Goal: Transaction & Acquisition: Purchase product/service

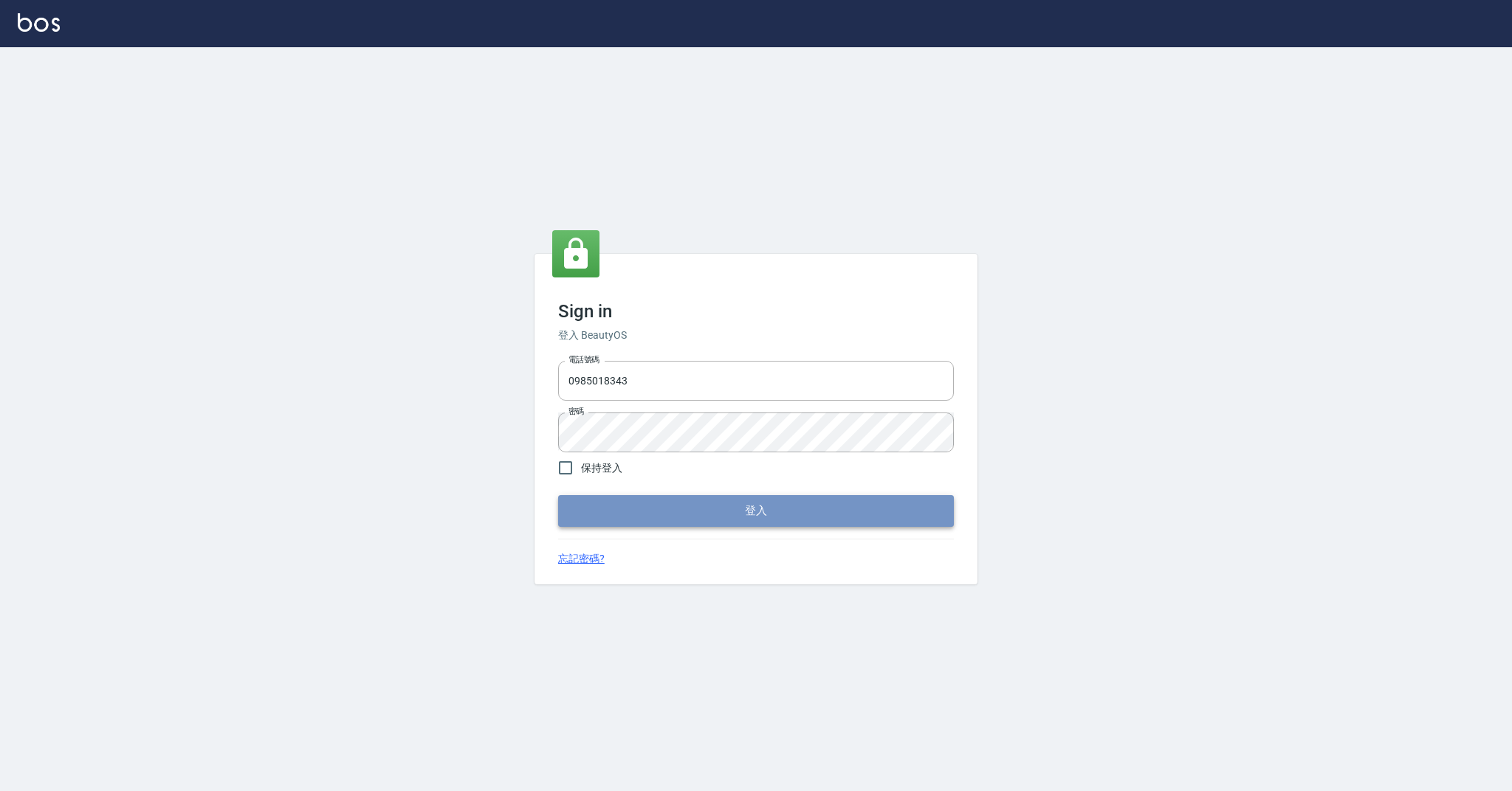
click at [600, 504] on button "登入" at bounding box center [755, 511] width 395 height 31
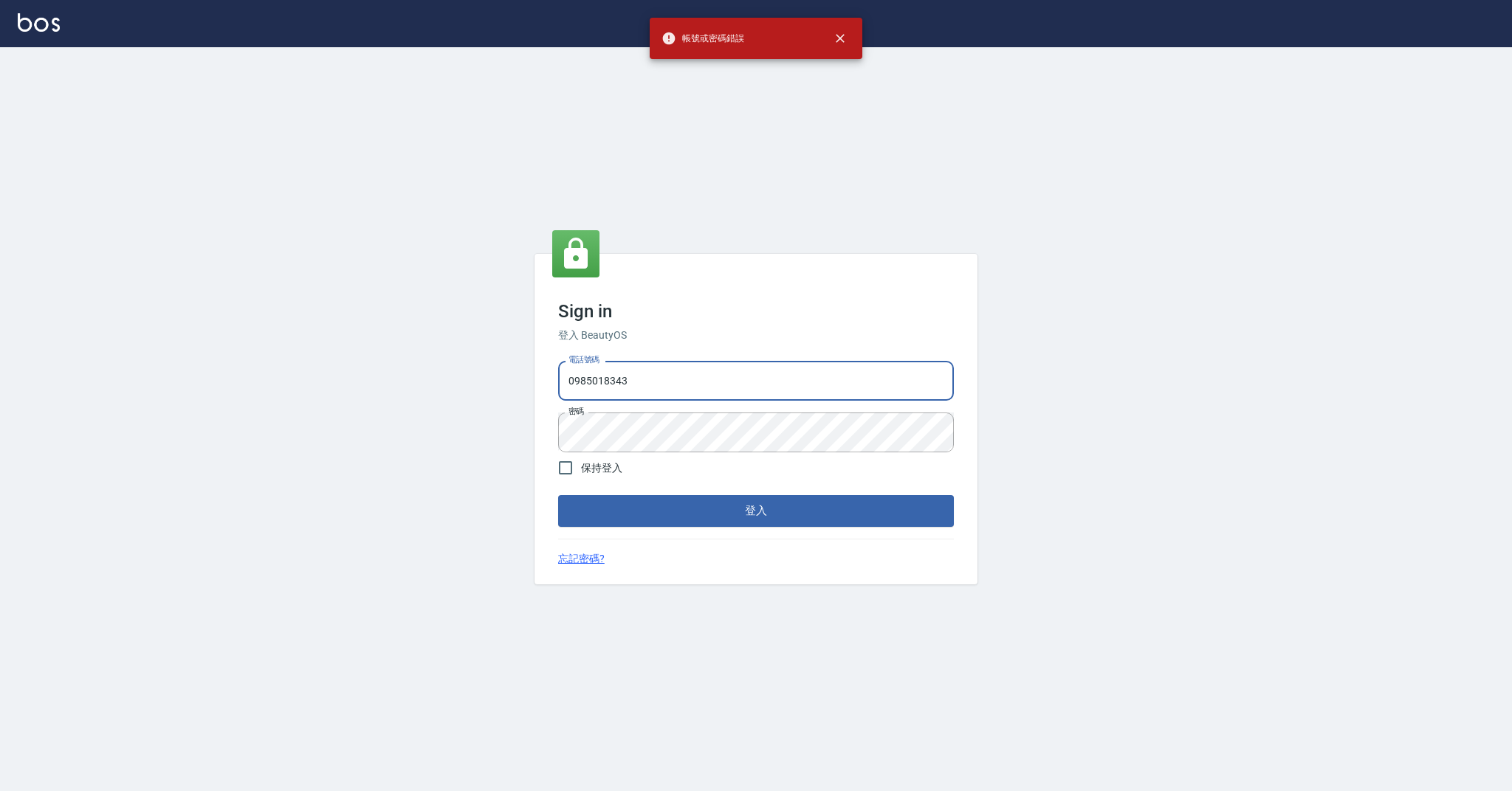
drag, startPoint x: 673, startPoint y: 382, endPoint x: 573, endPoint y: 382, distance: 100.0
click at [573, 382] on input "0985018343" at bounding box center [755, 381] width 395 height 40
type input "0"
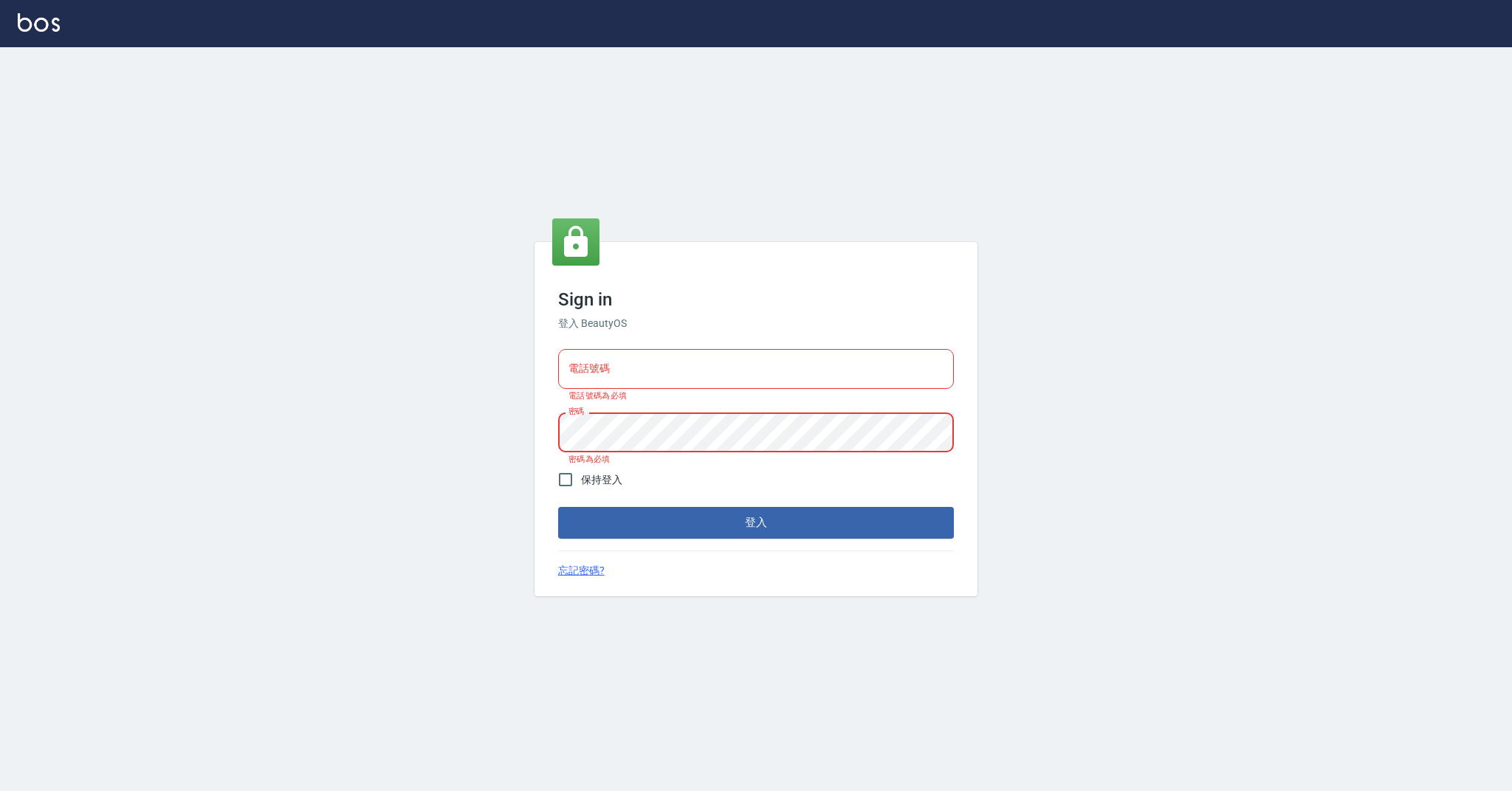
click at [585, 367] on input "電話號碼" at bounding box center [755, 369] width 395 height 40
type input "0958051258"
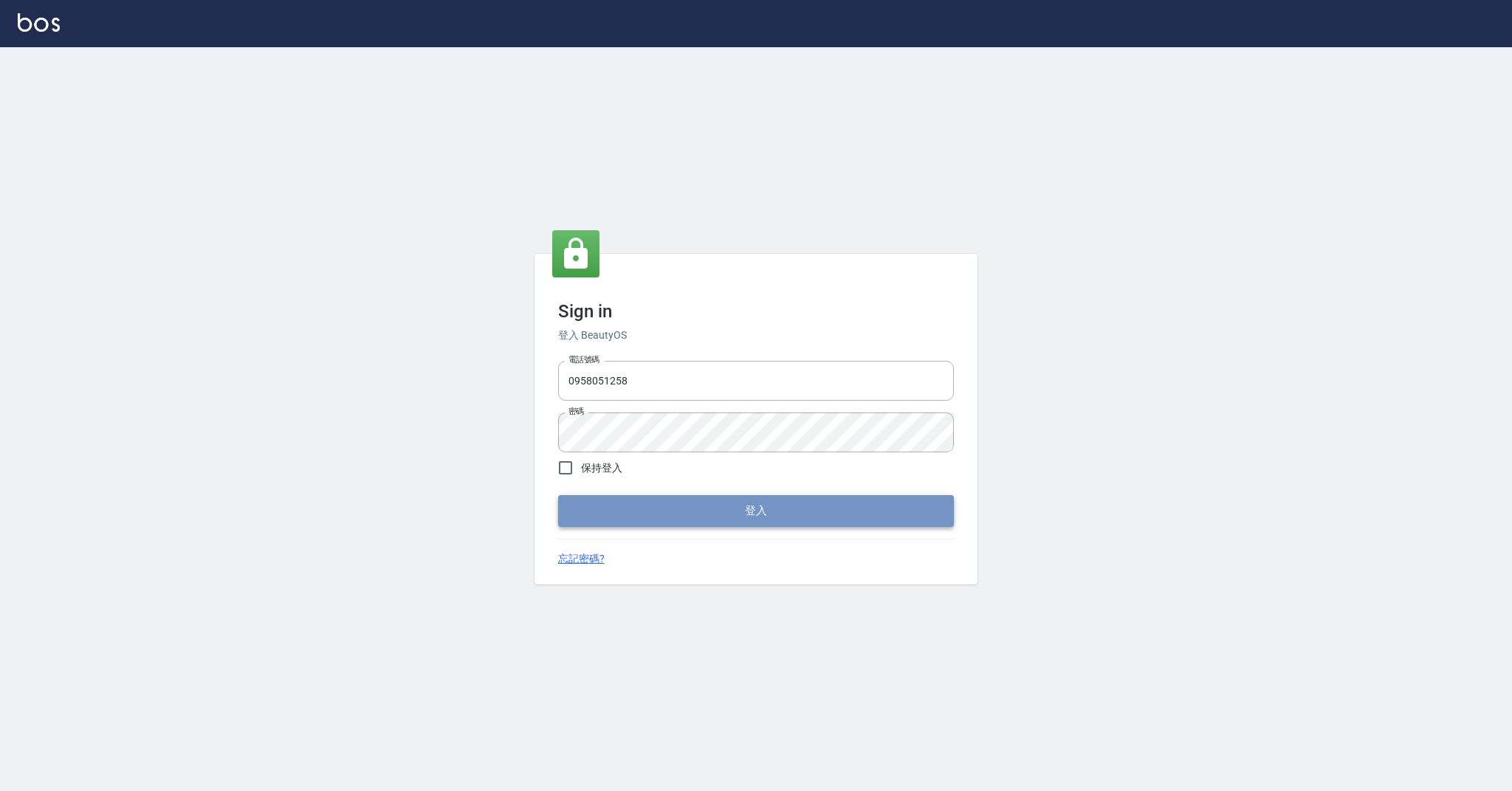
click at [604, 515] on button "登入" at bounding box center [755, 511] width 395 height 31
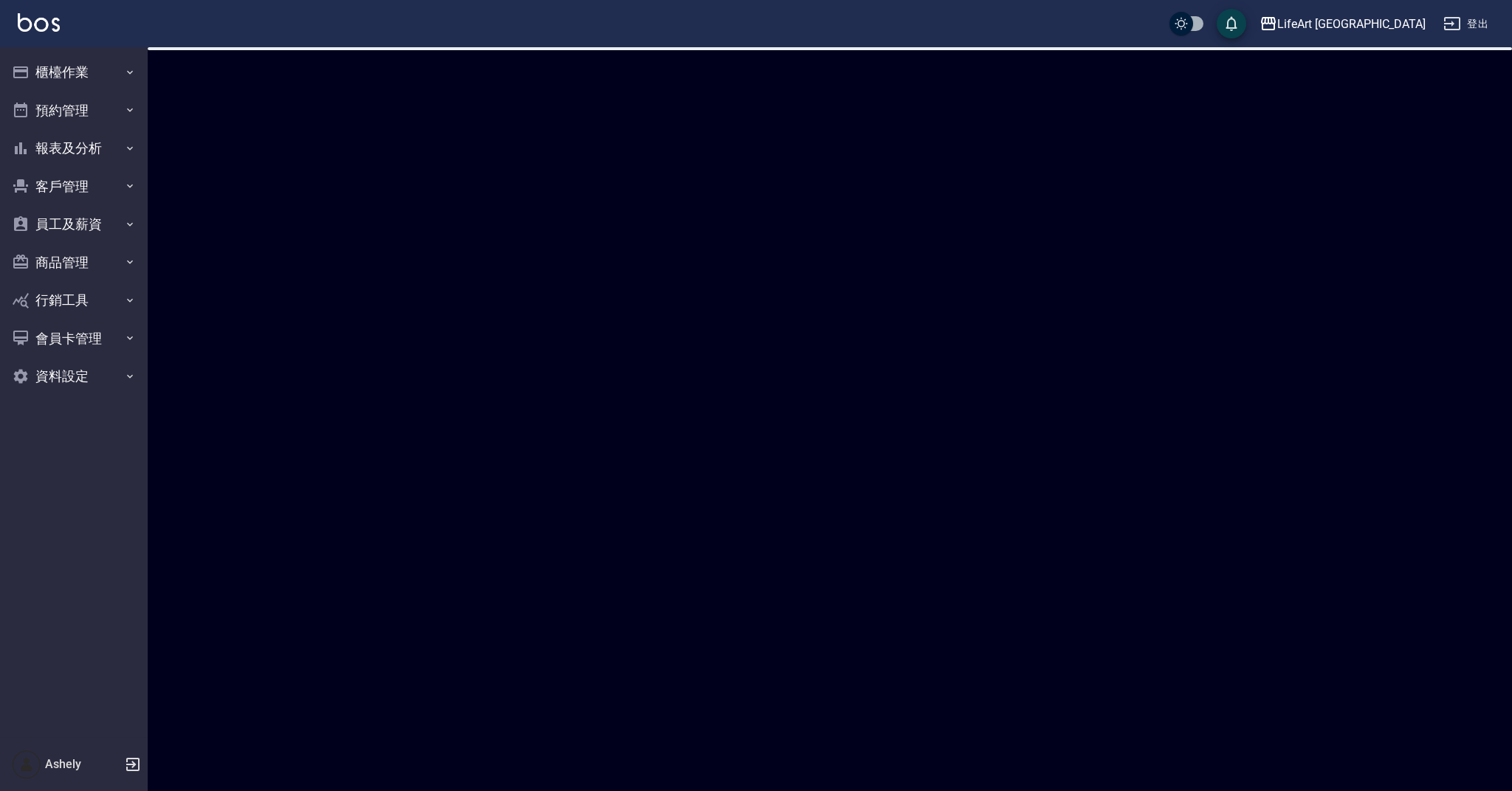
checkbox input "true"
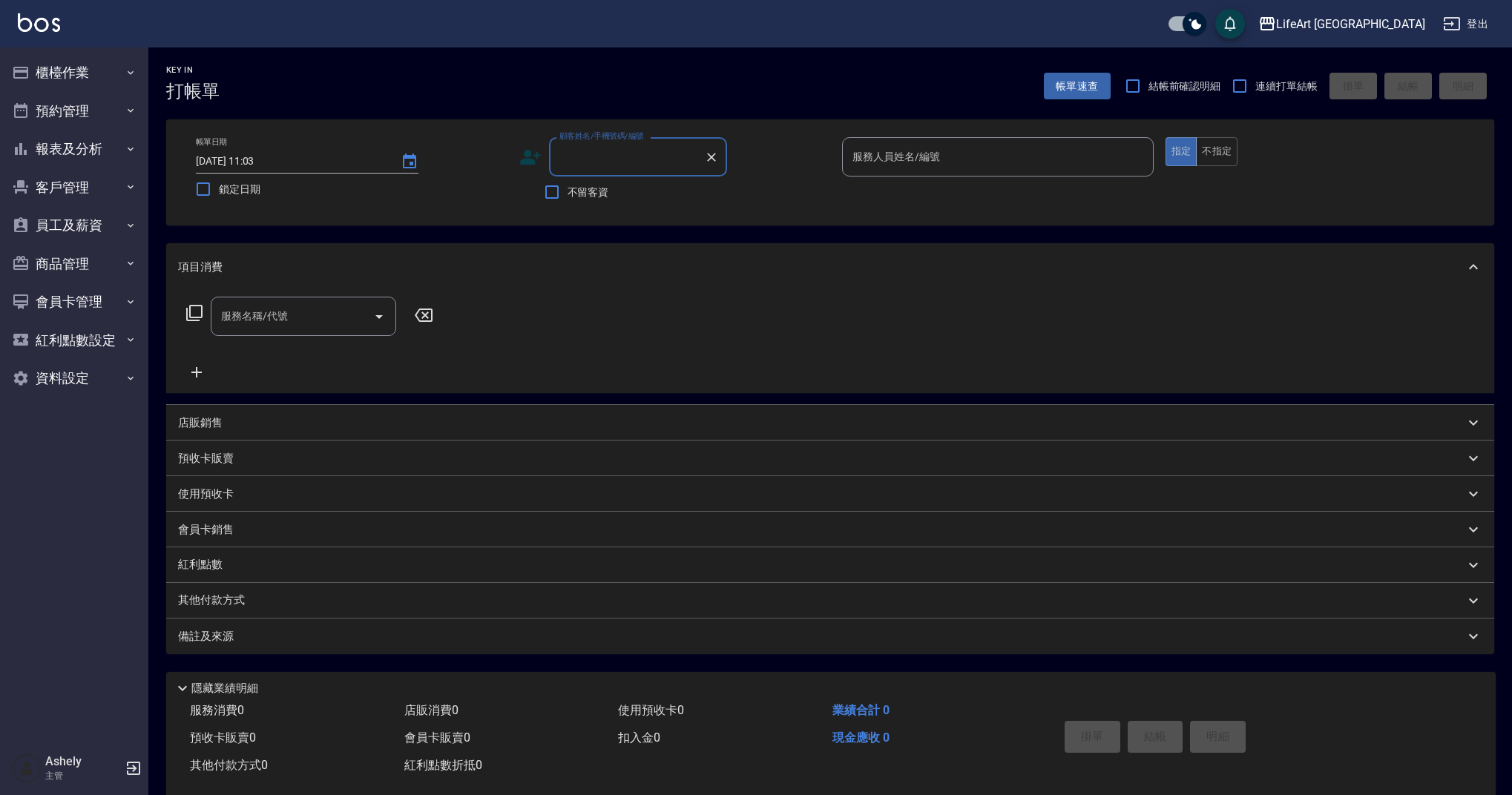
click at [573, 166] on input "顧客姓名/手機號碼/編號" at bounding box center [626, 157] width 143 height 26
type input "u"
click at [602, 195] on li "[PERSON_NAME]/0972099539/null" at bounding box center [638, 195] width 178 height 24
type input "[PERSON_NAME]/0972099539/null"
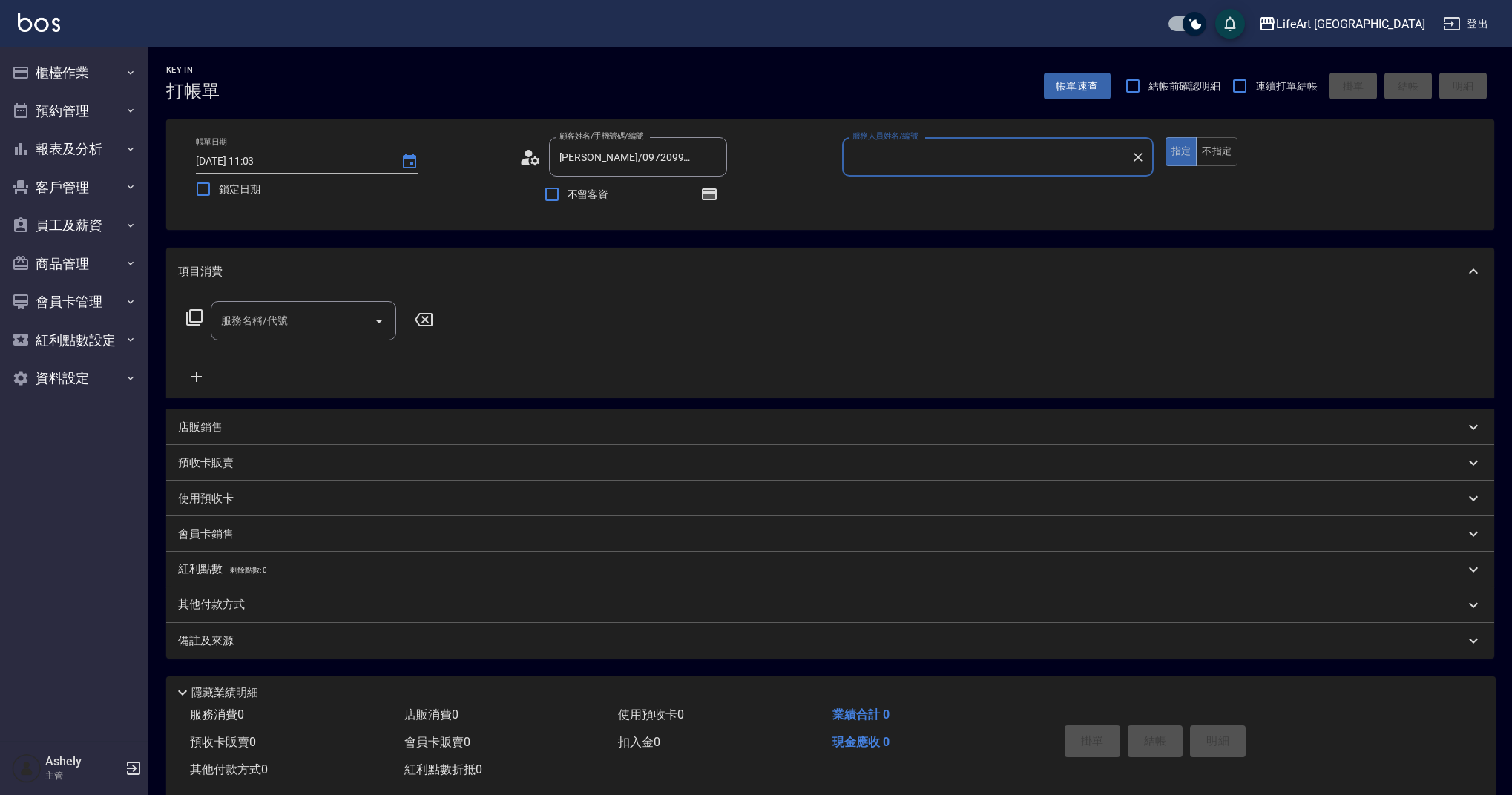
type input "Weiwei-w"
click at [531, 162] on icon at bounding box center [535, 160] width 9 height 9
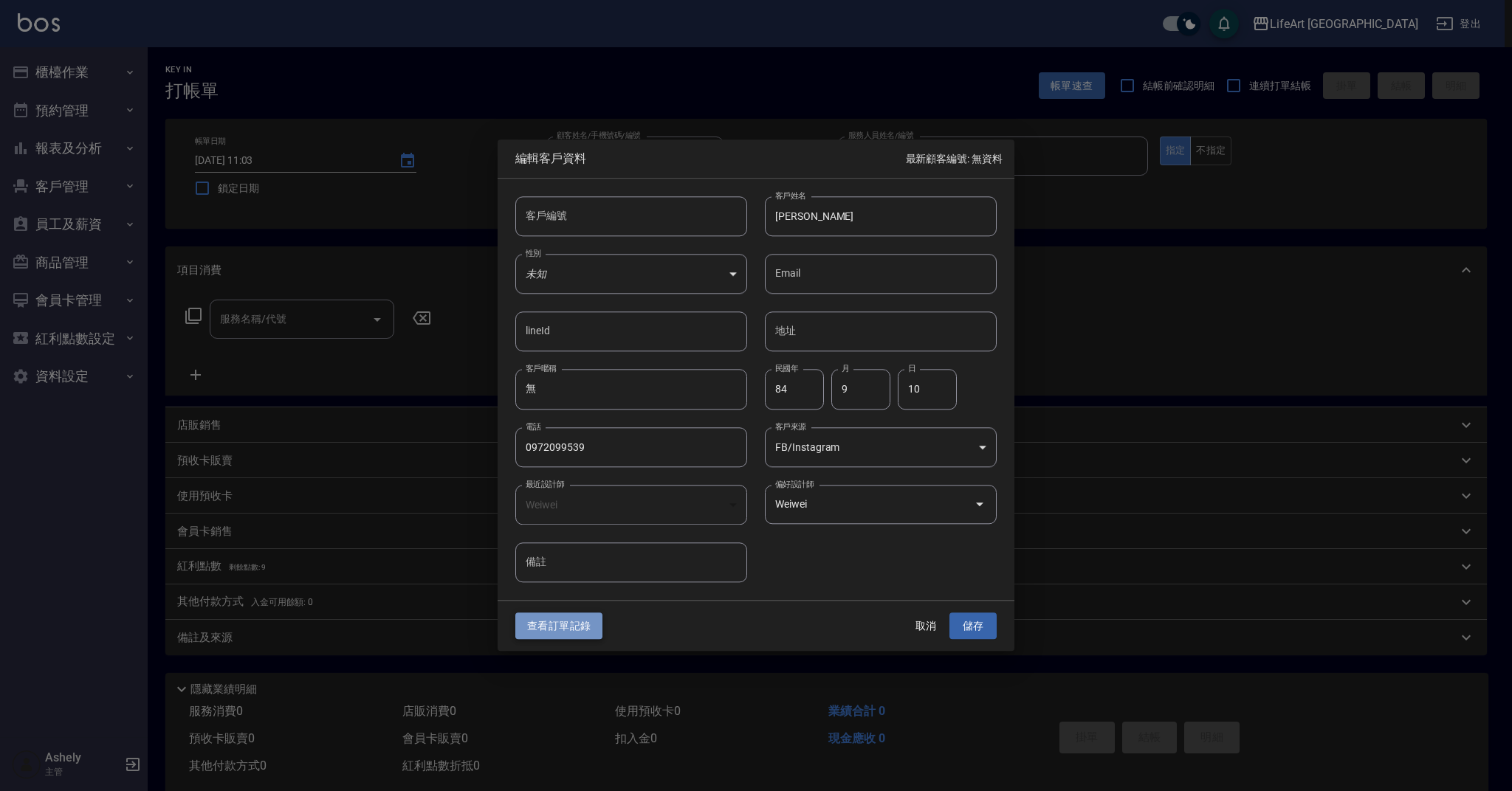
click at [580, 625] on button "查看訂單記錄" at bounding box center [559, 626] width 87 height 27
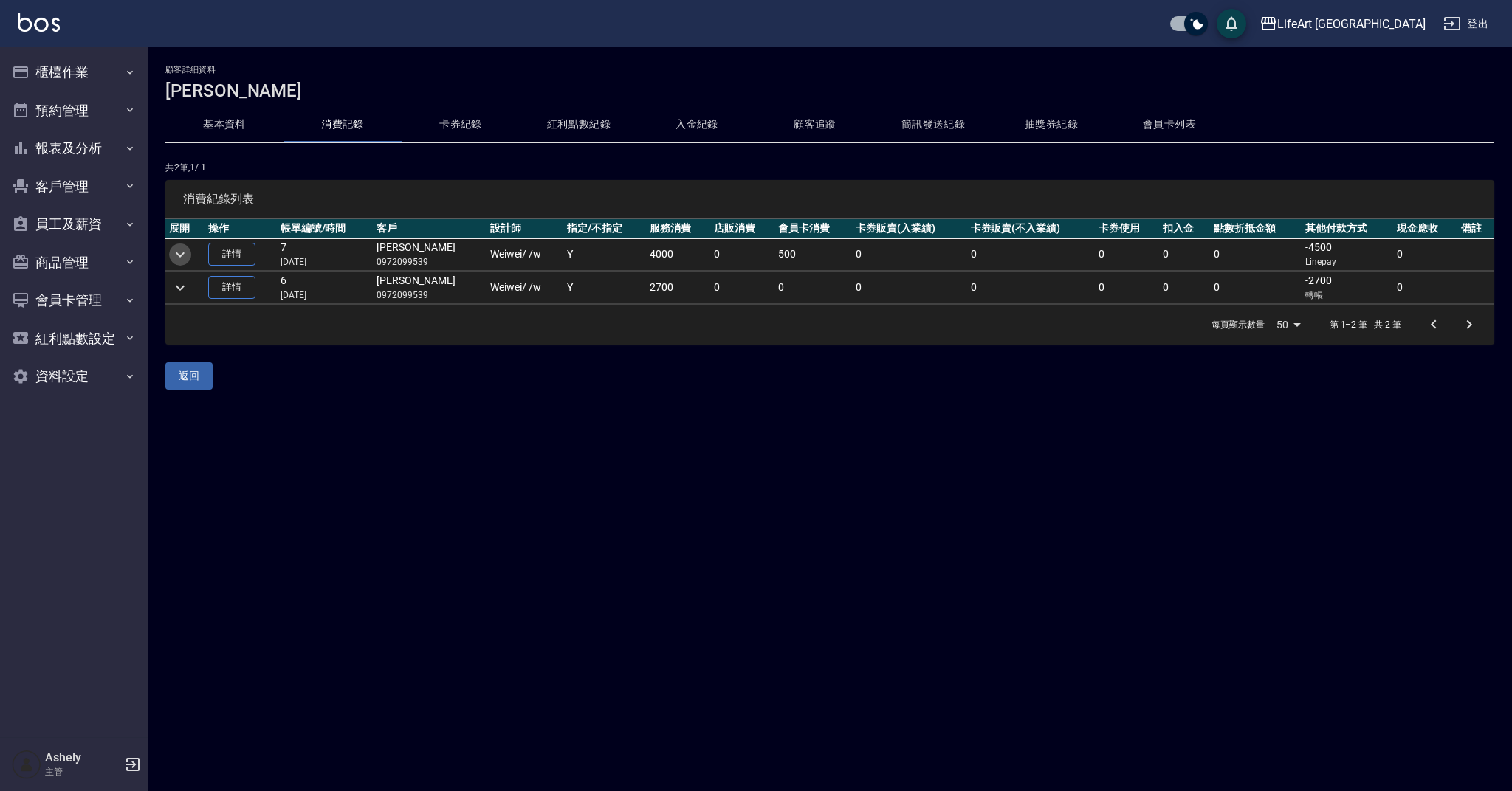
click at [182, 251] on icon "expand row" at bounding box center [180, 254] width 17 height 17
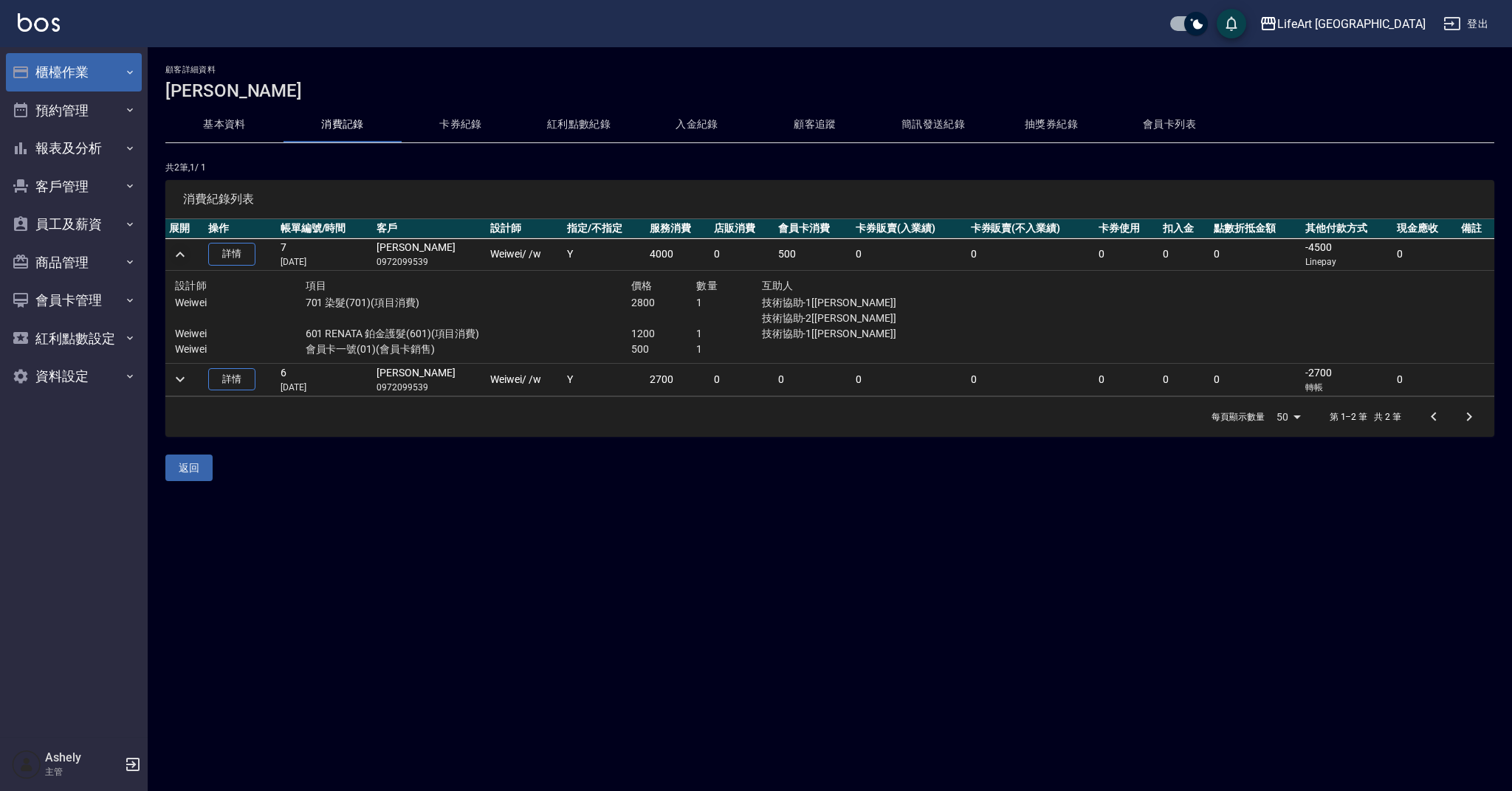
drag, startPoint x: 117, startPoint y: 63, endPoint x: 116, endPoint y: 87, distance: 24.0
click at [116, 63] on button "櫃檯作業" at bounding box center [74, 72] width 136 height 39
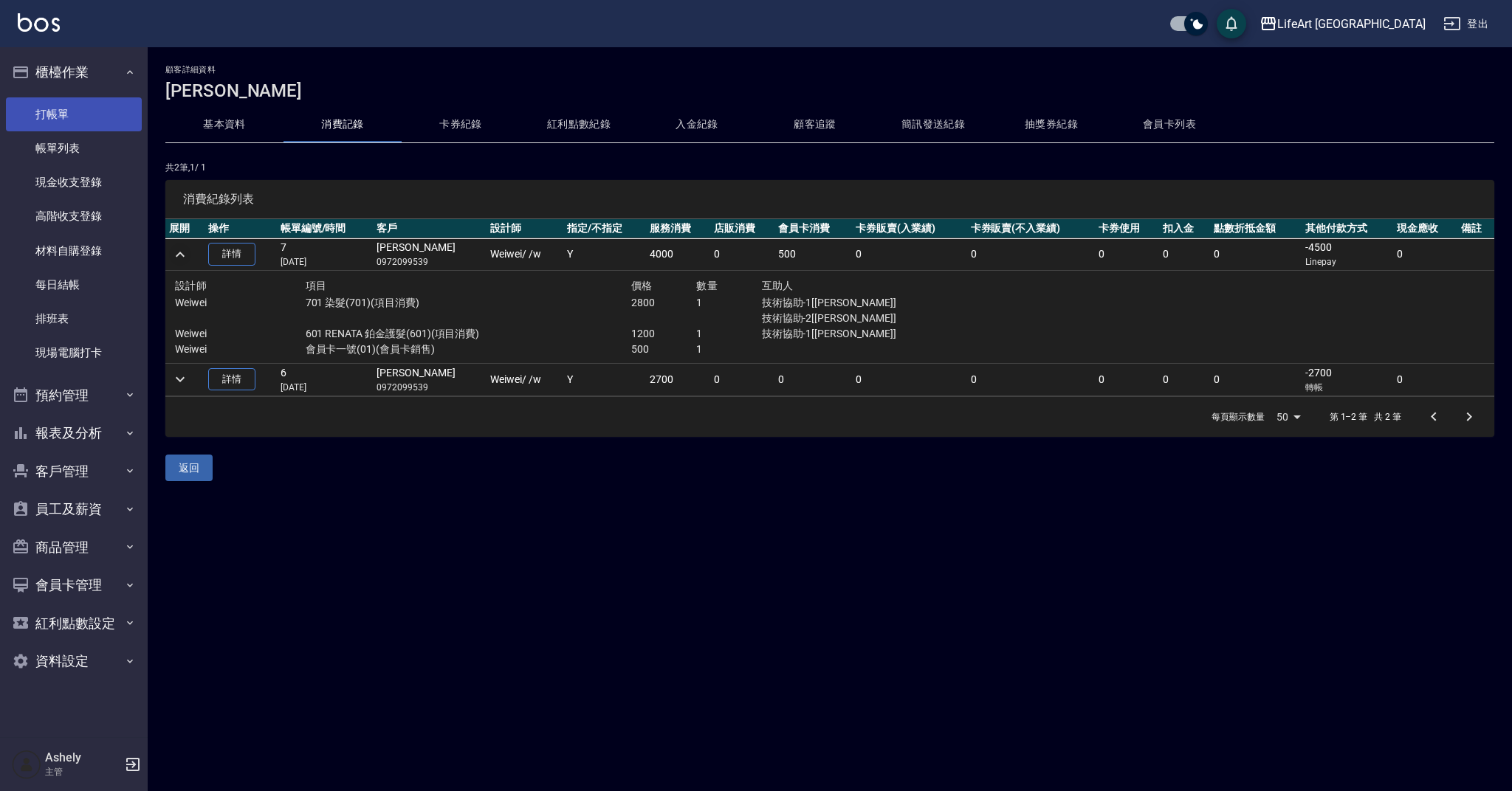
click at [96, 116] on link "打帳單" at bounding box center [74, 114] width 136 height 34
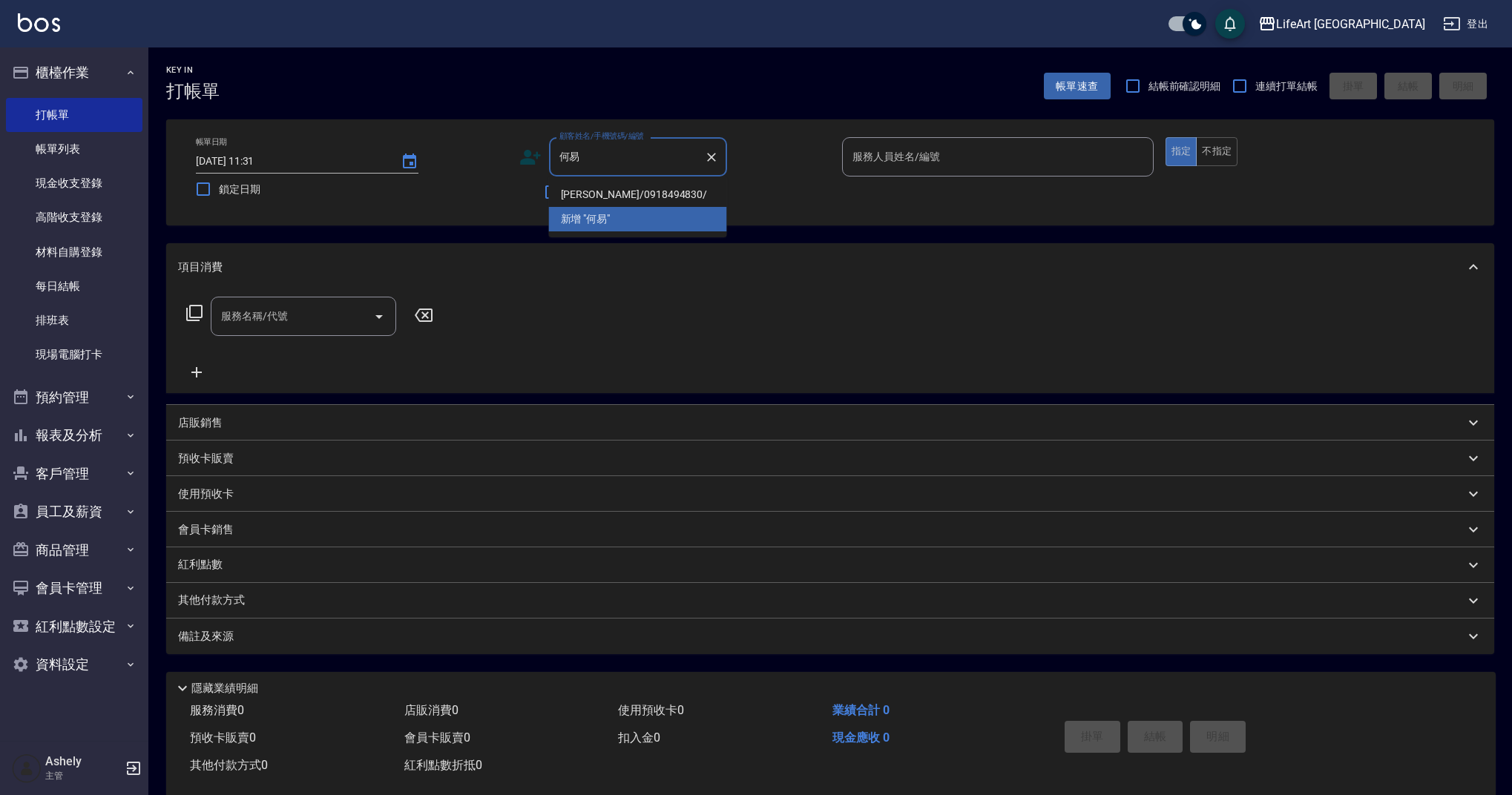
click at [587, 198] on li "[PERSON_NAME]/0918494830/" at bounding box center [638, 195] width 178 height 24
type input "[PERSON_NAME]/0918494830/"
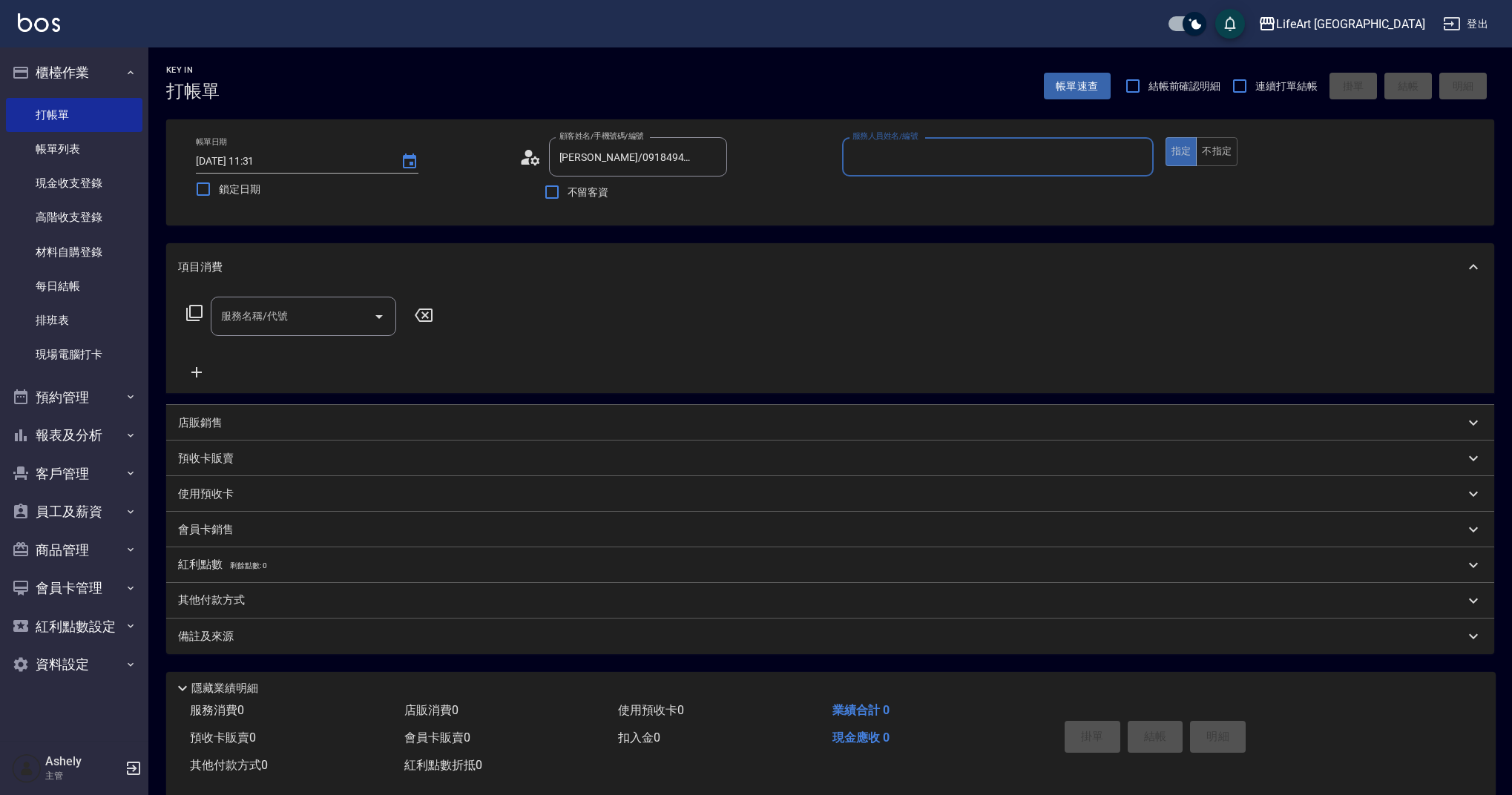
type input "[PERSON_NAME]"
click at [533, 156] on icon at bounding box center [530, 157] width 22 height 22
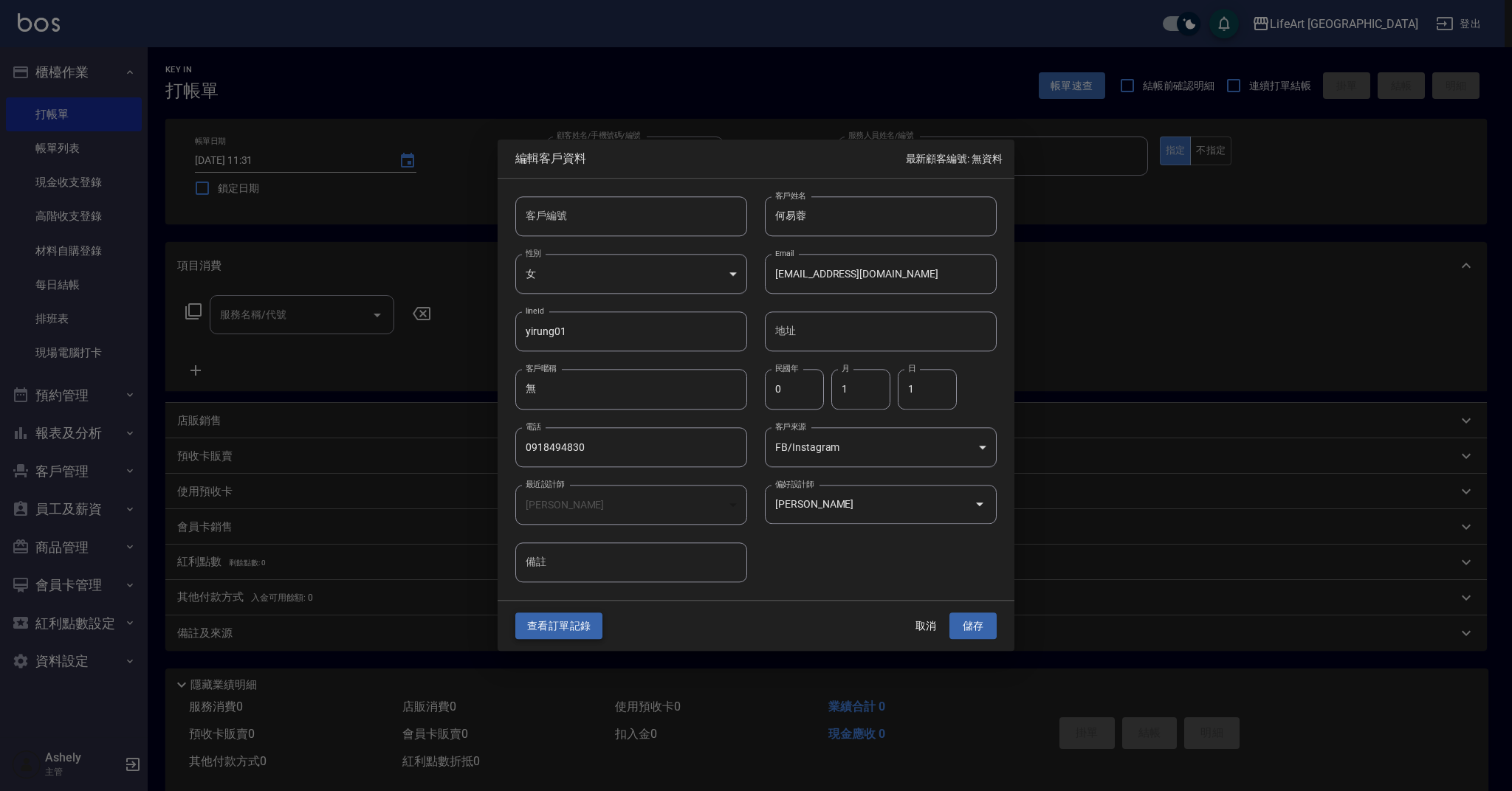
click at [556, 625] on button "查看訂單記錄" at bounding box center [559, 626] width 87 height 27
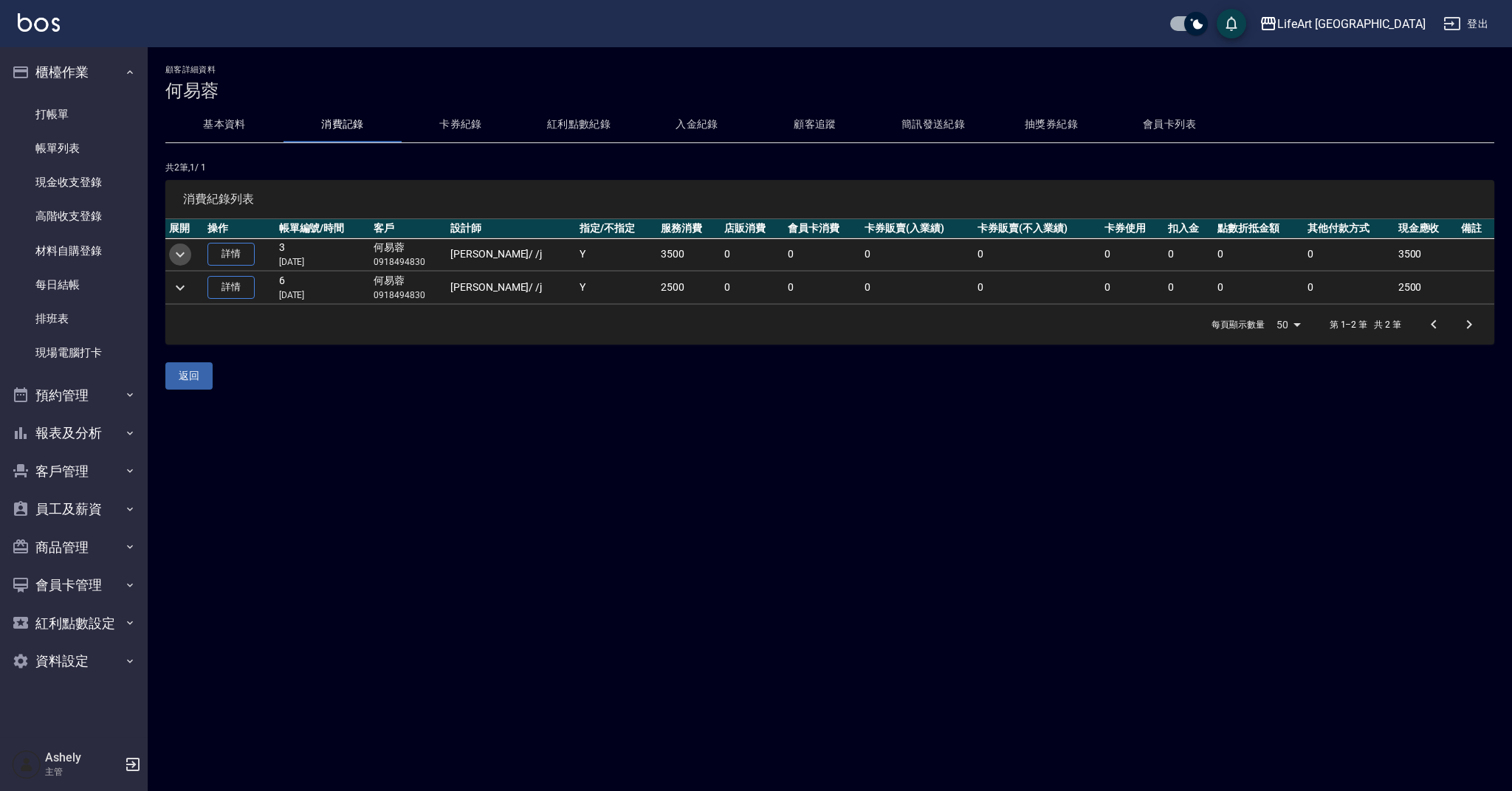
click at [178, 248] on icon "expand row" at bounding box center [180, 254] width 17 height 17
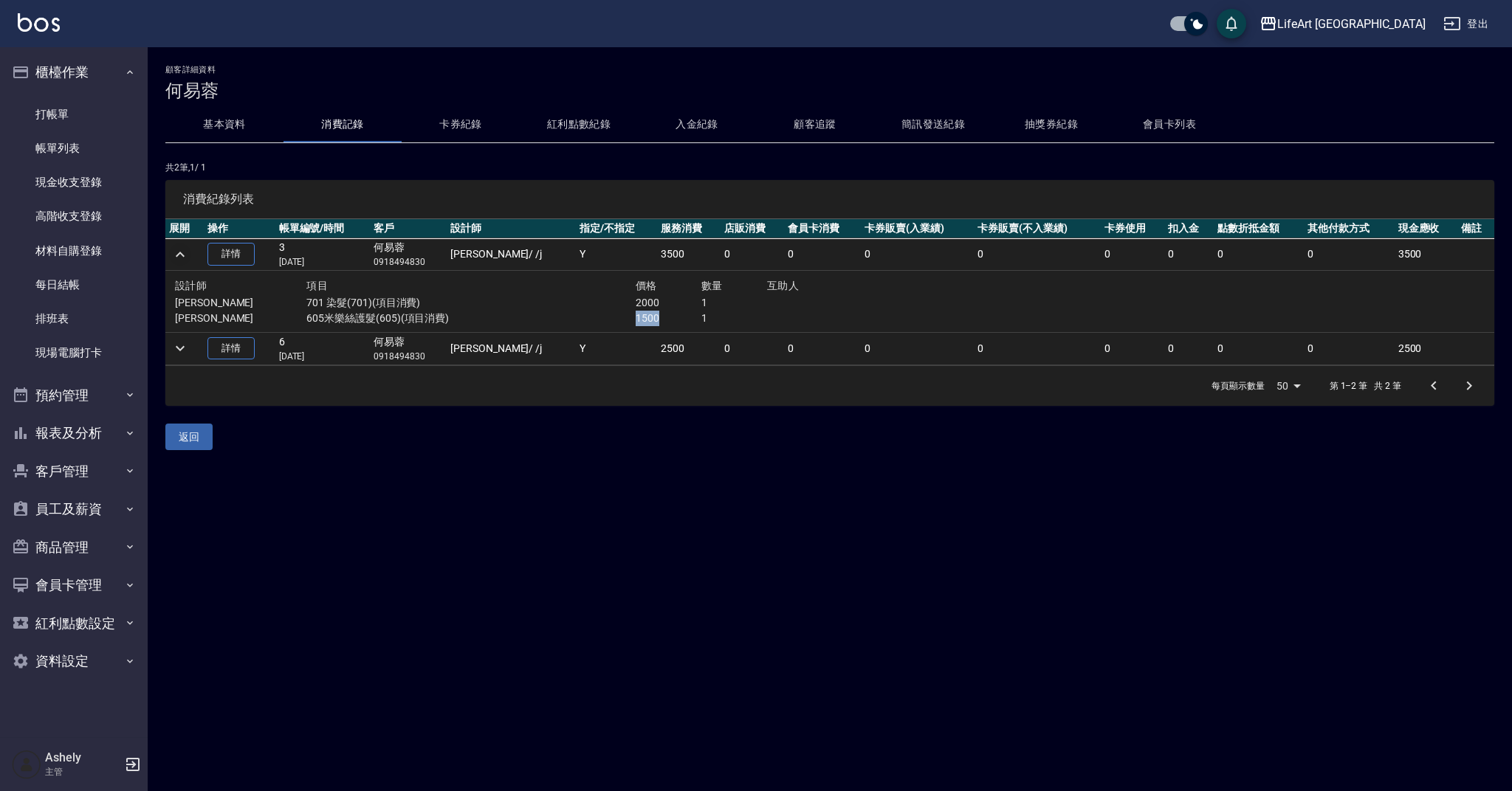
drag, startPoint x: 654, startPoint y: 323, endPoint x: 610, endPoint y: 323, distance: 44.0
click at [610, 323] on div "[PERSON_NAME] 605米樂絲護髮(605)(項目消費) 1500 1" at bounding box center [569, 318] width 789 height 15
drag, startPoint x: 611, startPoint y: 307, endPoint x: 686, endPoint y: 301, distance: 75.2
click at [686, 301] on div "[PERSON_NAME] 701 染髮(701)(項目消費) 2000 1" at bounding box center [569, 303] width 789 height 15
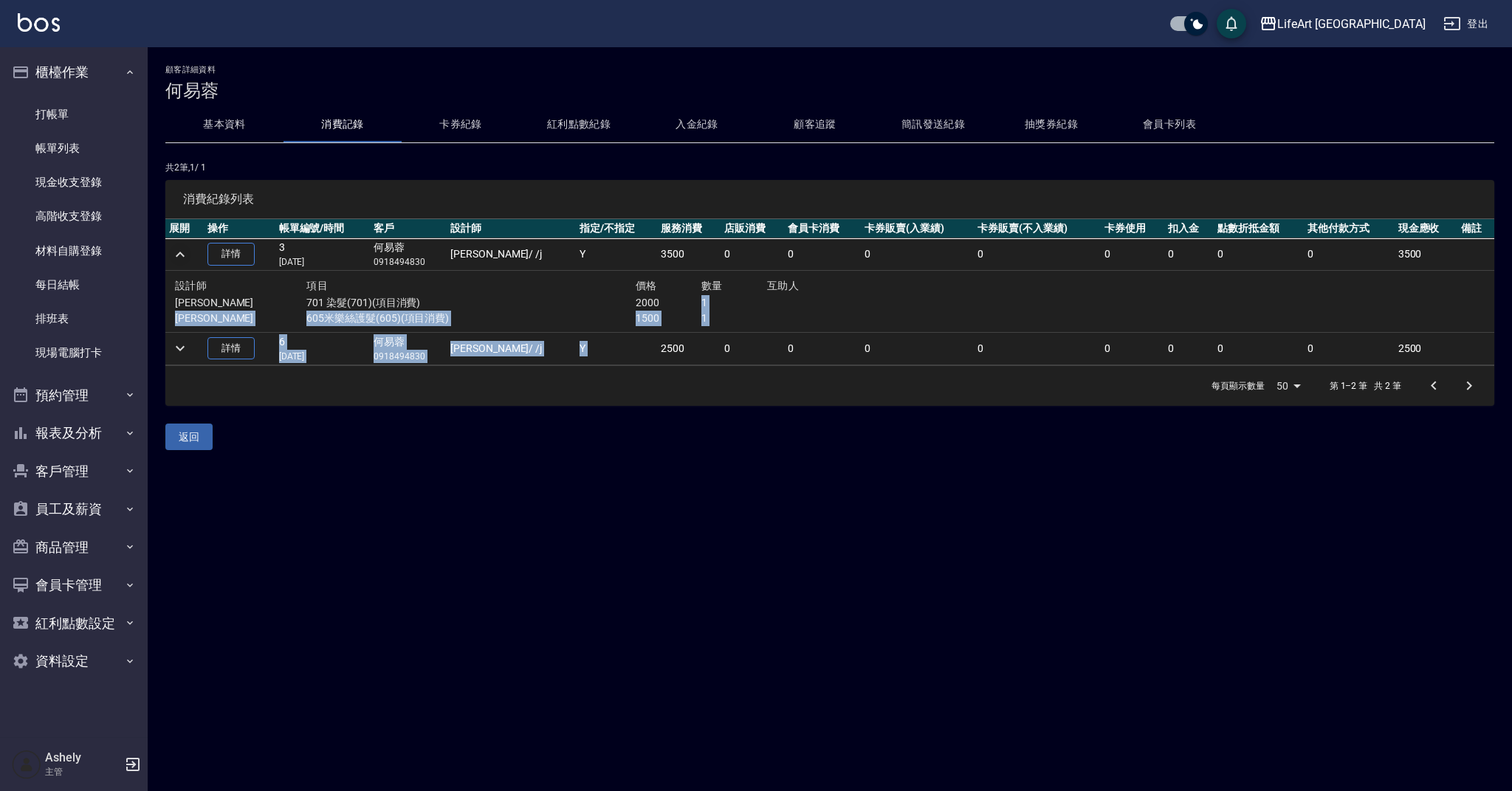
drag, startPoint x: 669, startPoint y: 302, endPoint x: 663, endPoint y: 320, distance: 19.0
click at [666, 333] on tbody "詳情 3 [DATE] [PERSON_NAME]0918494830 [PERSON_NAME] / /j Y 3500 0 0 0 0 0 0 0 0 3…" at bounding box center [830, 302] width 1328 height 128
click at [663, 315] on p "1500" at bounding box center [668, 318] width 66 height 15
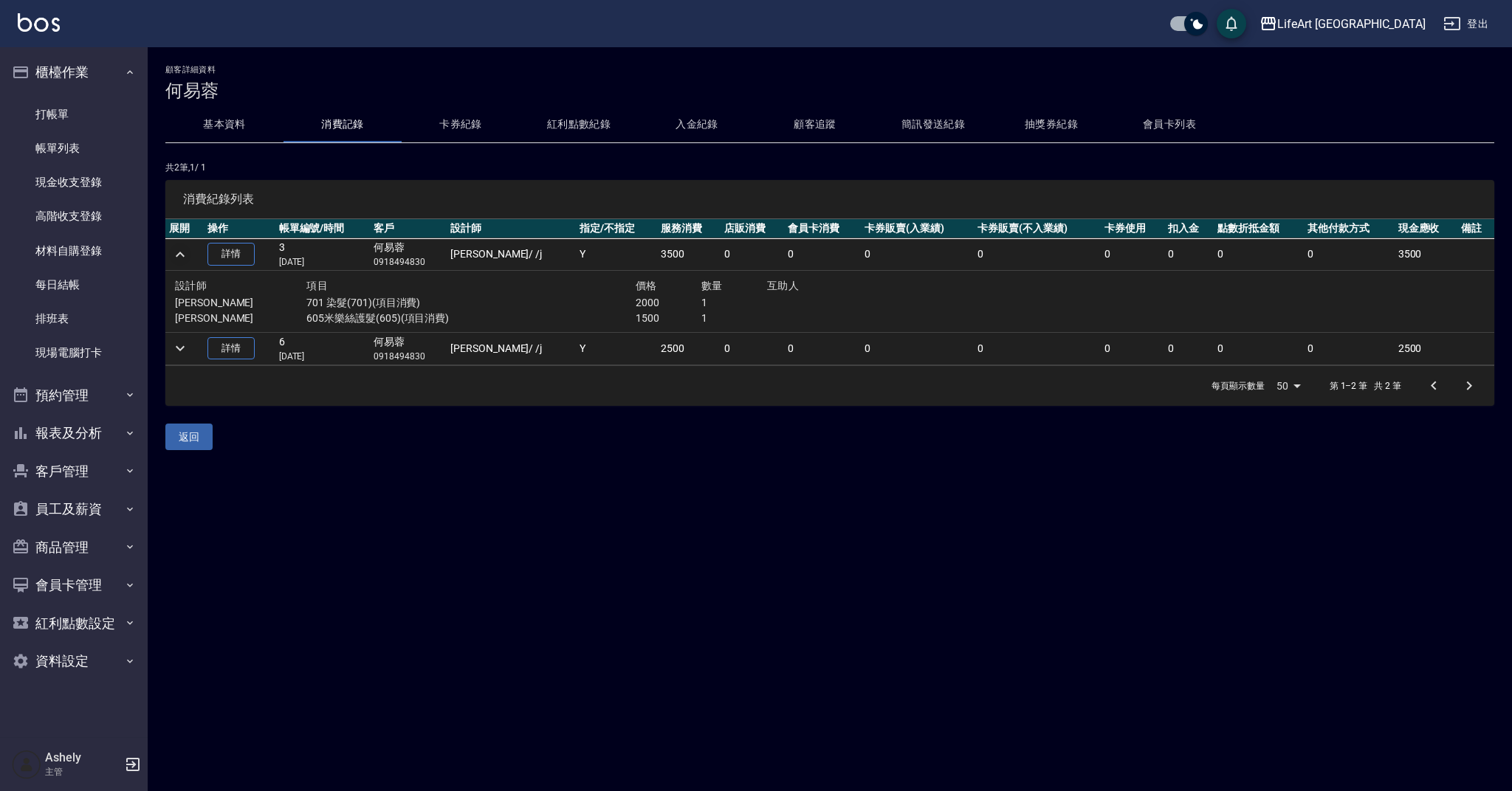
click at [669, 345] on td "2500" at bounding box center [688, 348] width 64 height 33
click at [53, 104] on link "打帳單" at bounding box center [74, 114] width 136 height 34
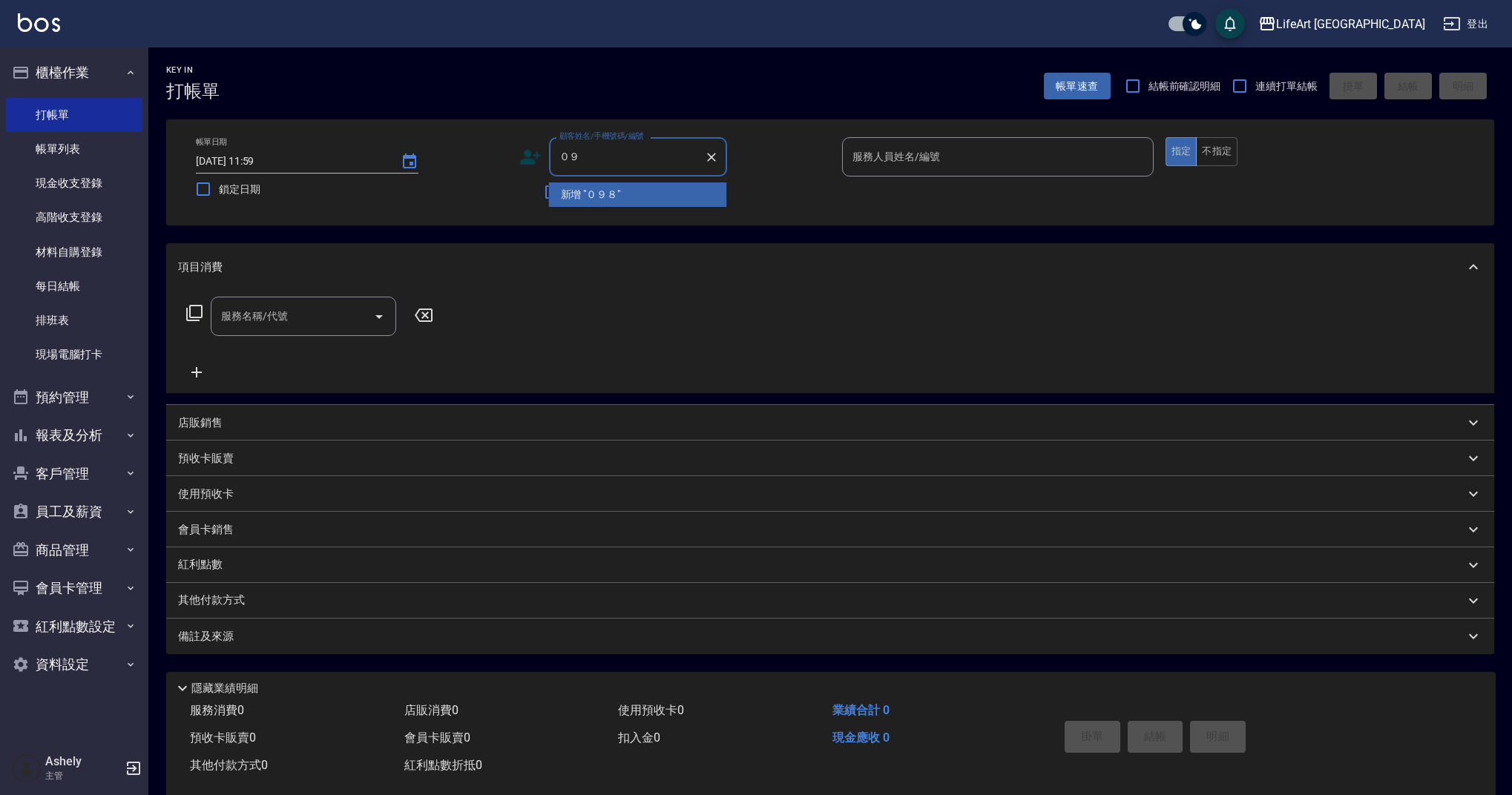
type input "０"
click at [629, 215] on li "[PERSON_NAME]/0987771268/null" at bounding box center [638, 219] width 178 height 24
type input "[PERSON_NAME]/0987771268/null"
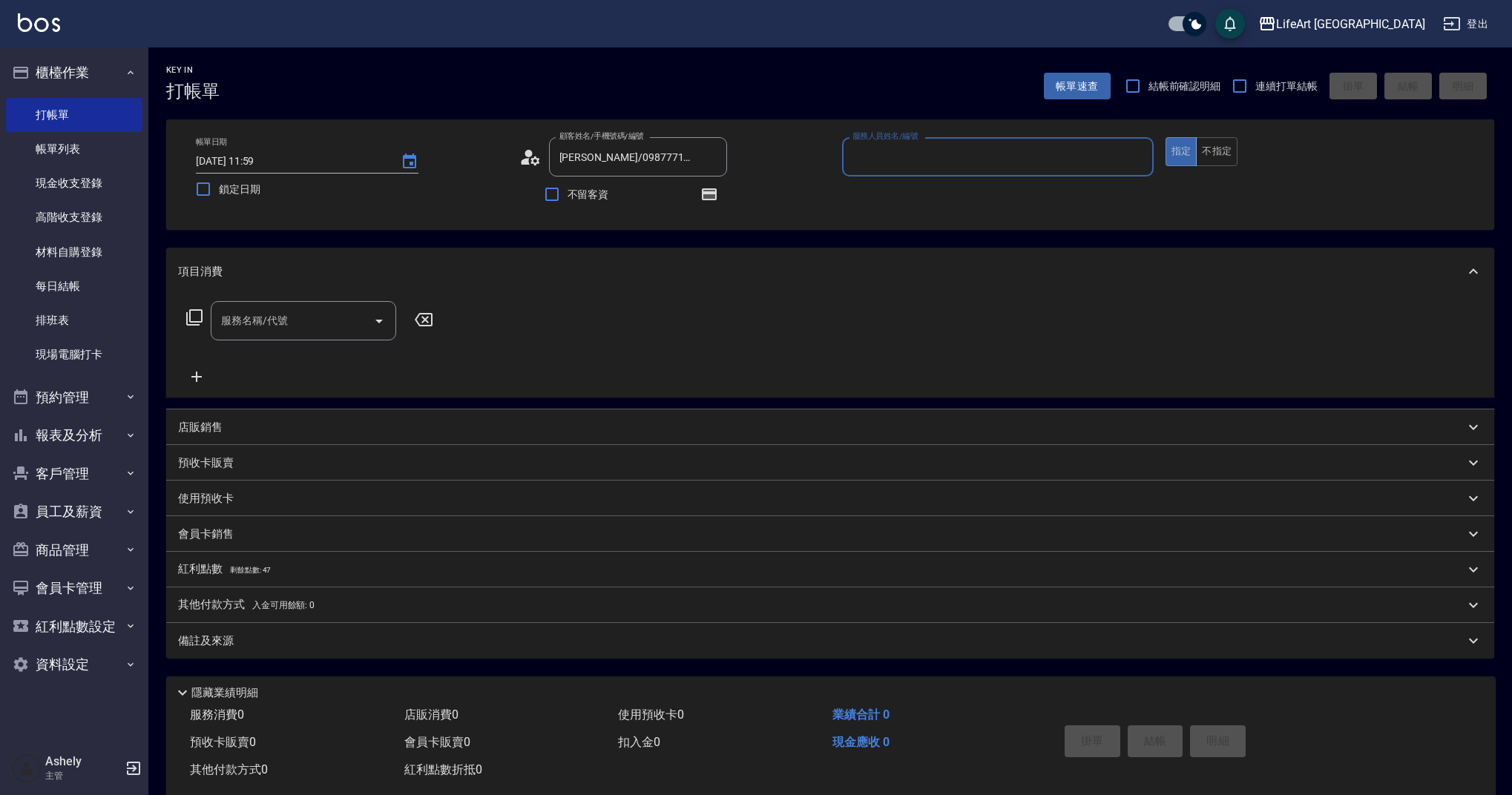
drag, startPoint x: 924, startPoint y: 153, endPoint x: 873, endPoint y: 165, distance: 52.4
click at [924, 153] on input "服務人員姓名/編號" at bounding box center [997, 157] width 298 height 26
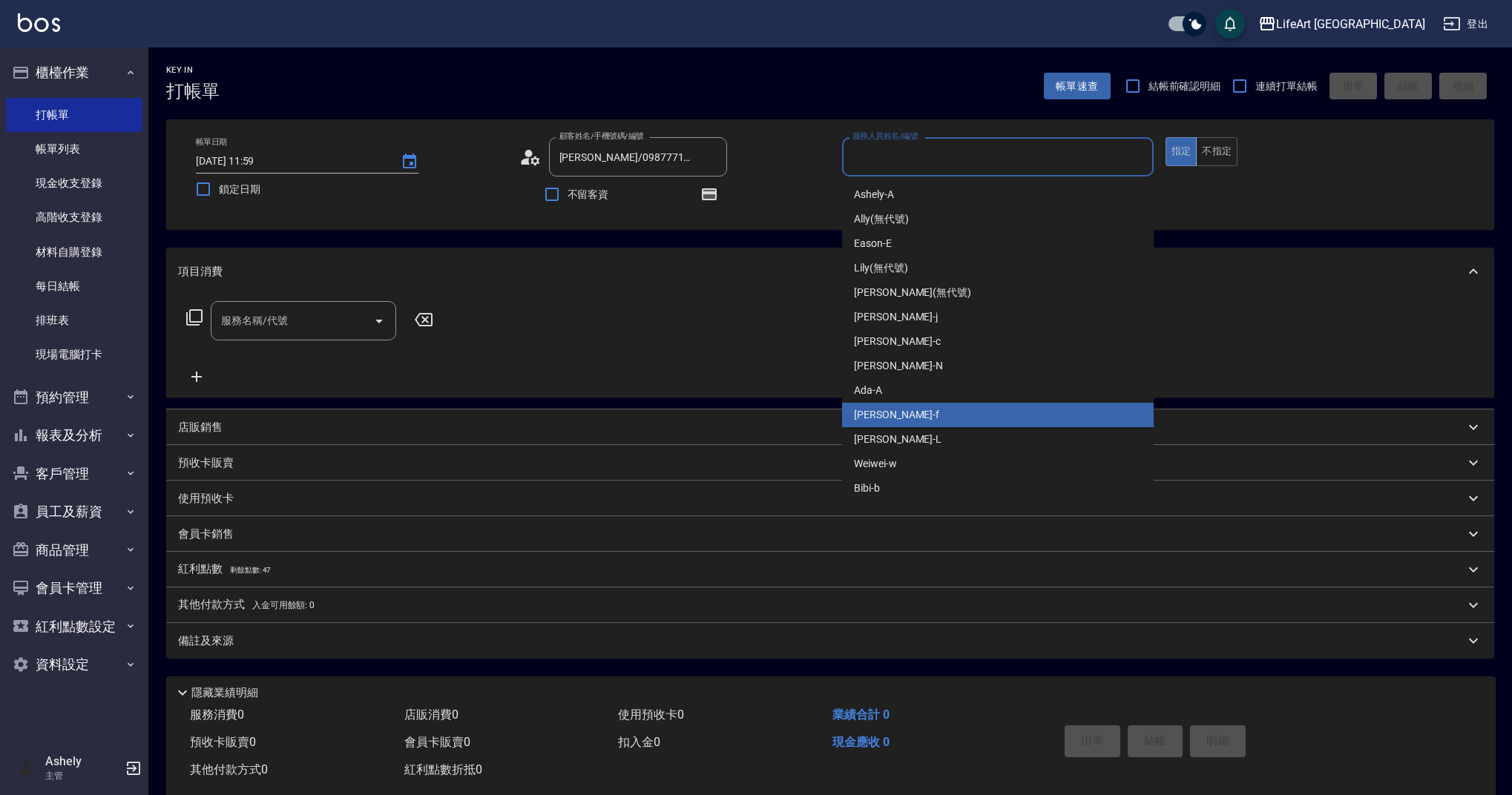
click at [897, 411] on div "Finney -f" at bounding box center [998, 415] width 311 height 24
type input "Finney-f"
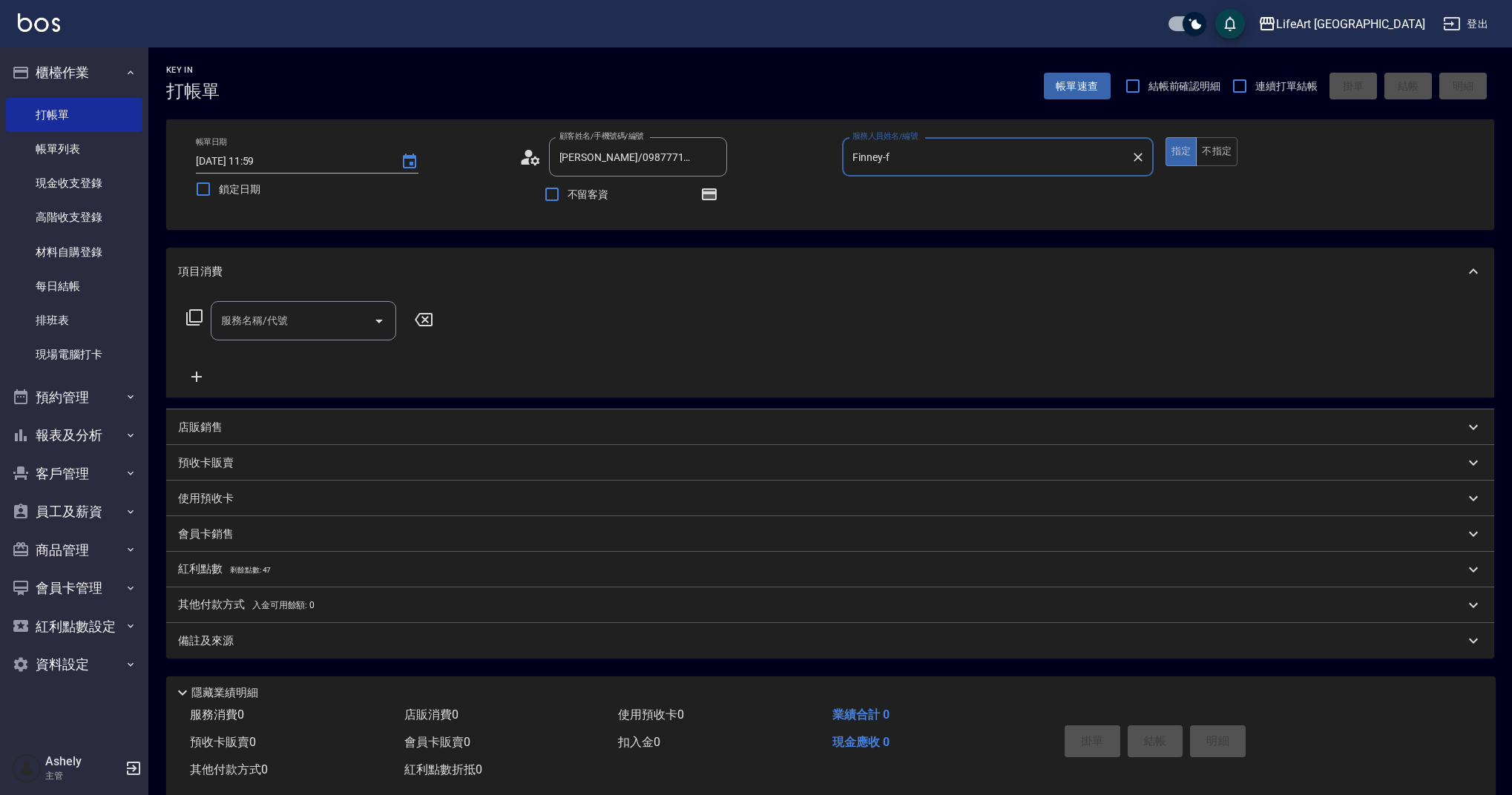
click at [535, 167] on icon at bounding box center [530, 157] width 22 height 22
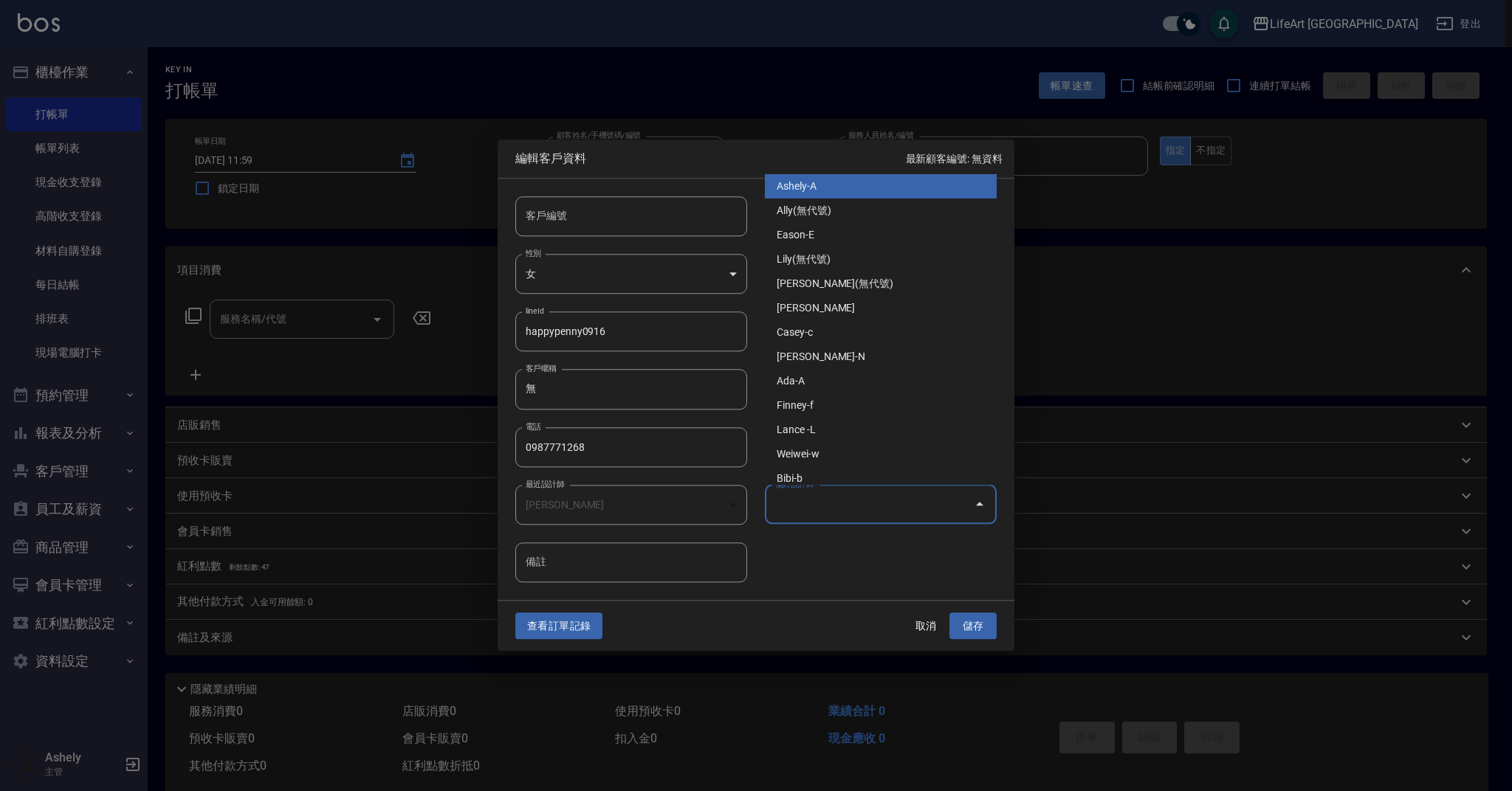
drag, startPoint x: 877, startPoint y: 502, endPoint x: 838, endPoint y: 522, distance: 43.8
click at [877, 502] on input "偏好設計師" at bounding box center [869, 505] width 197 height 26
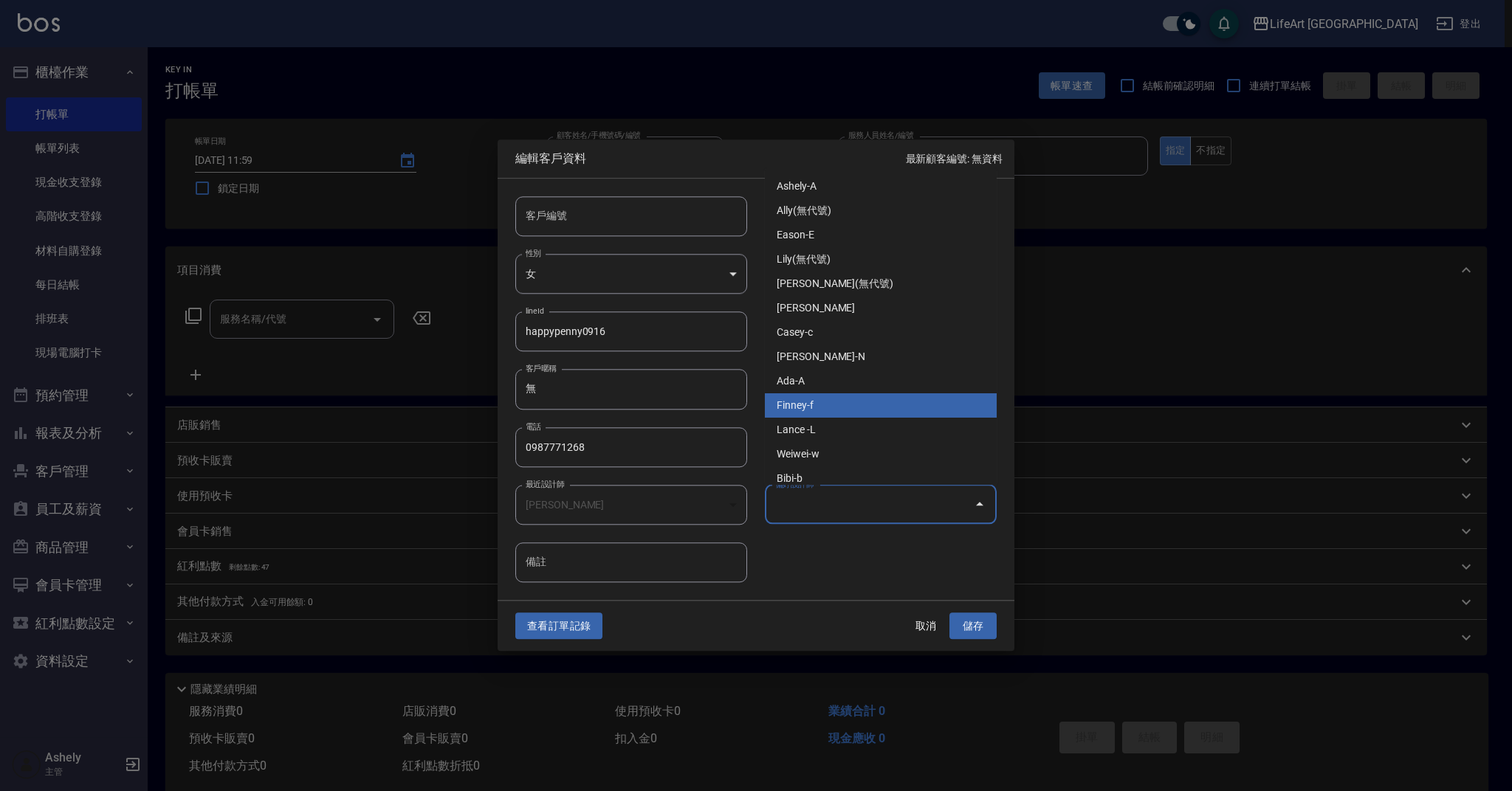
click at [818, 408] on li "Finney-f" at bounding box center [880, 405] width 232 height 24
type input "[PERSON_NAME]"
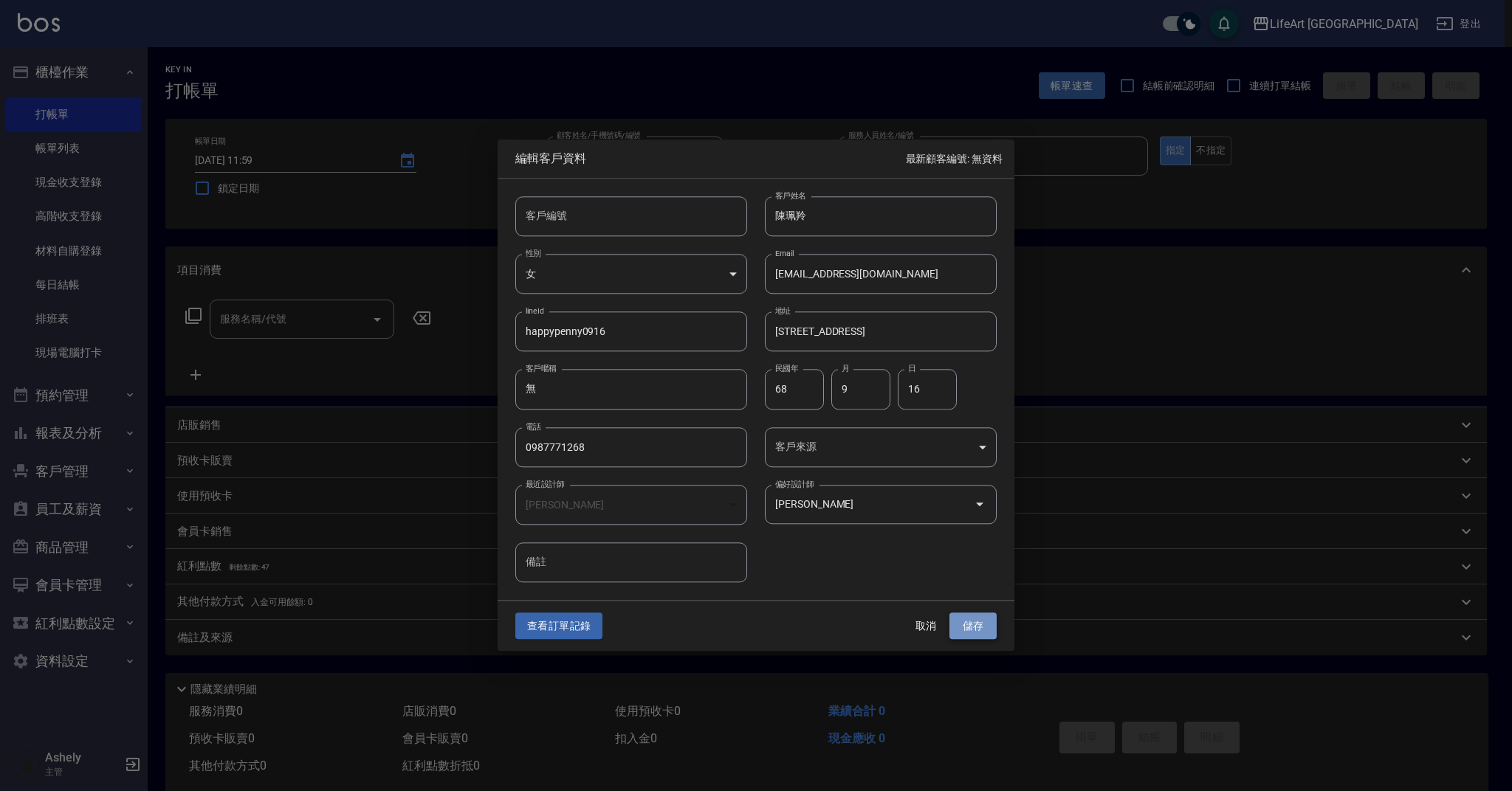
click at [975, 629] on button "儲存" at bounding box center [973, 626] width 47 height 27
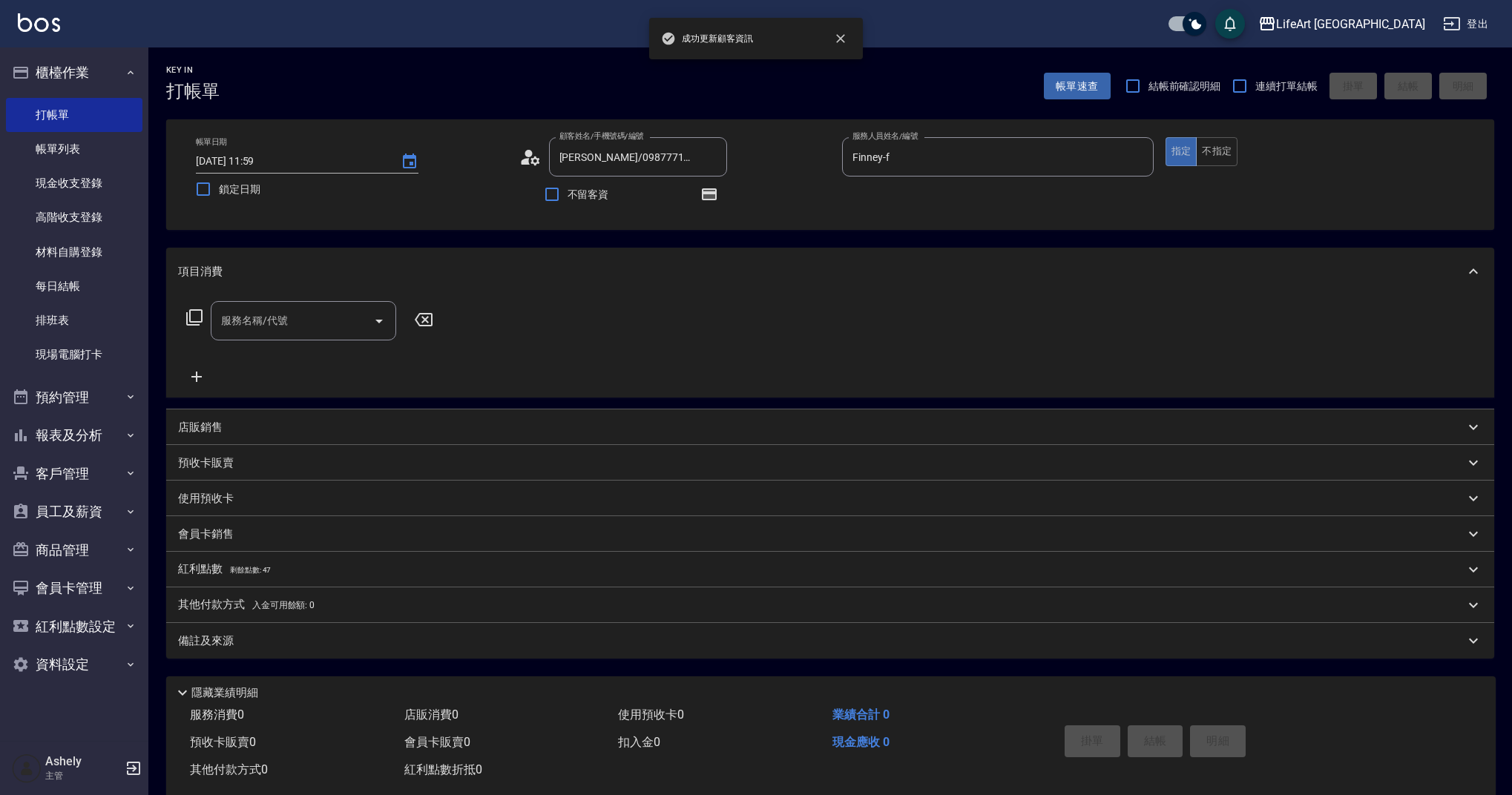
click at [290, 307] on div "服務名稱/代號" at bounding box center [303, 321] width 185 height 40
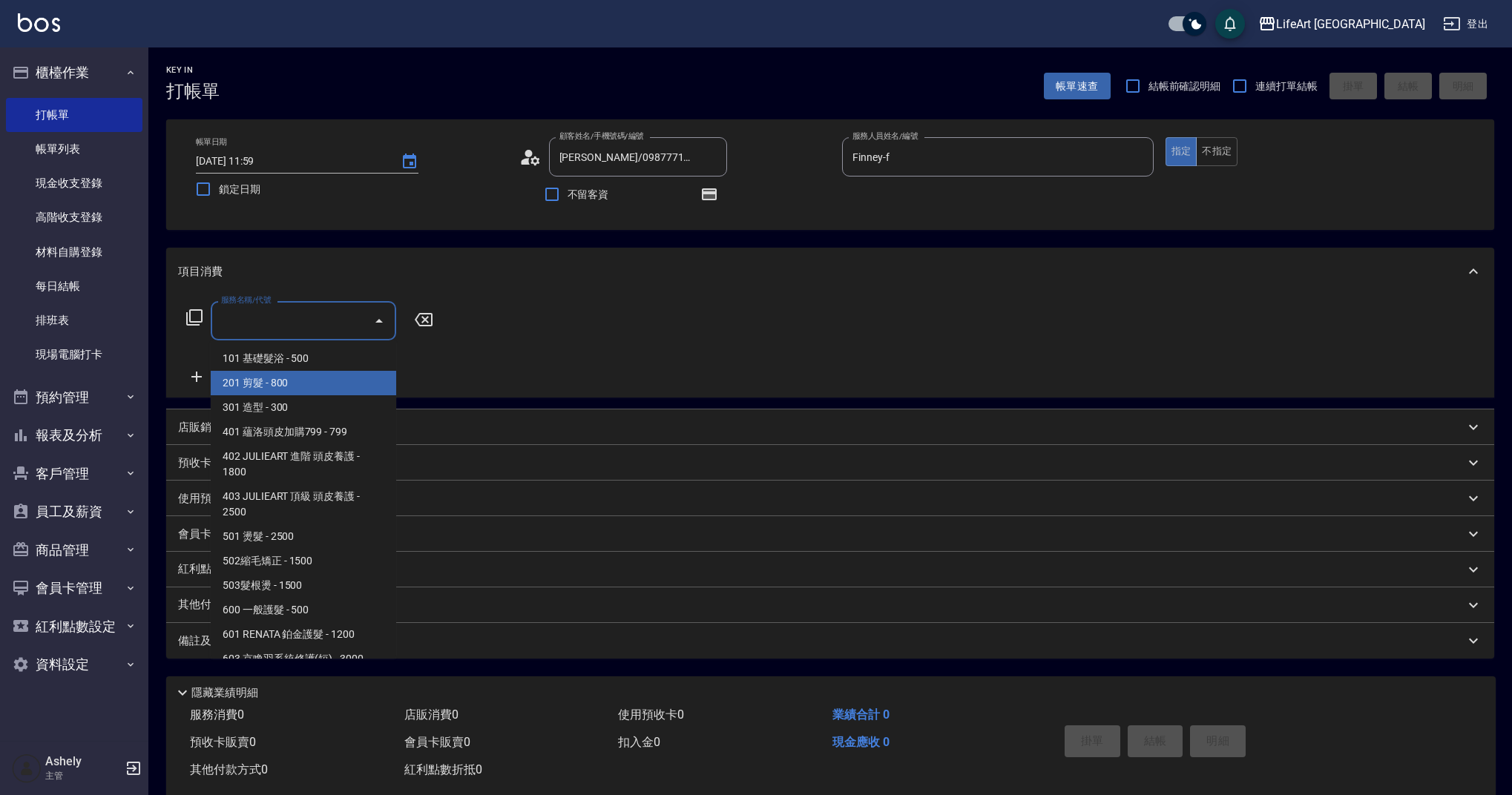
click at [306, 373] on span "201 剪髮 - 800" at bounding box center [303, 383] width 185 height 24
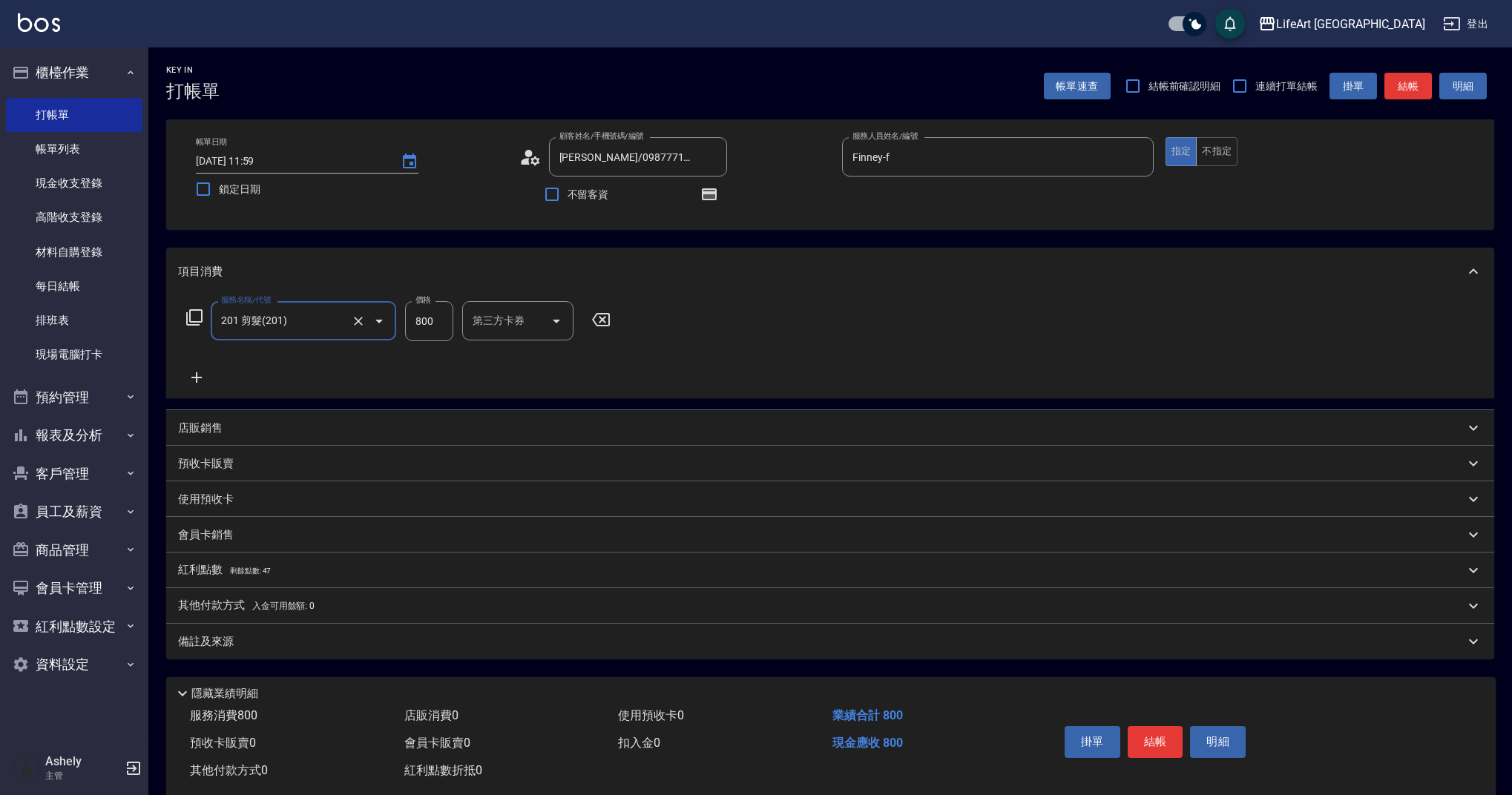
type input "201 剪髮(201)"
click at [203, 372] on icon at bounding box center [196, 377] width 37 height 18
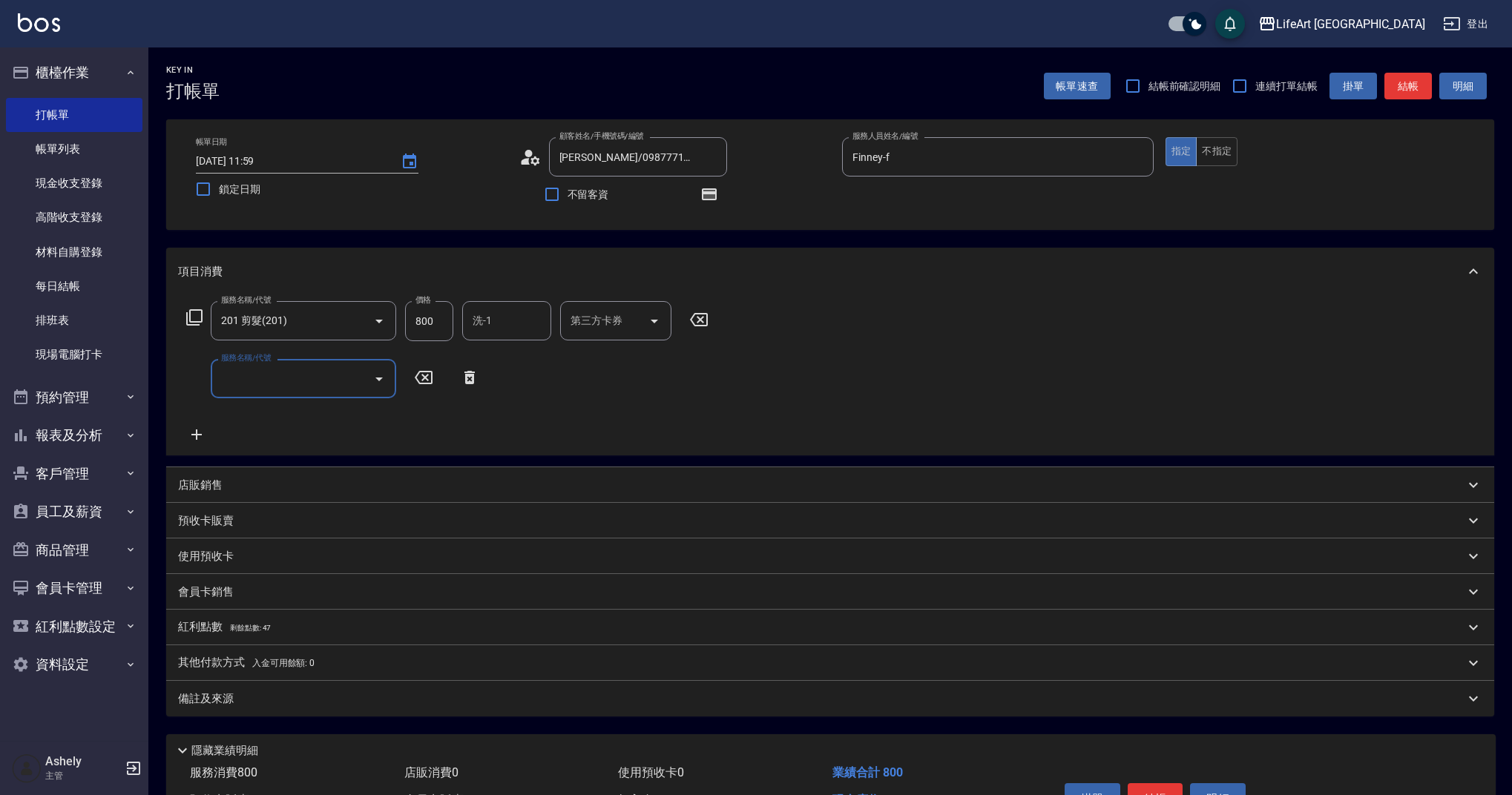
drag, startPoint x: 203, startPoint y: 372, endPoint x: 280, endPoint y: 372, distance: 77.0
click at [276, 371] on div "服務名稱/代號 服務名稱/代號" at bounding box center [303, 379] width 185 height 40
click at [319, 370] on input "服務名稱/代號" at bounding box center [292, 378] width 150 height 26
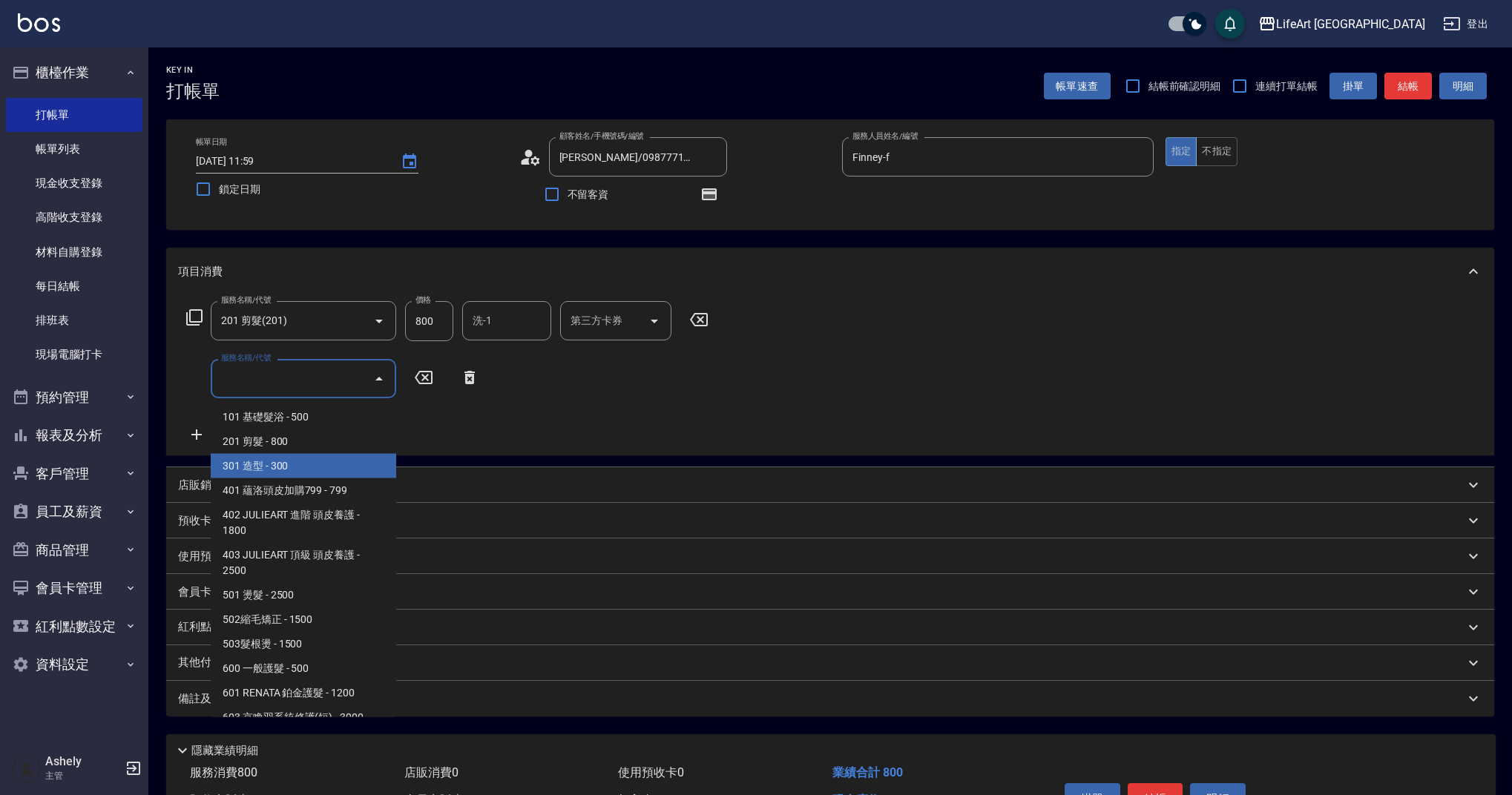
scroll to position [190, 0]
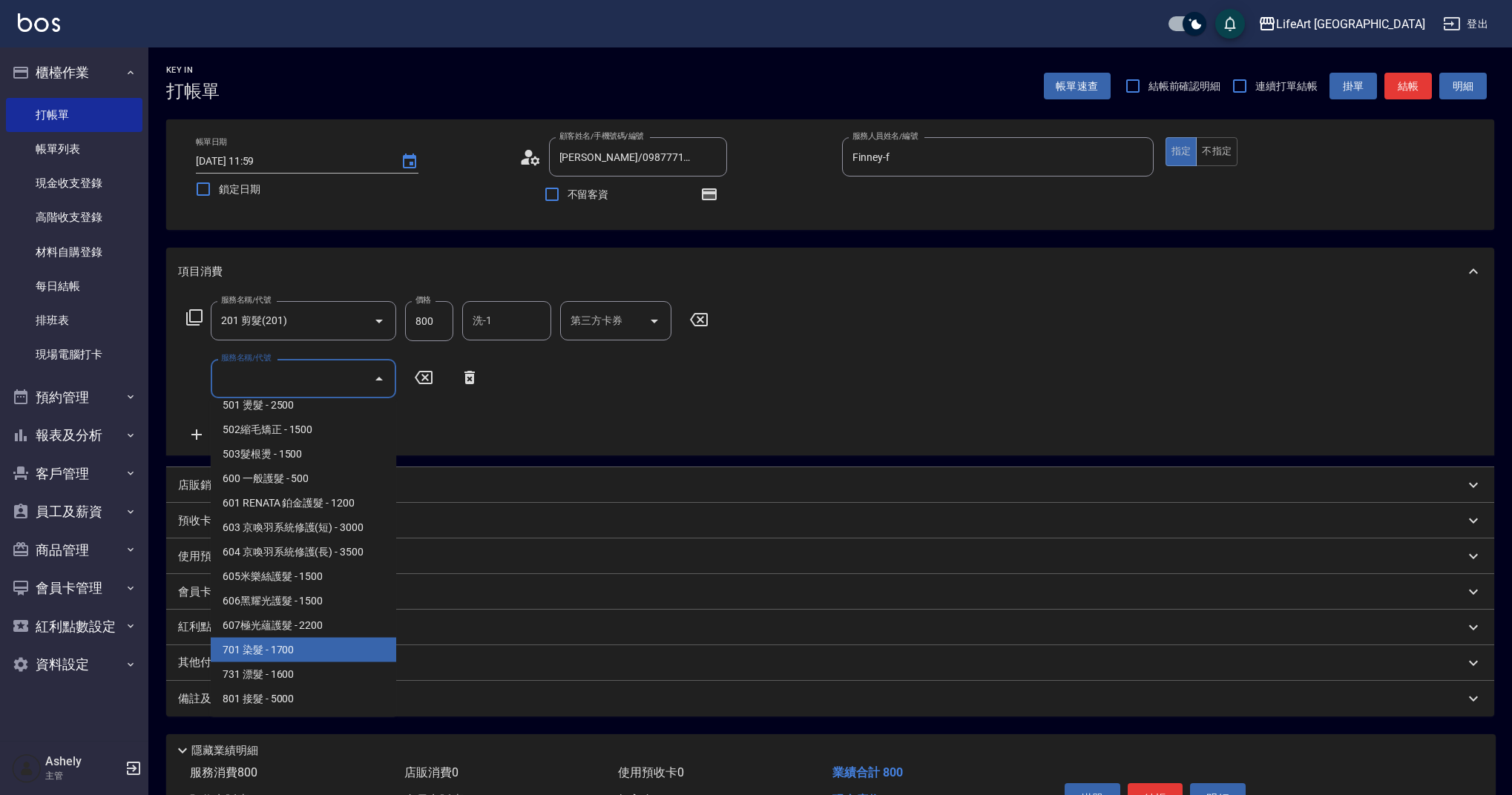
click at [314, 646] on span "701 染髮 - 1700" at bounding box center [303, 650] width 185 height 24
type input "701 染髮(701)"
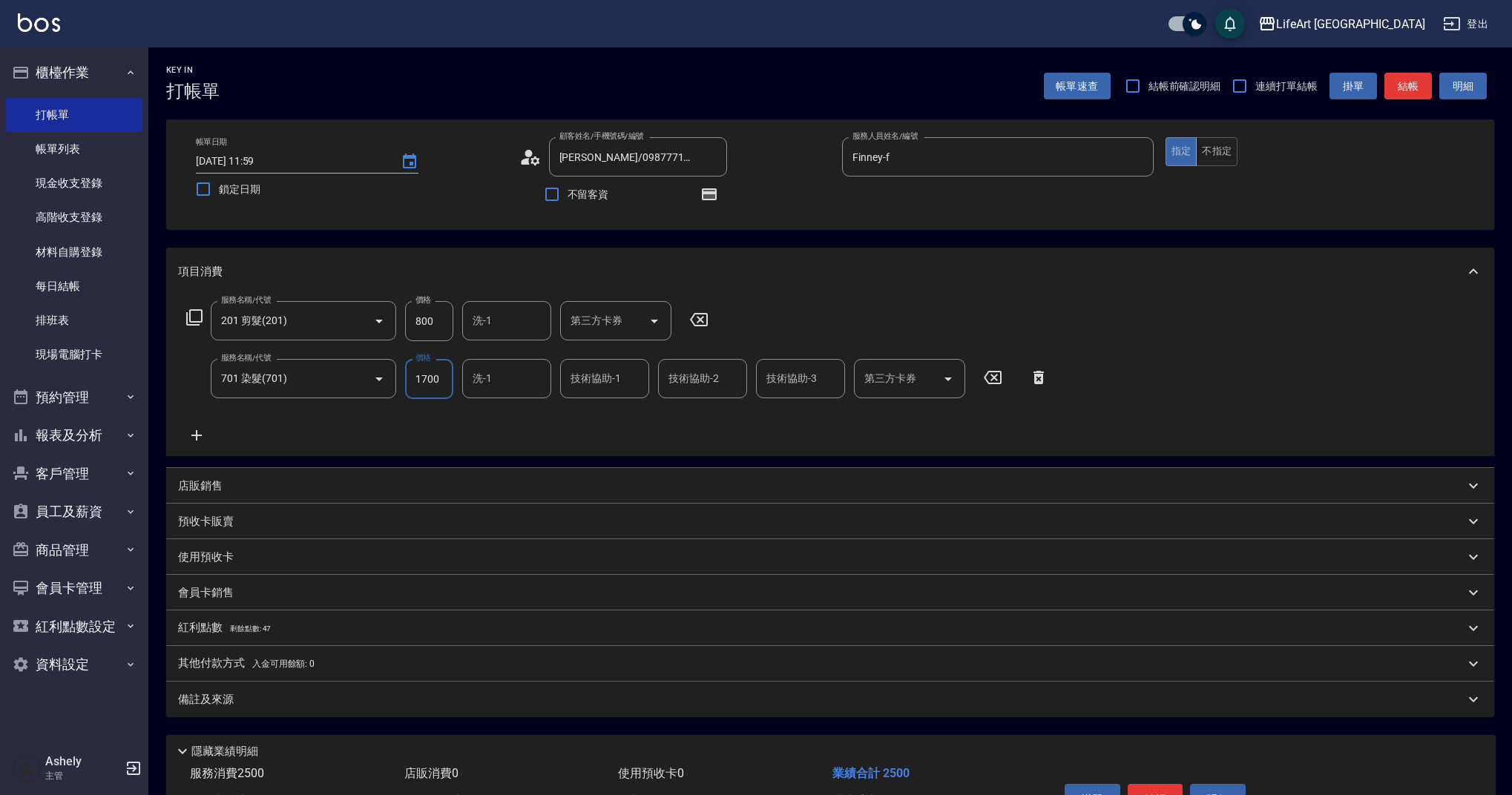
drag, startPoint x: 447, startPoint y: 386, endPoint x: 401, endPoint y: 380, distance: 46.4
click at [401, 380] on div "服務名稱/代號 701 染髮(701) 服務名稱/代號 價格 1700 價格 洗-1 洗-1 技術協助-1 技術協助-1 技術協助-2 技術協助-2 技術協助…" at bounding box center [617, 379] width 879 height 40
click at [466, 317] on div "洗-1" at bounding box center [507, 321] width 89 height 40
type input "2640"
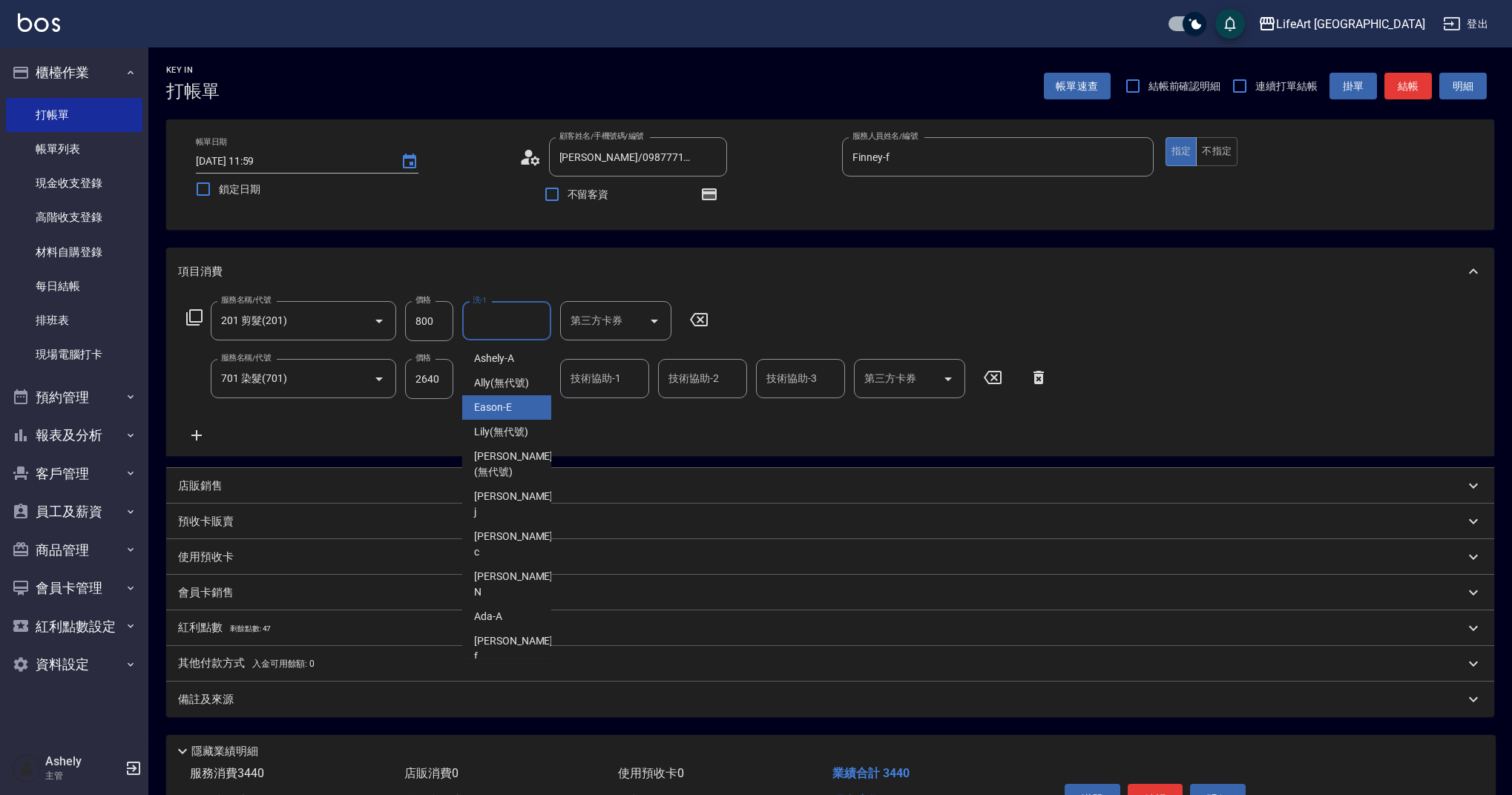
click at [674, 438] on div "服務名稱/代號 201 剪髮(201) 服務名稱/代號 價格 800 價格 洗-1 洗-1 第三方卡券 第三方卡券 服務名稱/代號 701 染髮(701) 服…" at bounding box center [617, 373] width 879 height 143
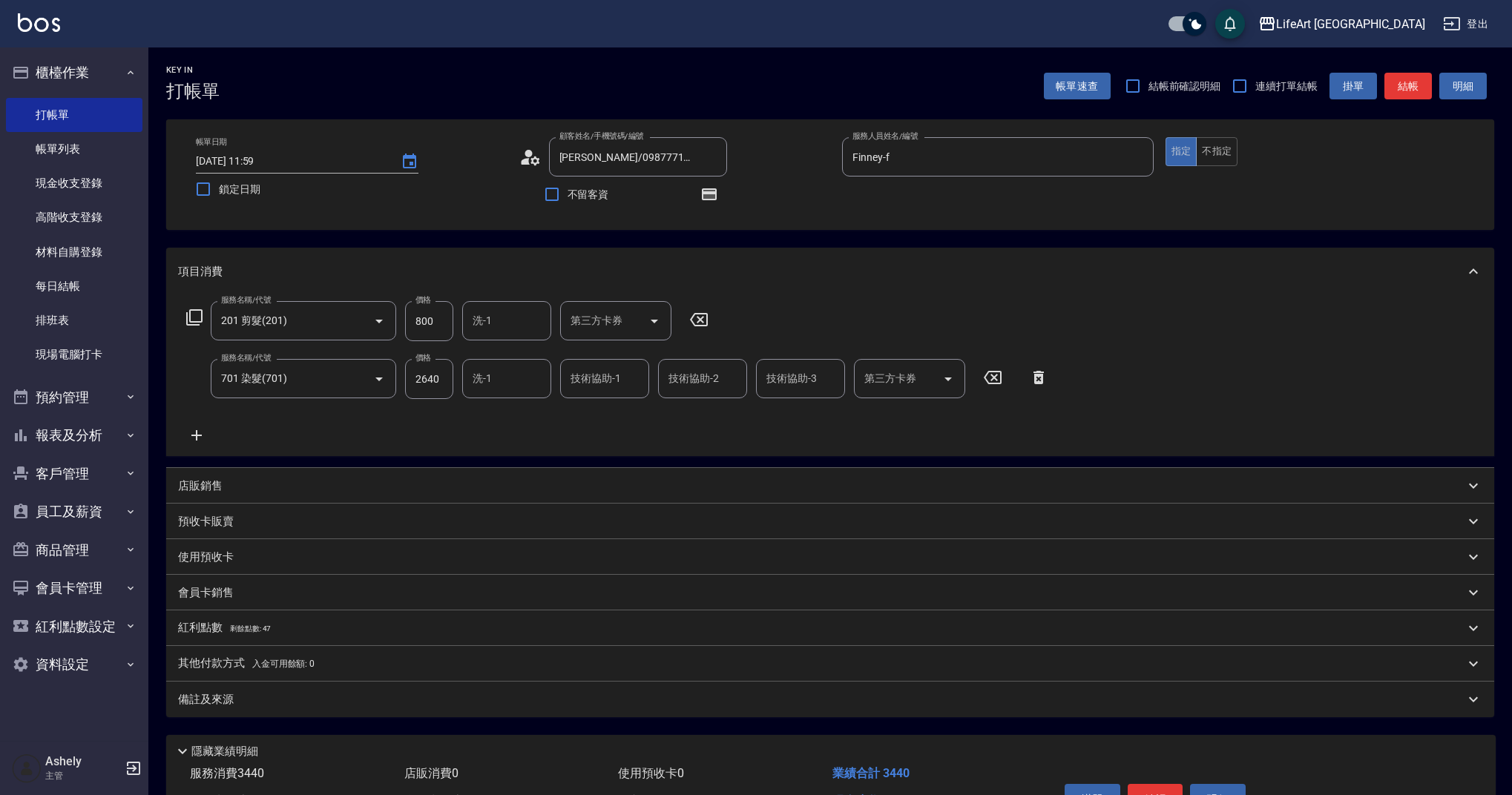
click at [528, 386] on input "洗-1" at bounding box center [507, 378] width 76 height 26
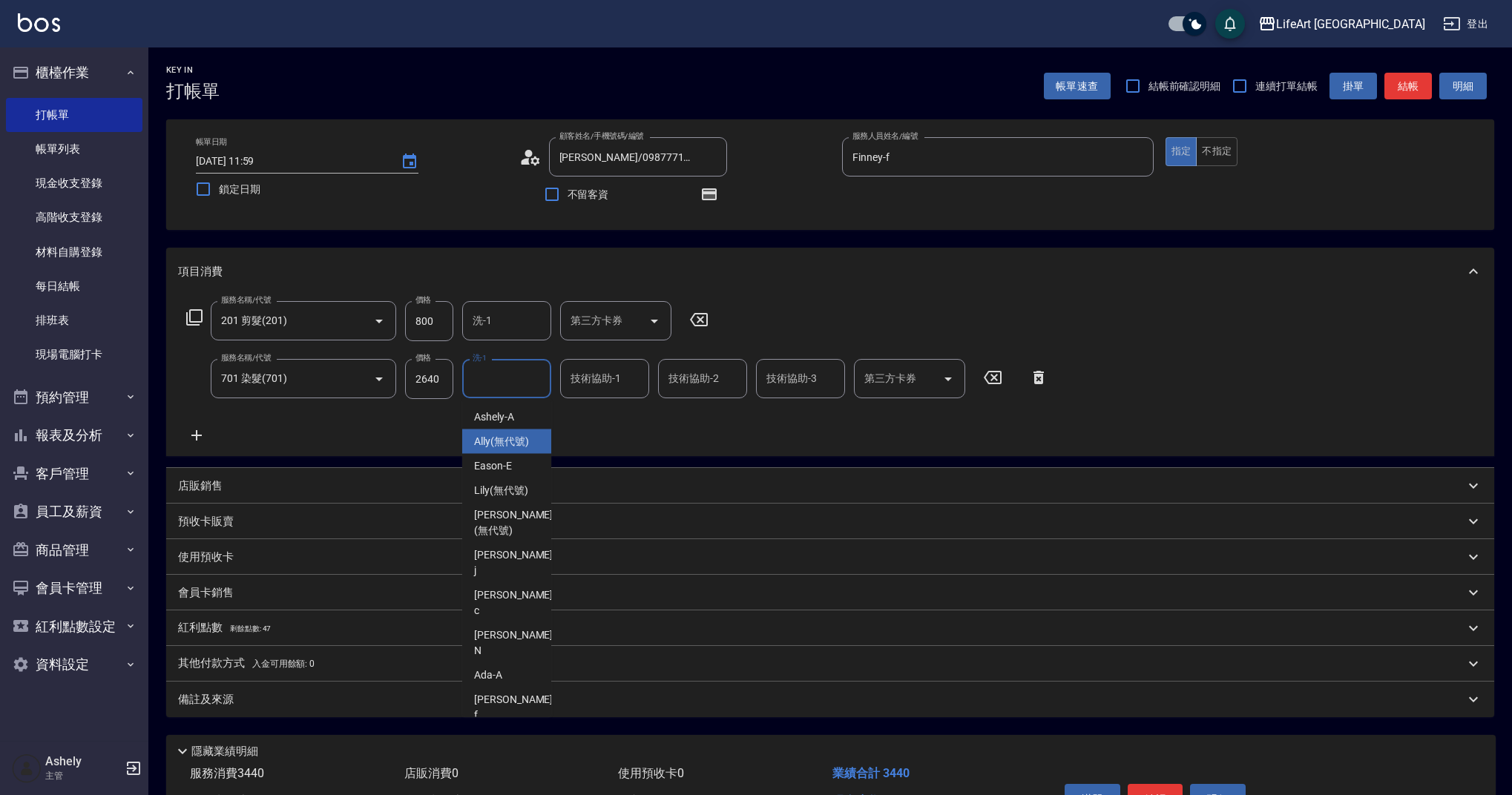
click at [525, 437] on span "Ally (無代號)" at bounding box center [501, 442] width 55 height 15
type input "Ally(無代號)"
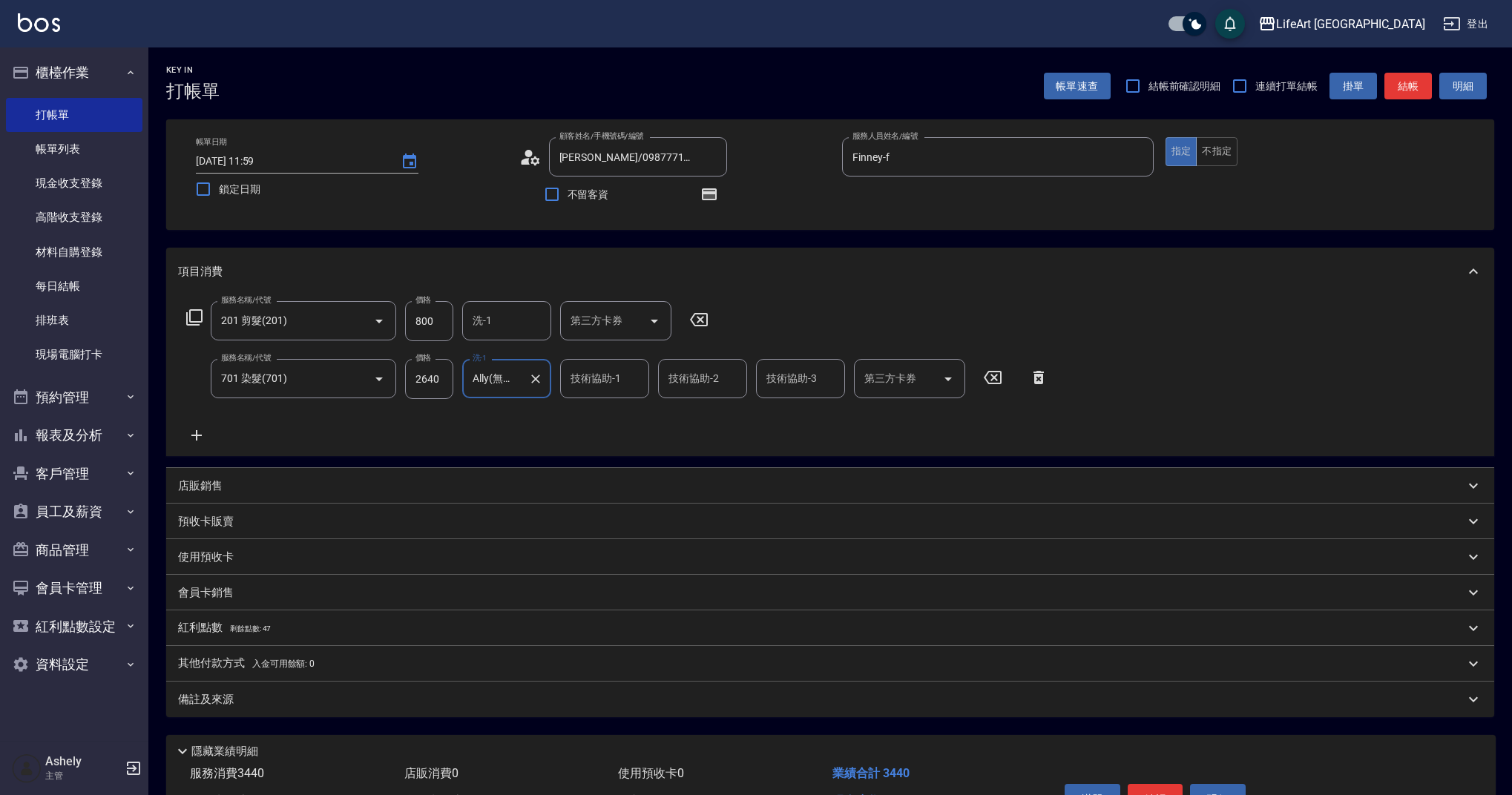
click at [347, 704] on div "備註及來源" at bounding box center [821, 700] width 1286 height 15
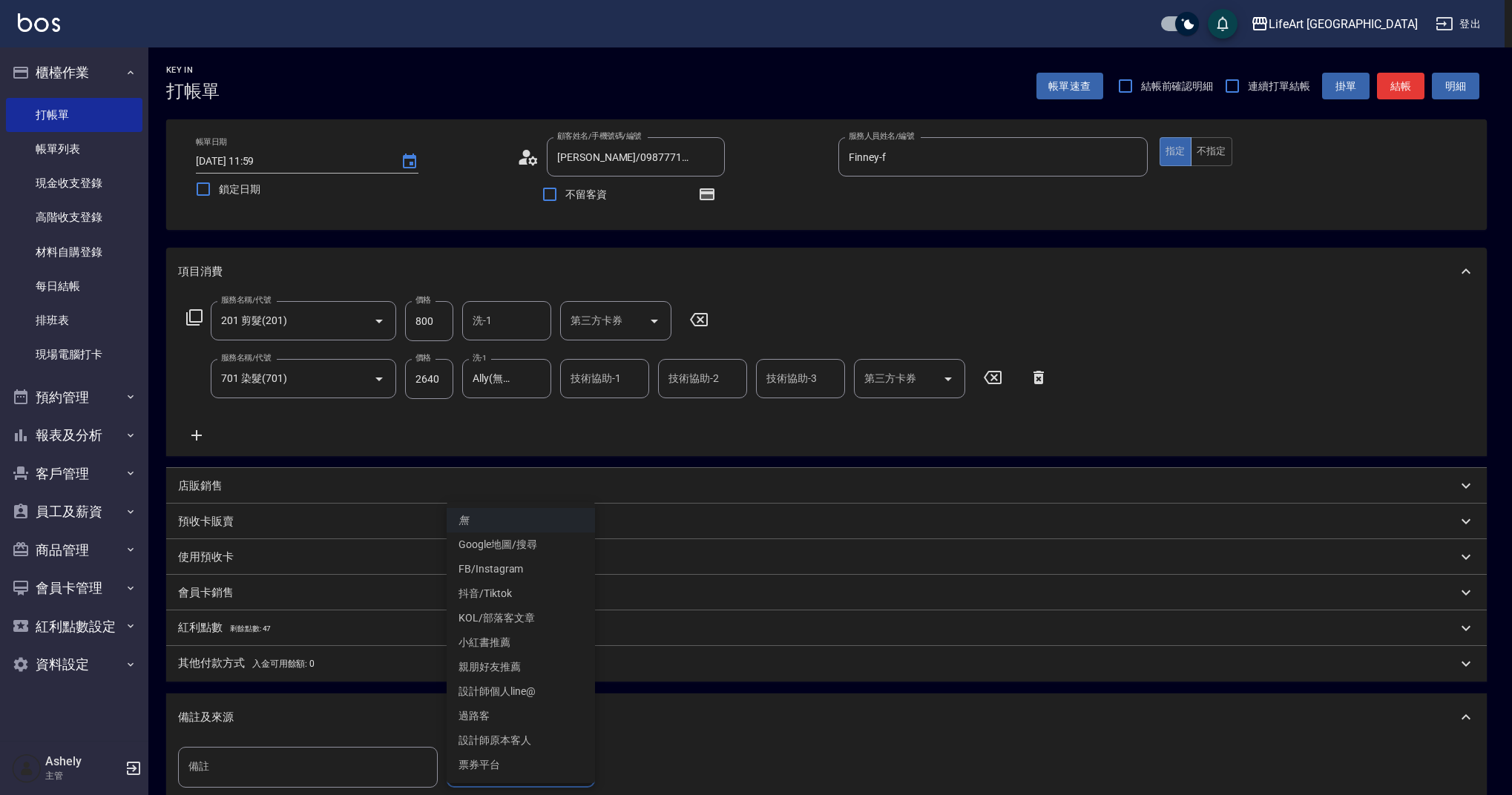
click at [500, 762] on body "LifeArt 蘆洲 登出 櫃檯作業 打帳單 帳單列表 現金收支登錄 高階收支登錄 材料自購登錄 每日結帳 排班表 現場電腦打卡 預約管理 預約管理 單日預約…" at bounding box center [756, 489] width 1512 height 979
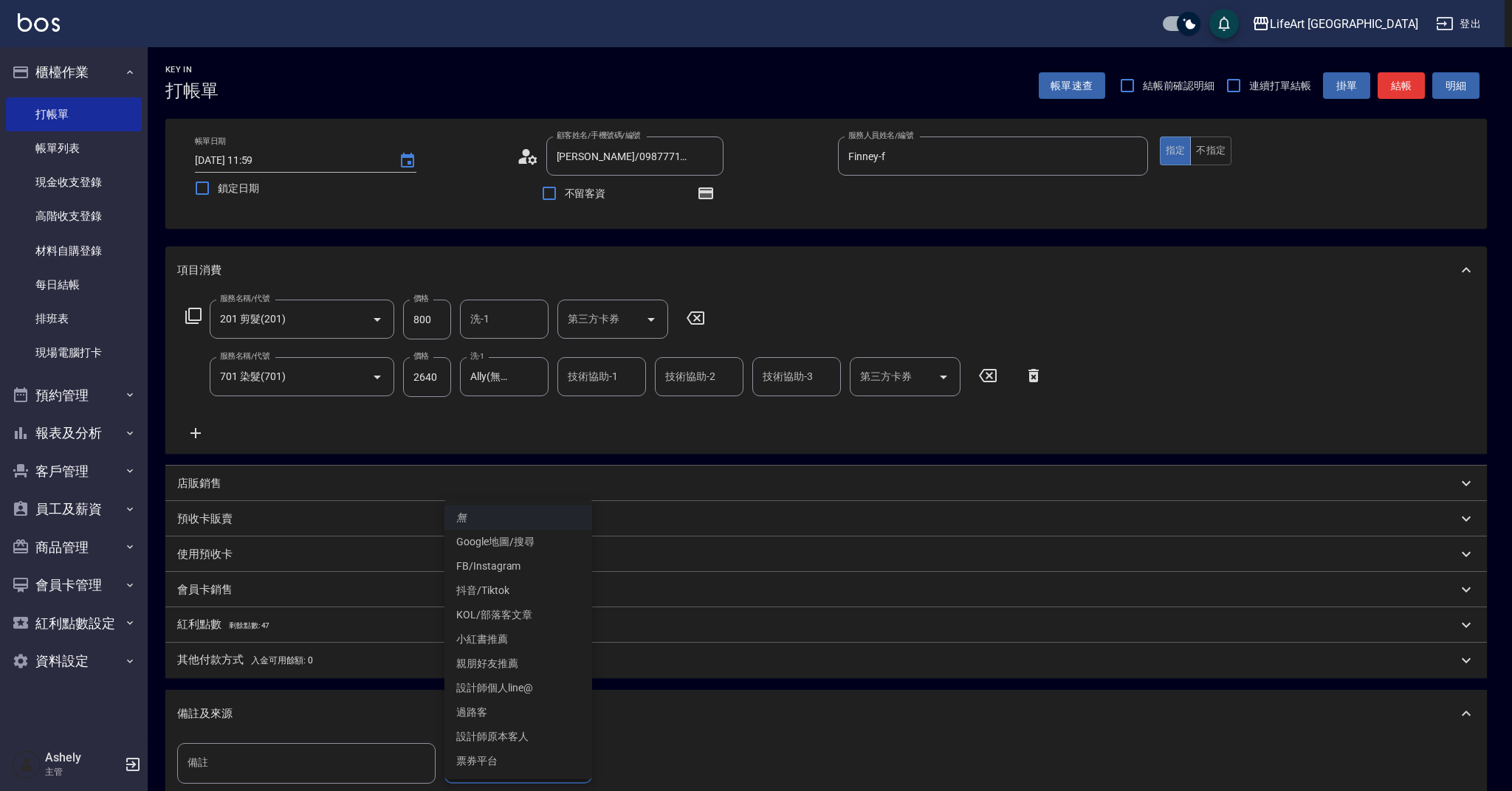
click at [498, 730] on li "設計師原本客人" at bounding box center [518, 737] width 147 height 24
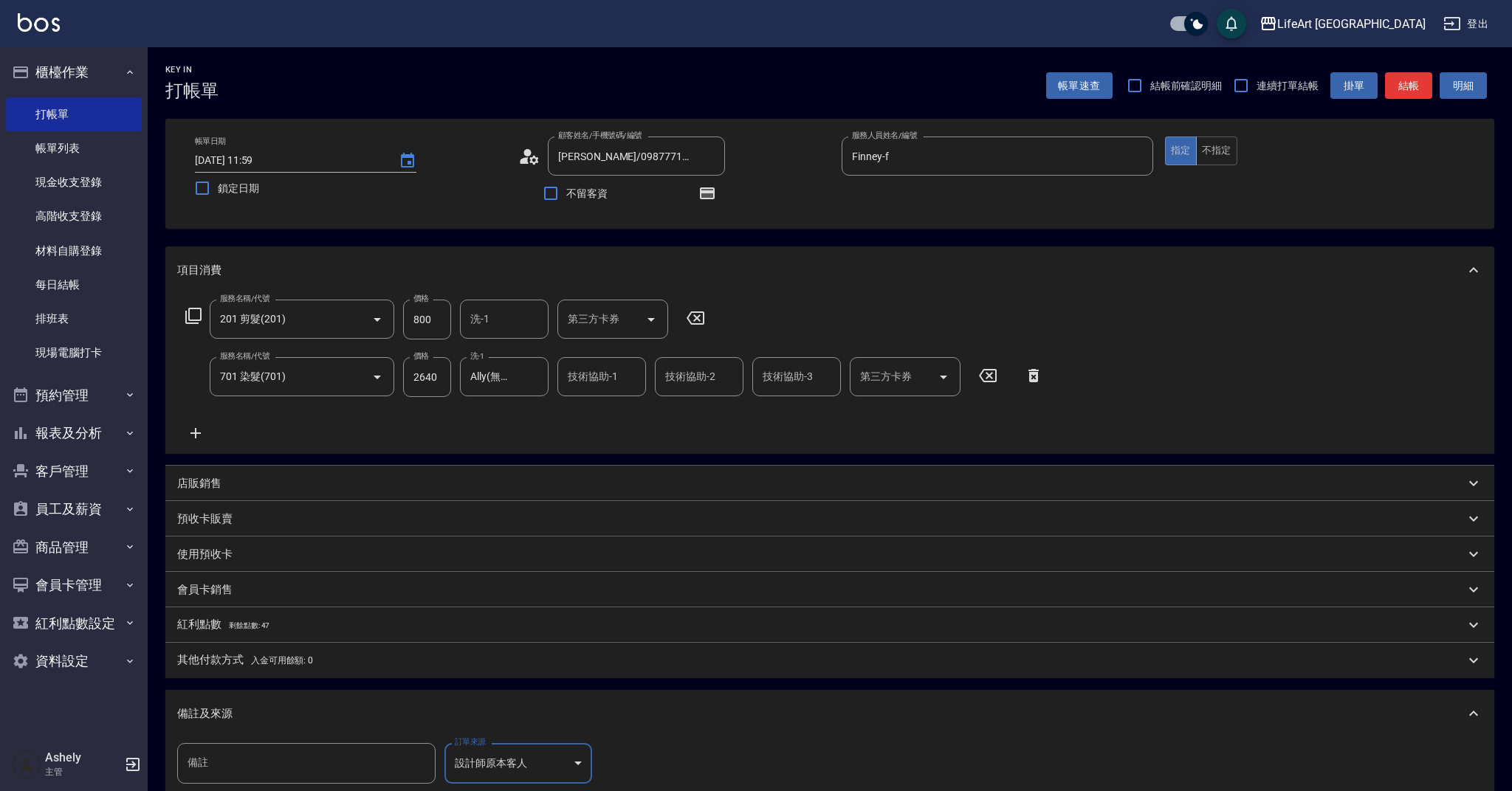
type input "設計師原本客人"
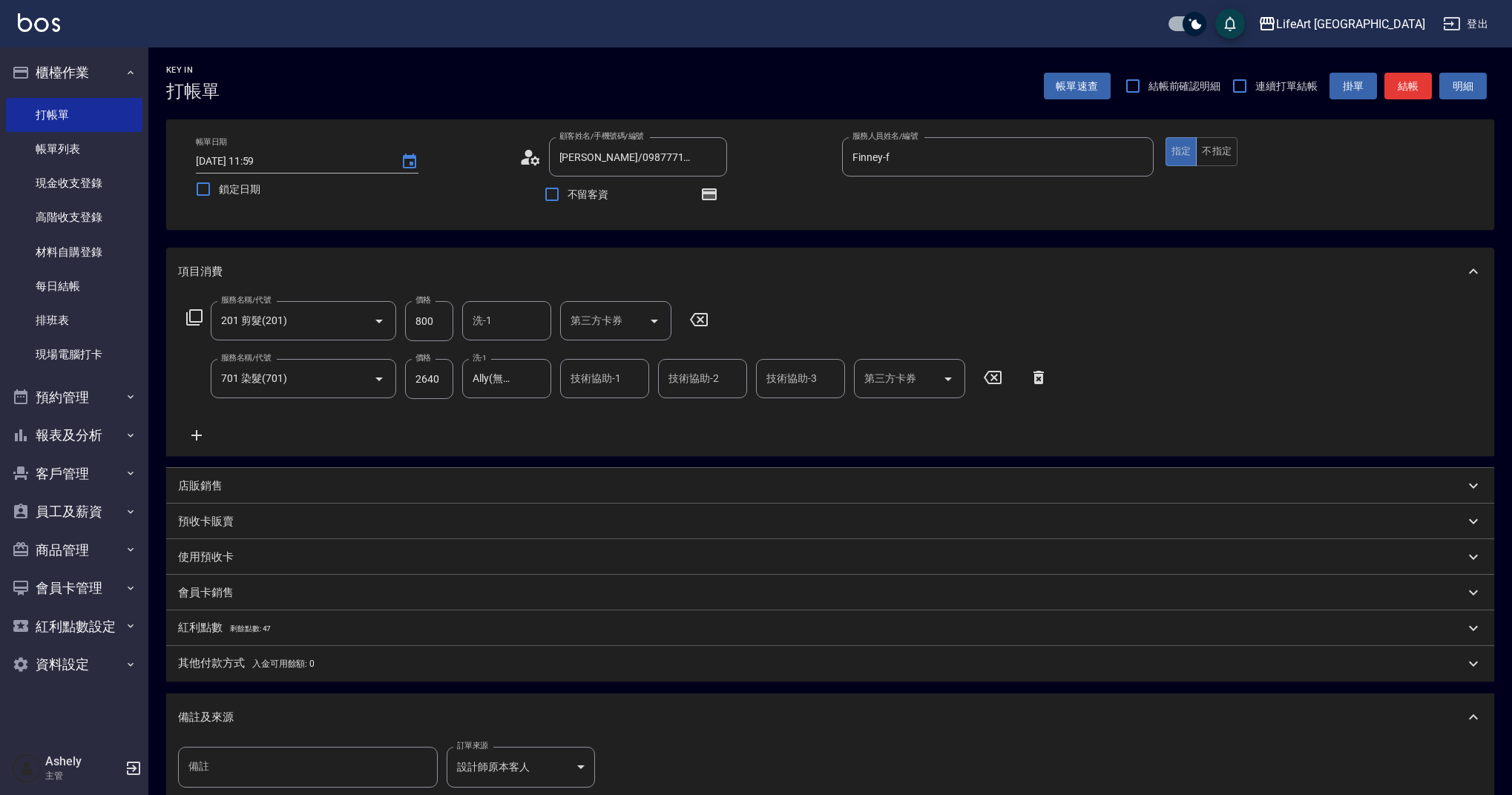
click at [355, 706] on div "無 Google地圖/搜尋 FB/Instagram 抖音/Tiktok KOL/部落客文章 小紅書推薦 親朋好友推薦 設計師個人line@ 過路客 設計師原…" at bounding box center [756, 398] width 1512 height 795
click at [298, 631] on div "紅利點數 剩餘點數: 47" at bounding box center [821, 628] width 1286 height 16
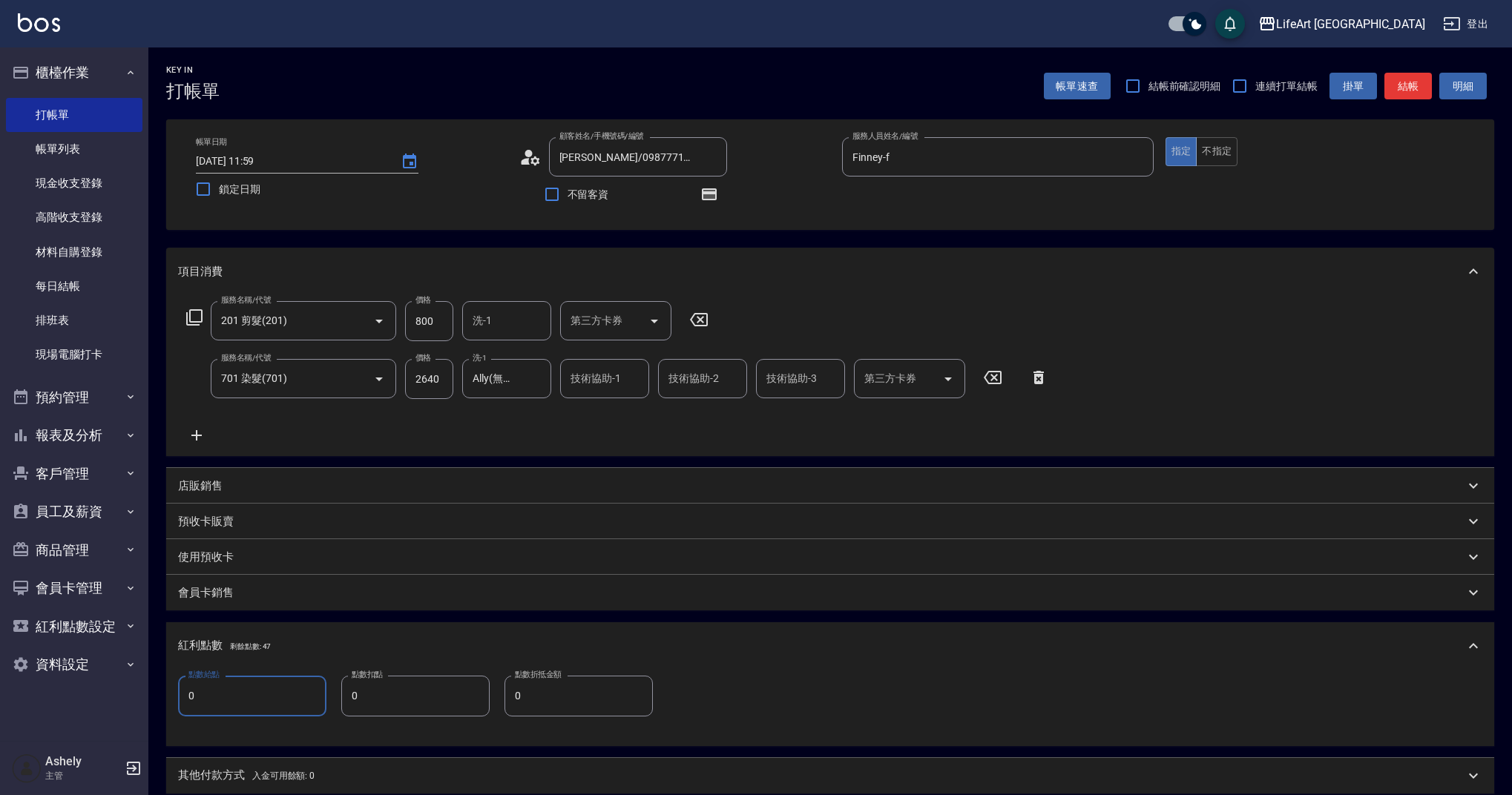
drag, startPoint x: 249, startPoint y: 700, endPoint x: 166, endPoint y: 694, distance: 83.2
click at [166, 694] on div "點數給點 0 點數給點 點數扣點 0 點數扣點 點數折抵金額 0 點數折抵金額" at bounding box center [830, 707] width 1328 height 76
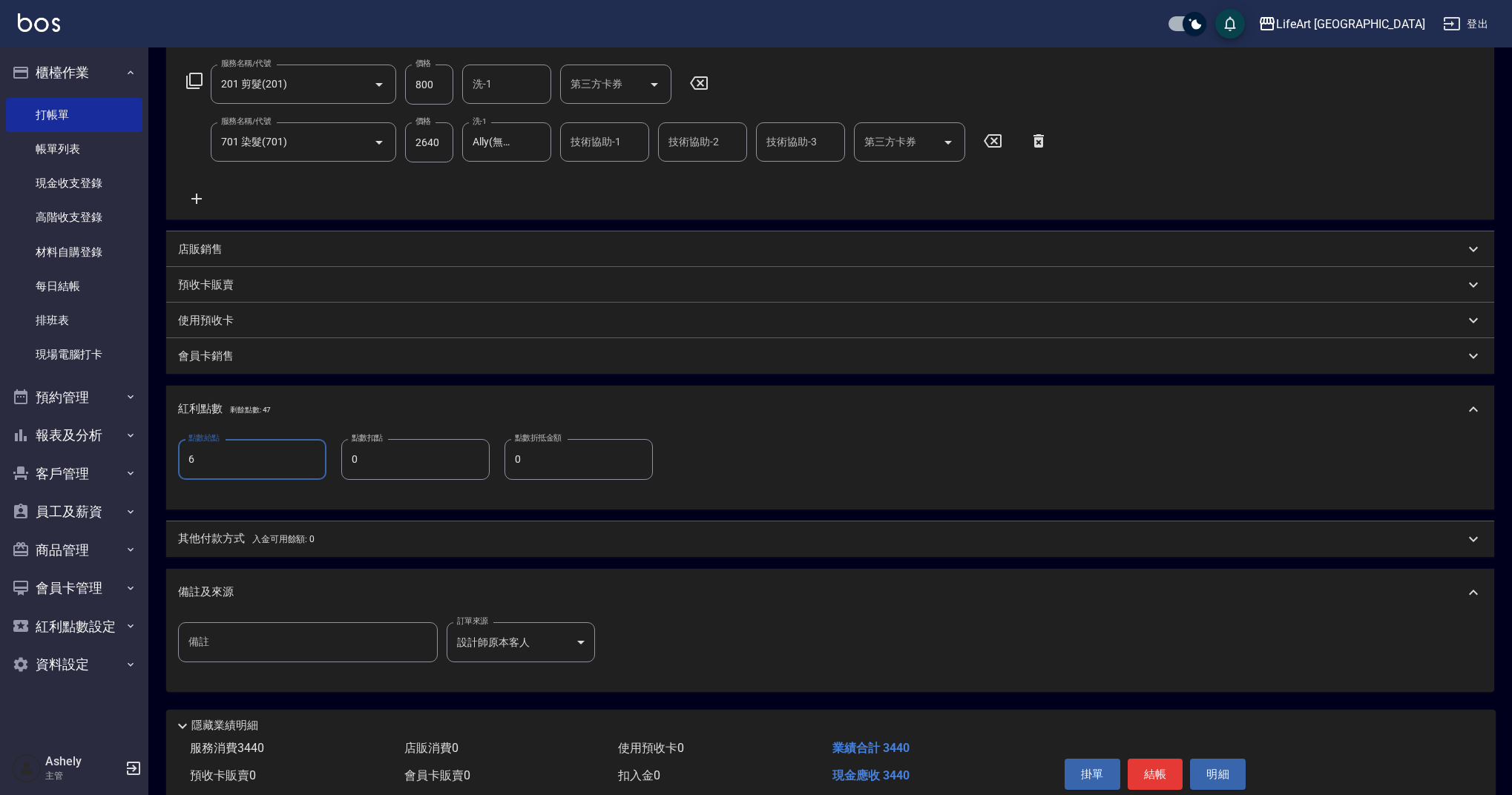
scroll to position [237, 0]
type input "6"
click at [1170, 780] on button "結帳" at bounding box center [1155, 774] width 56 height 31
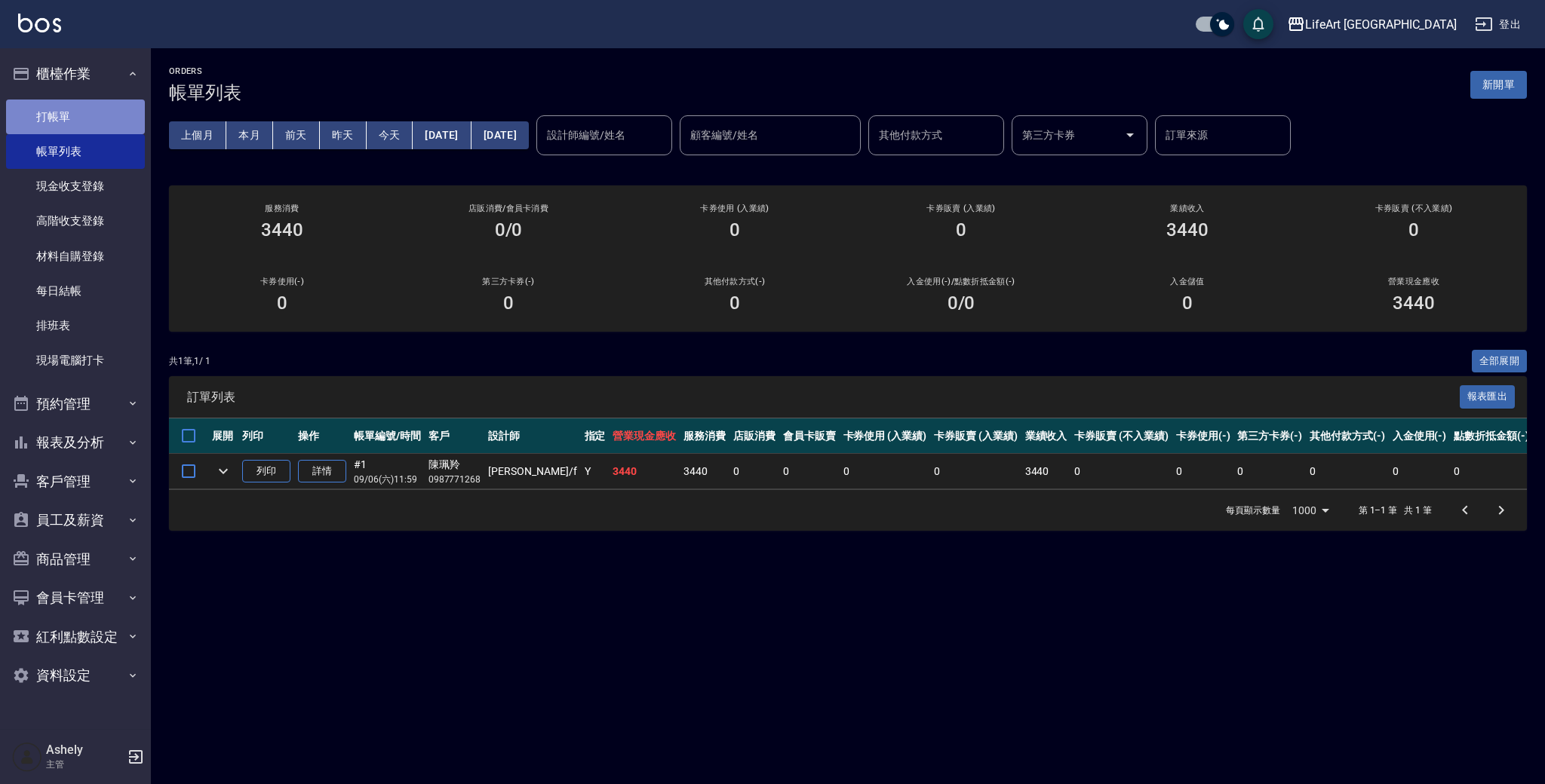
click at [120, 119] on link "打帳單" at bounding box center [75, 116] width 139 height 35
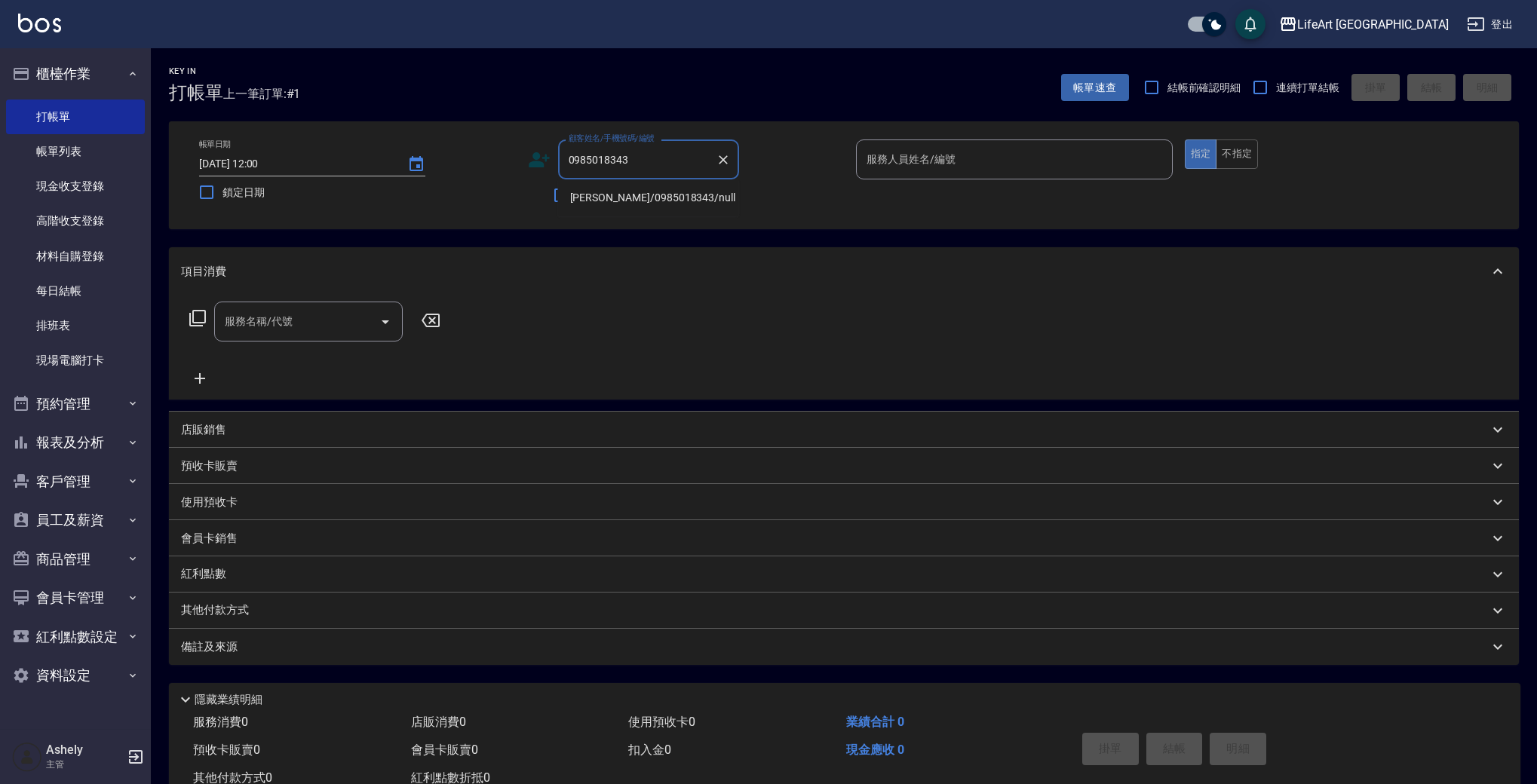
click at [623, 191] on li "[PERSON_NAME]/0985018343/null" at bounding box center [648, 198] width 181 height 25
type input "[PERSON_NAME]/0985018343/null"
type input "Finney-f"
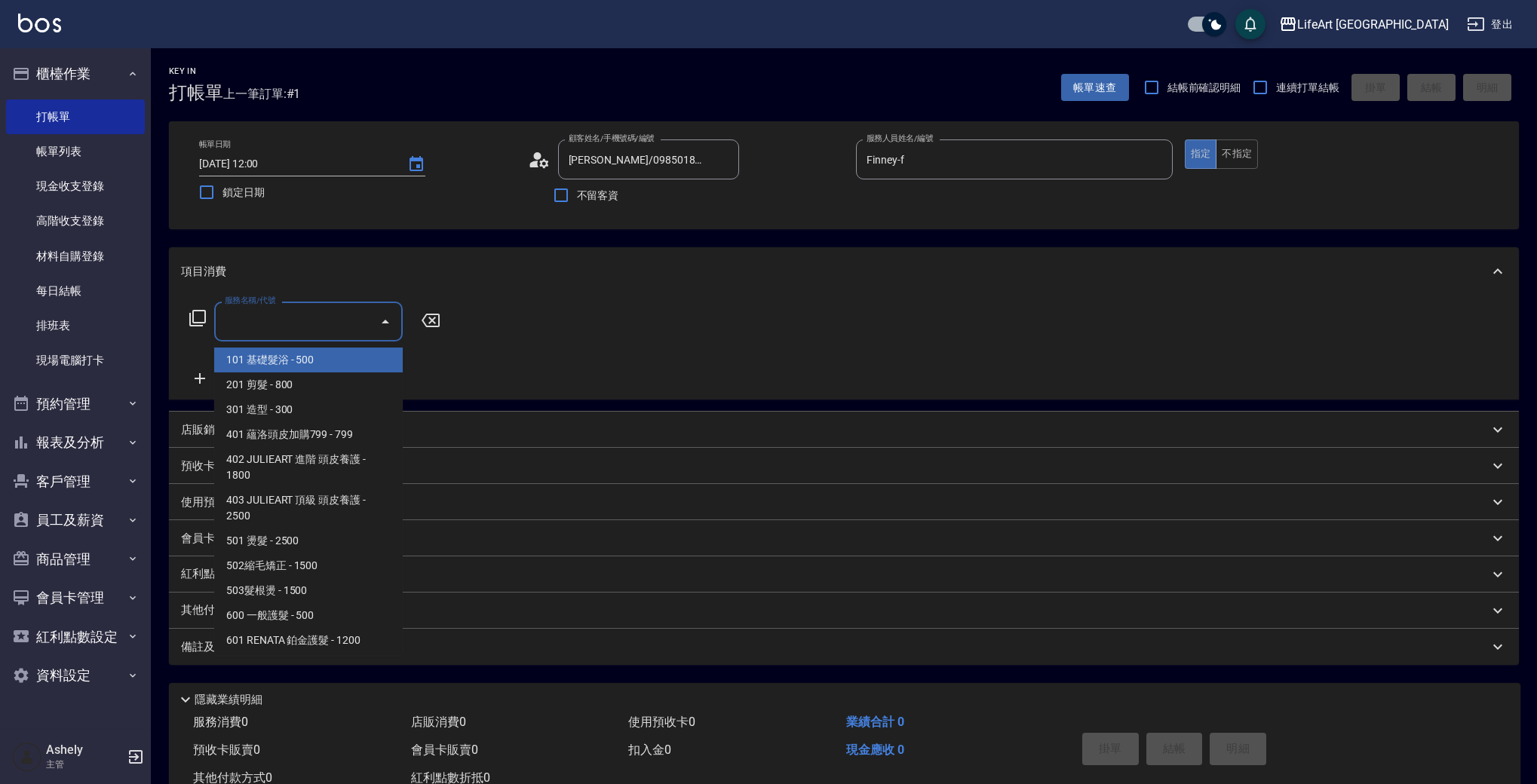
click at [331, 330] on input "服務名稱/代號" at bounding box center [297, 322] width 152 height 26
click at [274, 391] on span "201 剪髮 - 800" at bounding box center [308, 385] width 188 height 25
type input "201 剪髮(201)"
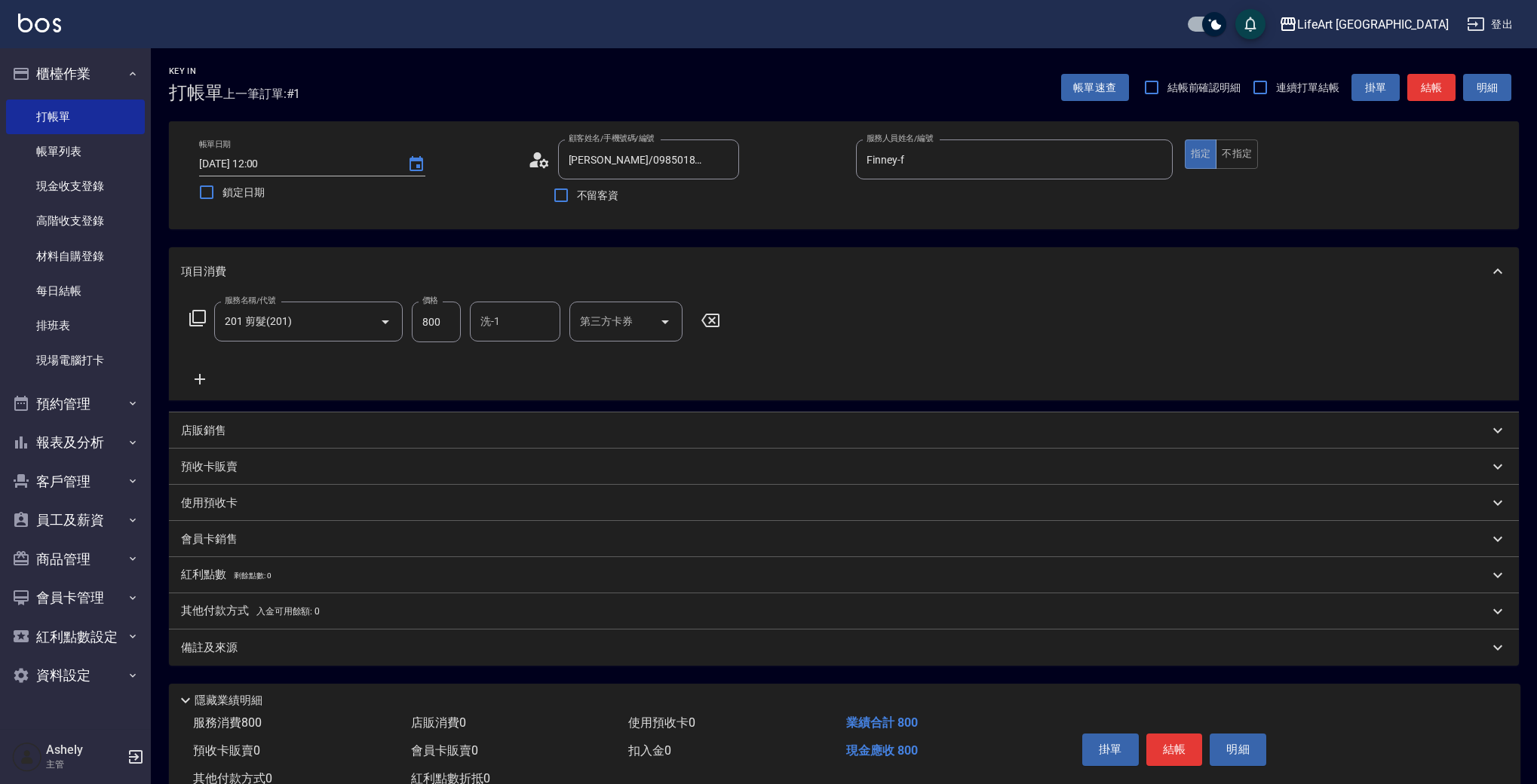
click at [386, 658] on div "備註及來源" at bounding box center [844, 648] width 1350 height 36
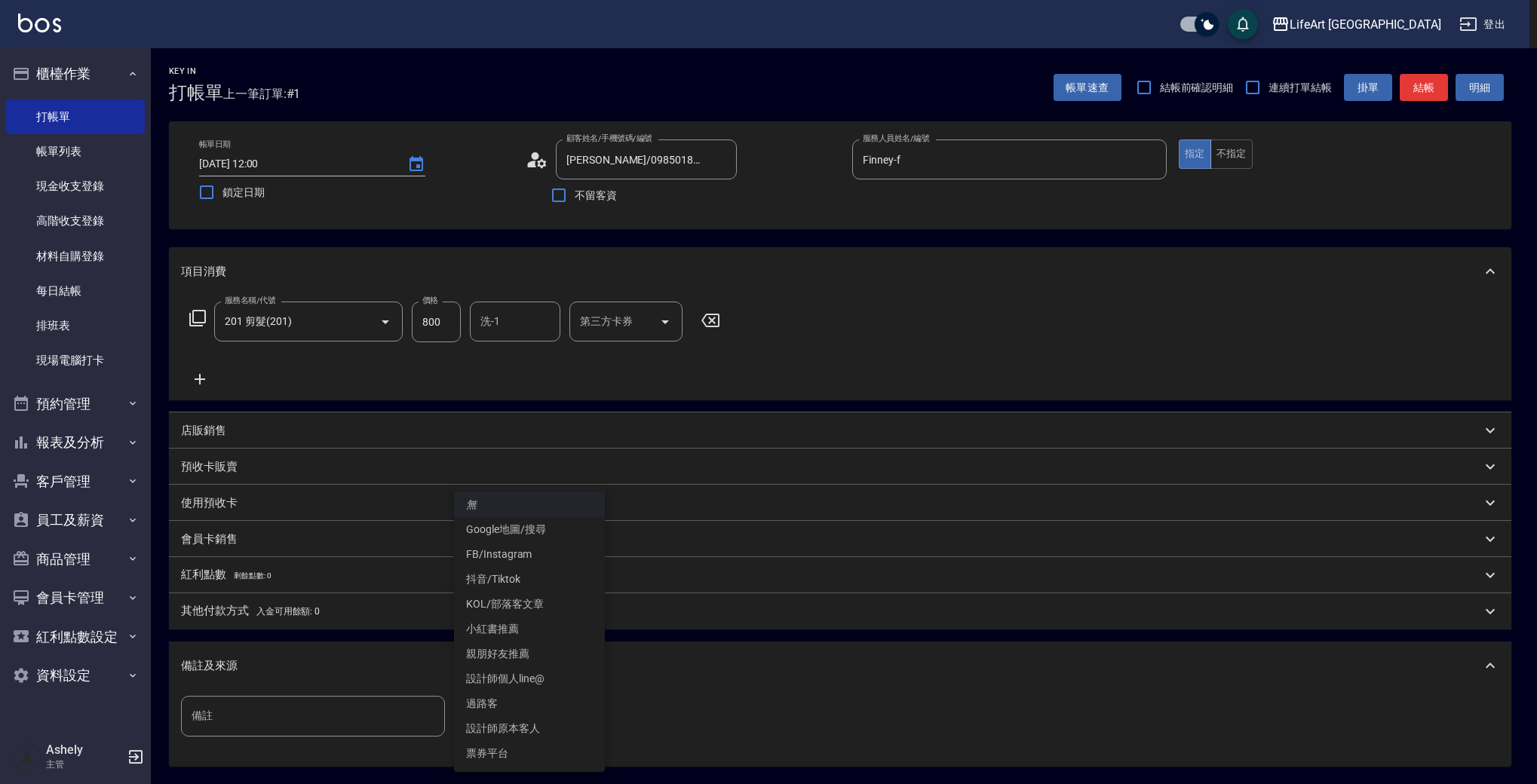
click at [488, 715] on body "LifeArt 蘆洲 登出 櫃檯作業 打帳單 帳單列表 現金收支登錄 高階收支登錄 材料自購登錄 每日結帳 排班表 現場電腦打卡 預約管理 預約管理 單日預約…" at bounding box center [768, 465] width 1537 height 931
click at [495, 720] on li "設計師原本客人" at bounding box center [529, 729] width 150 height 25
type input "設計師原本客人"
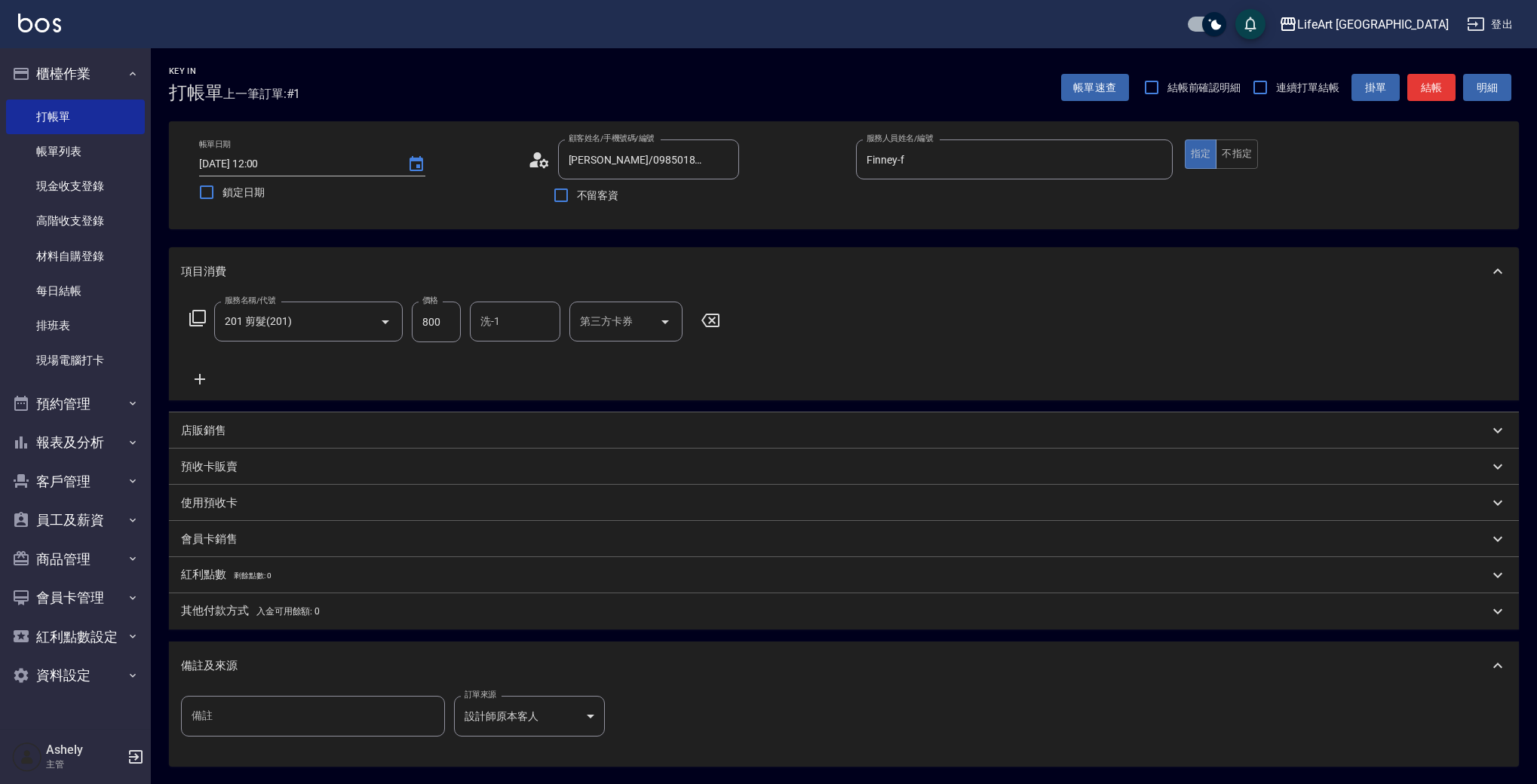
click at [422, 658] on div "備註及來源" at bounding box center [834, 666] width 1307 height 16
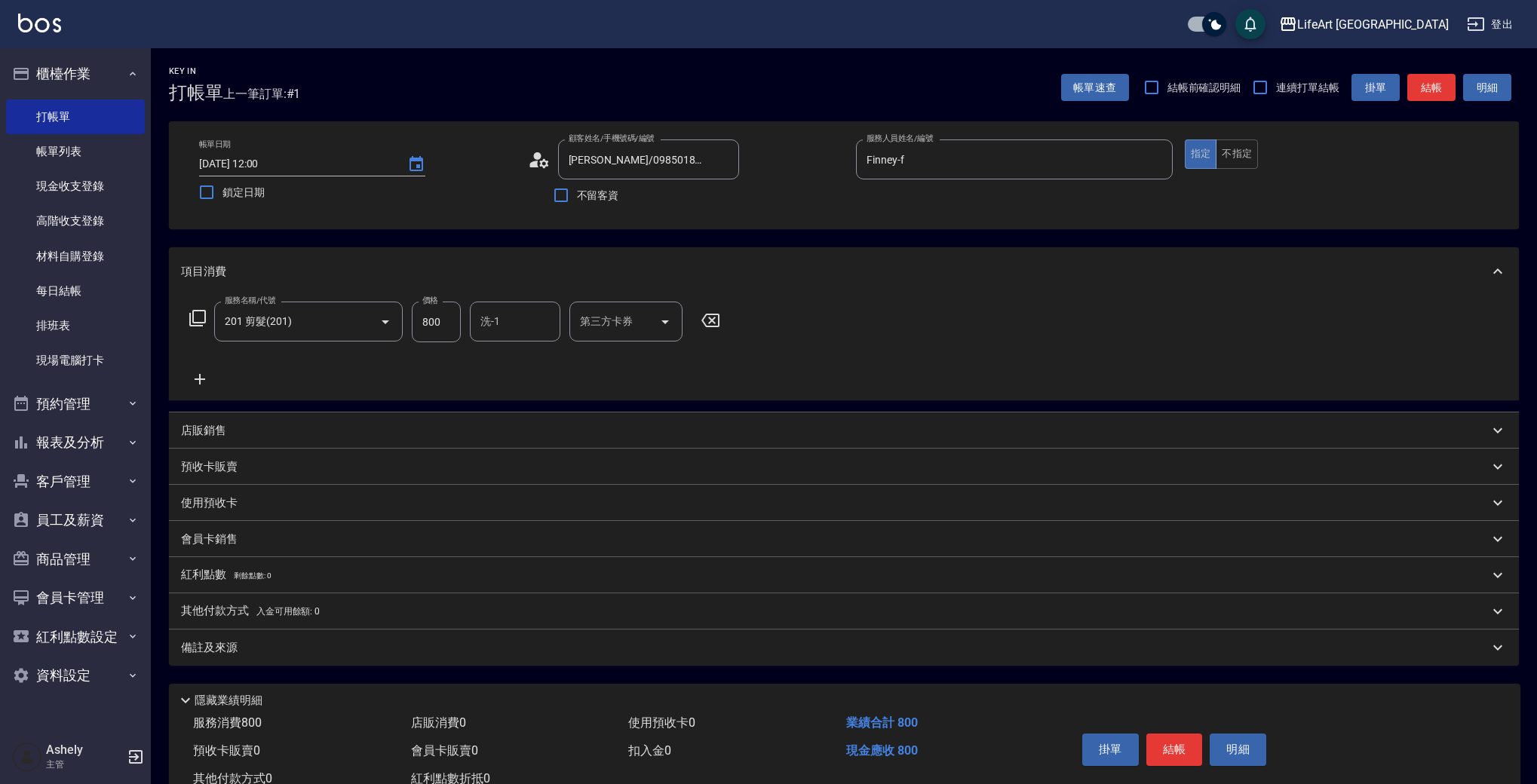
click at [420, 658] on div "備註及來源" at bounding box center [844, 648] width 1350 height 36
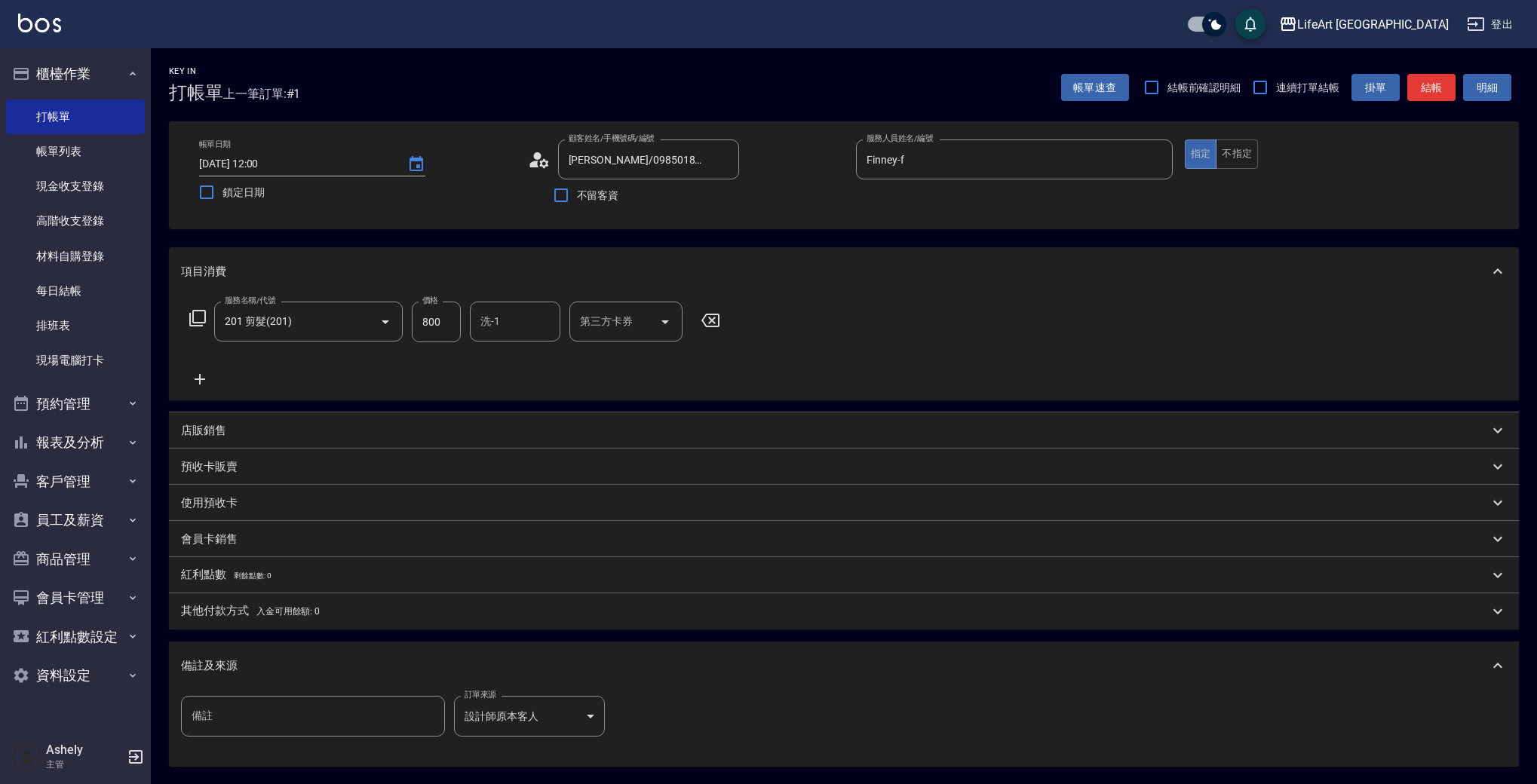
click at [420, 658] on div "備註及來源" at bounding box center [834, 666] width 1307 height 16
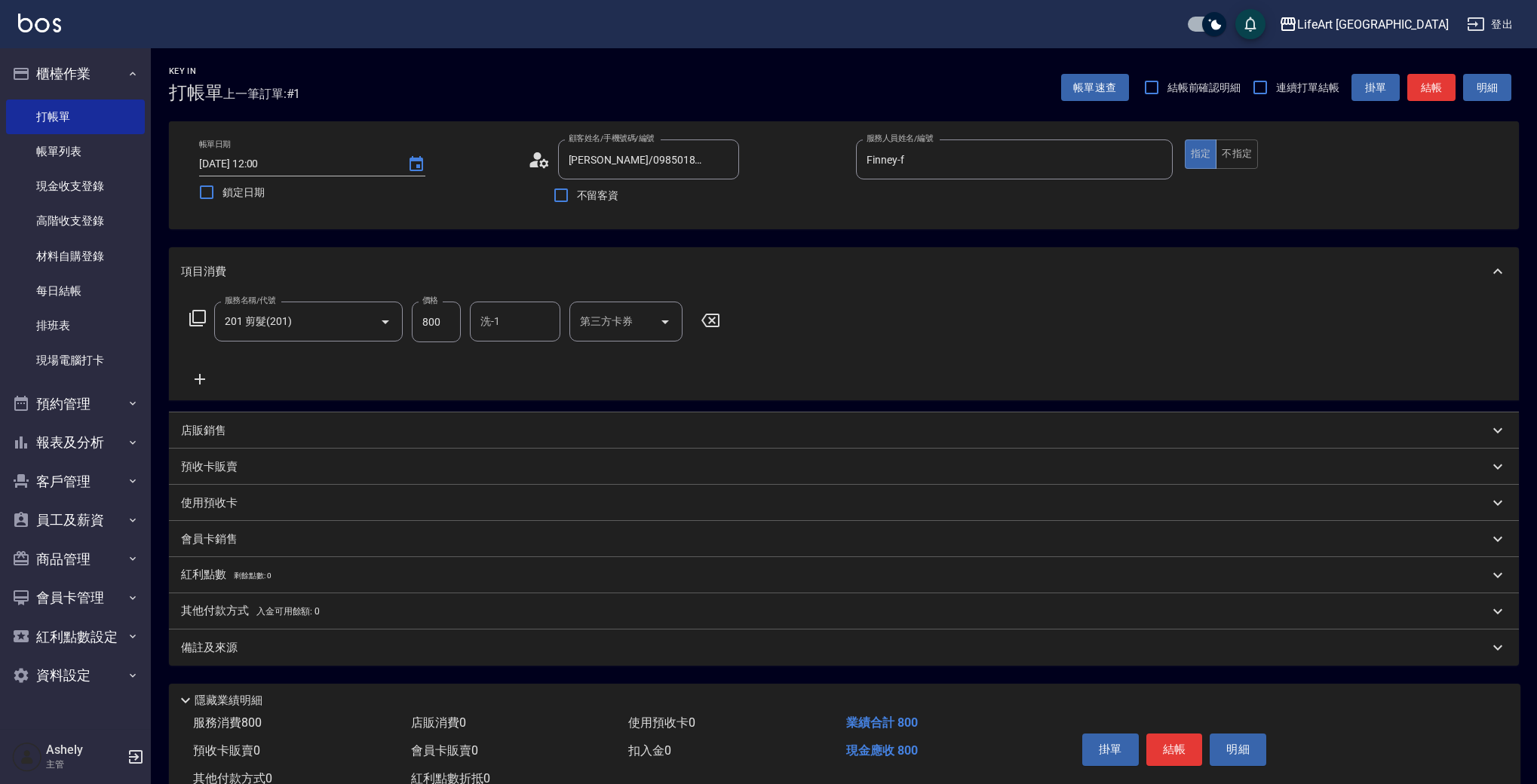
click at [515, 323] on input "洗-1" at bounding box center [515, 322] width 77 height 26
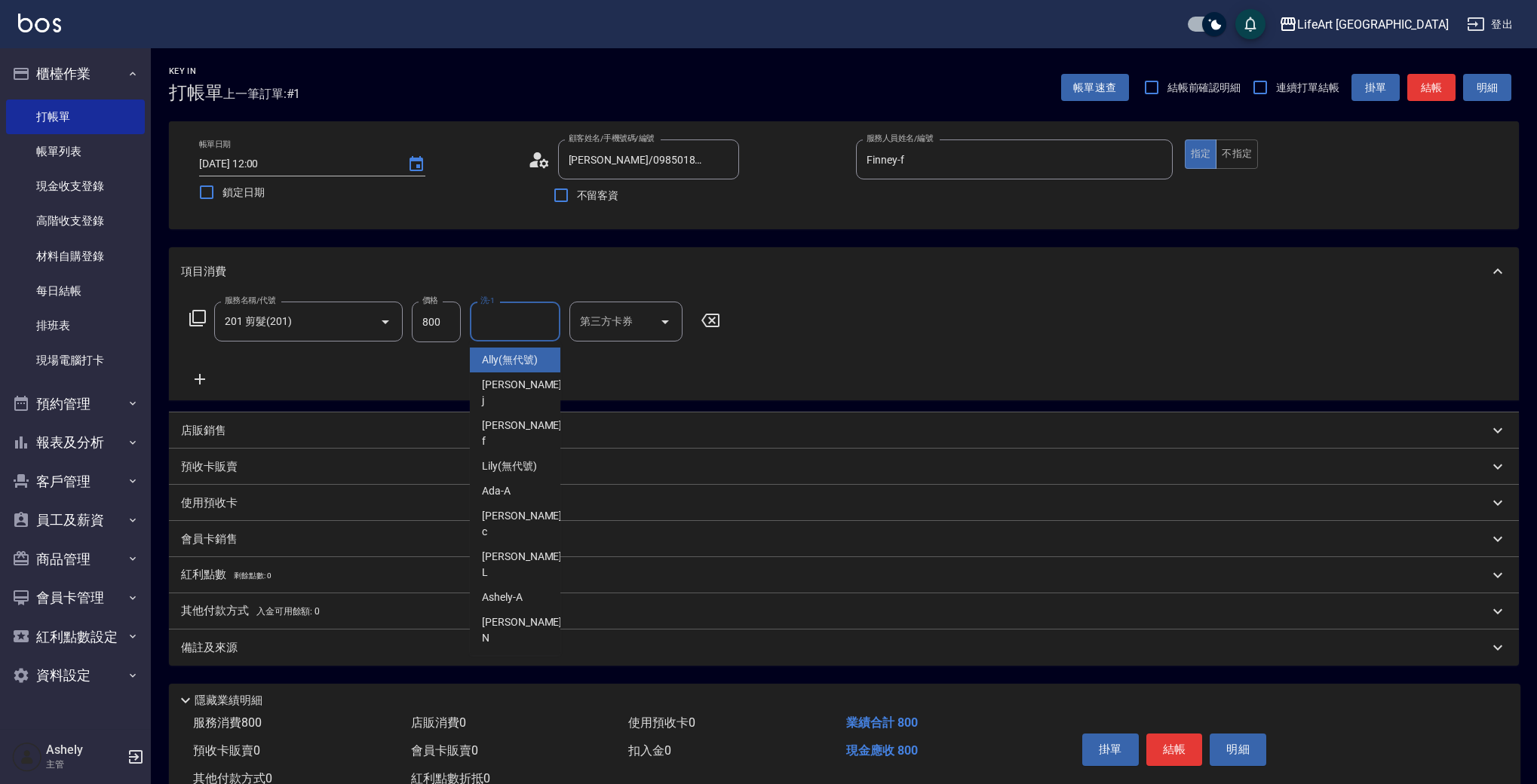
click at [536, 361] on span "Ally (無代號)" at bounding box center [509, 360] width 56 height 16
type input "Ally(無代號)"
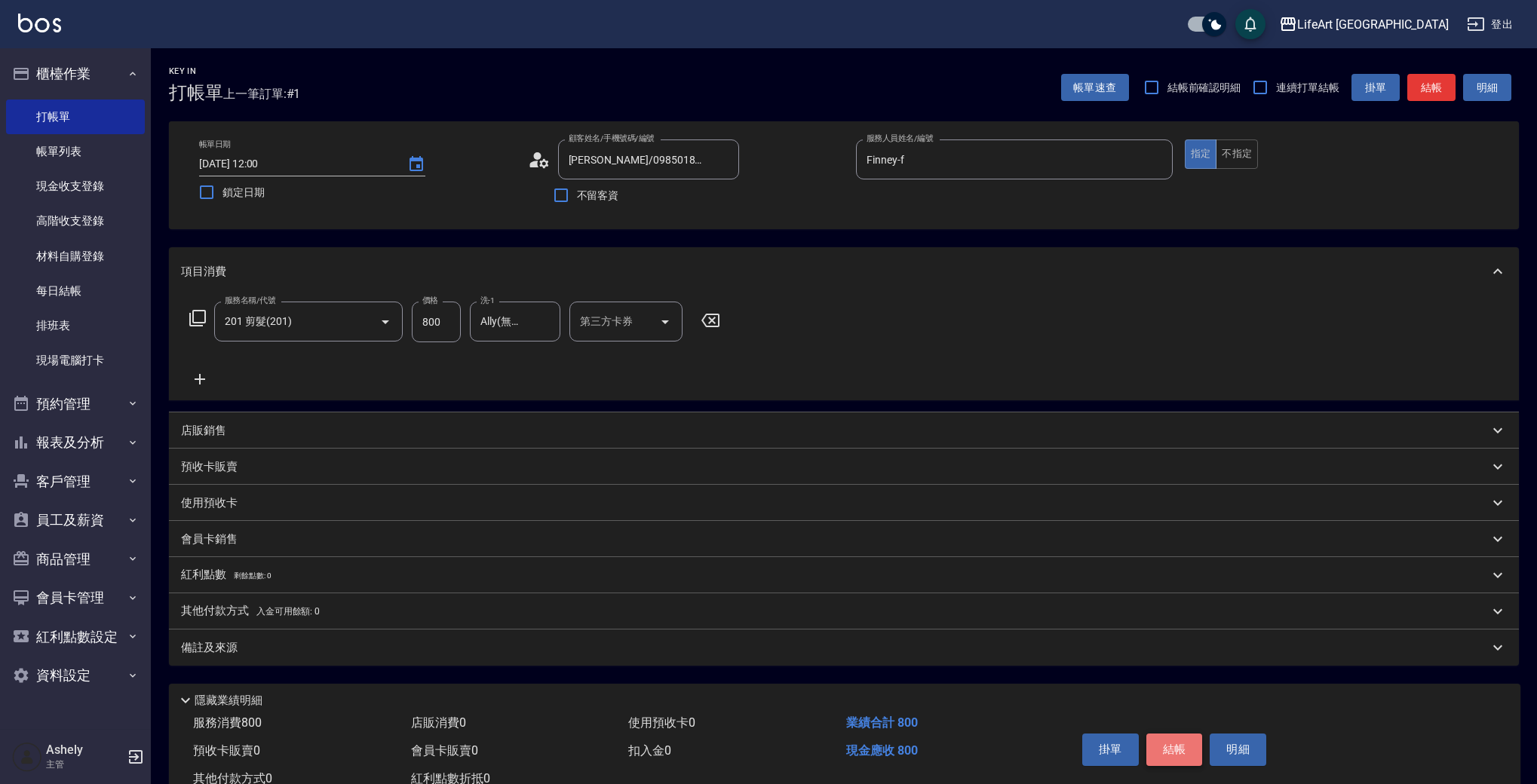
click at [1176, 744] on button "結帳" at bounding box center [1174, 749] width 57 height 32
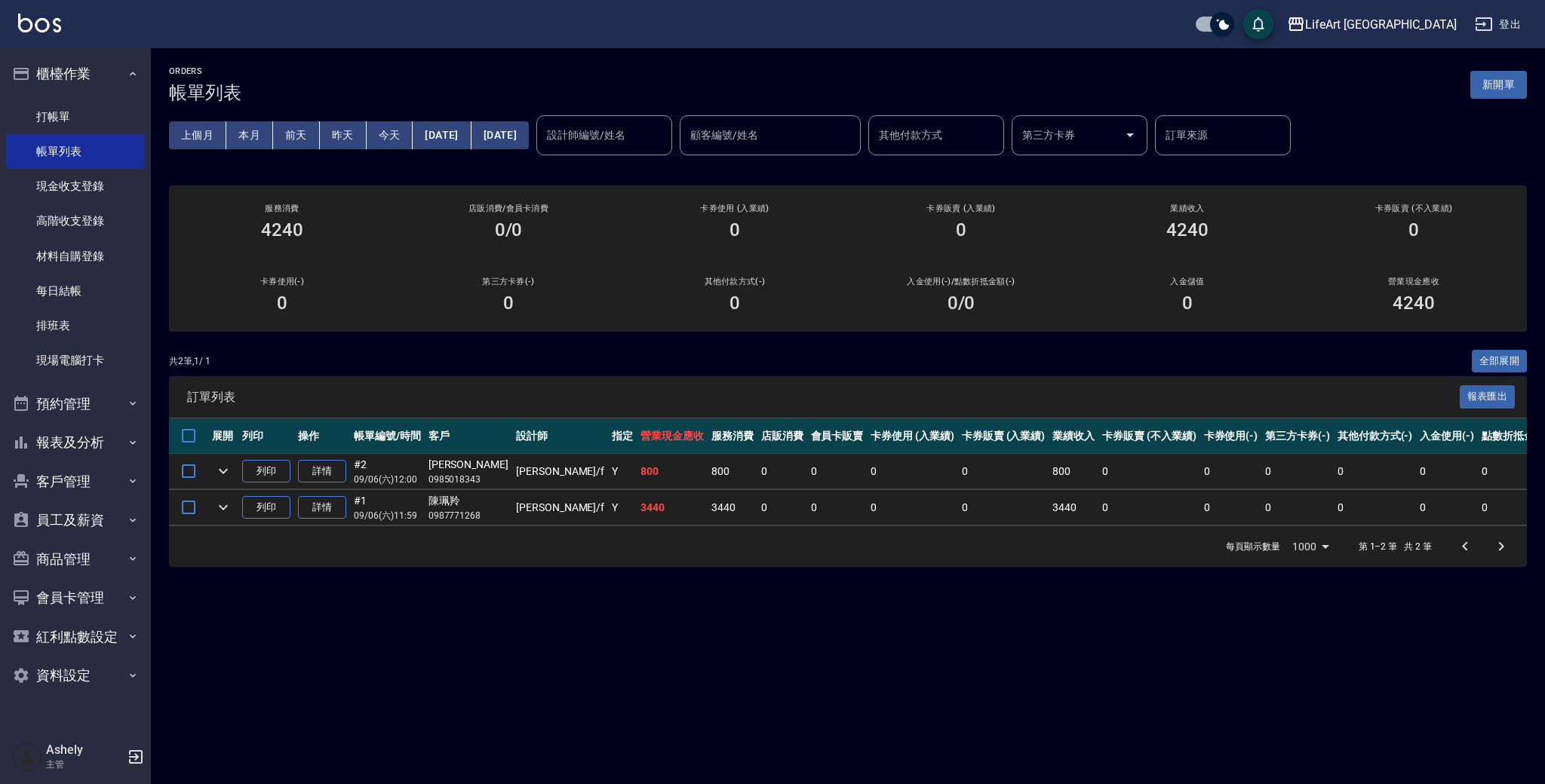
click at [1512, 88] on button "新開單" at bounding box center [1498, 85] width 57 height 28
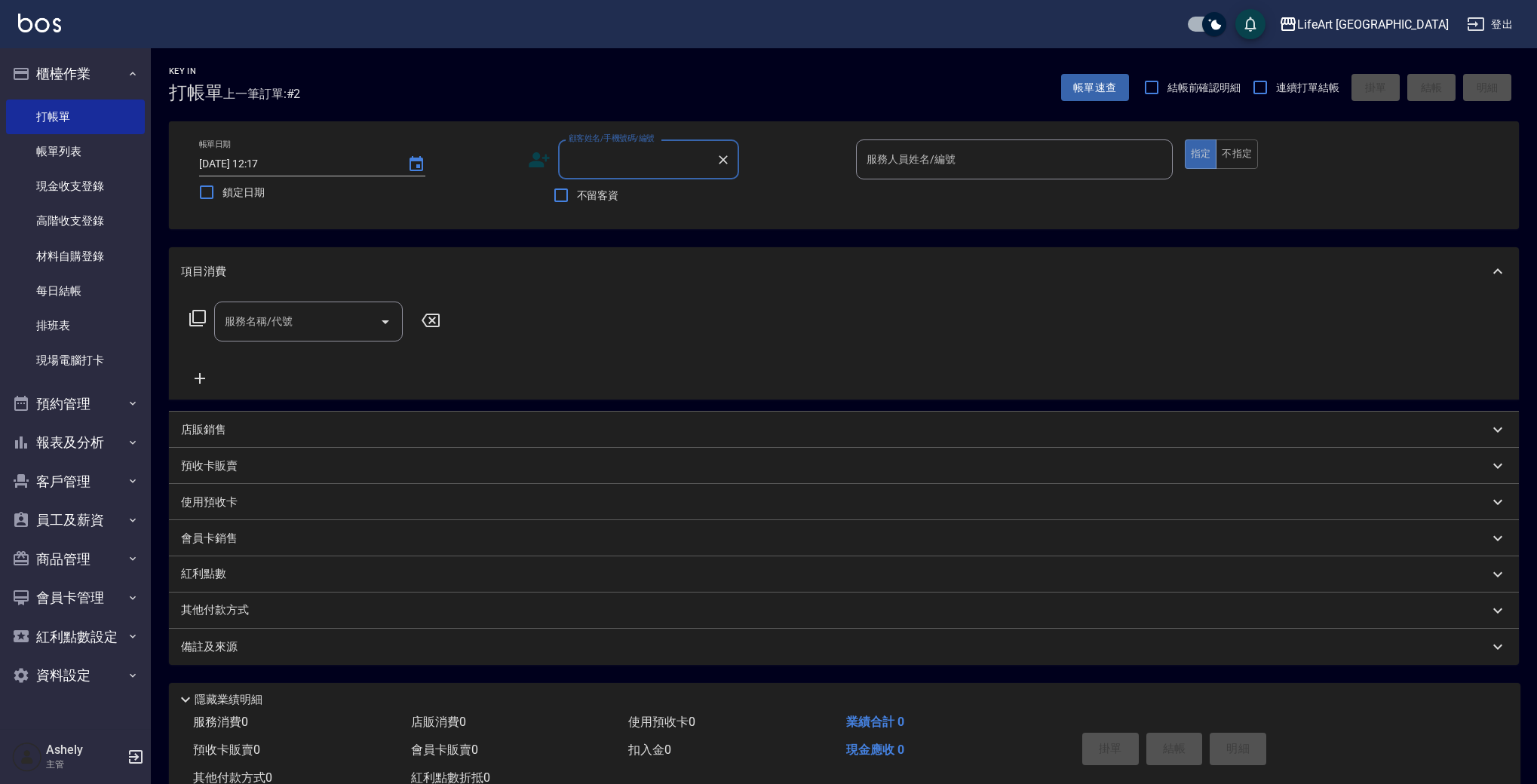
type input "r"
drag, startPoint x: 620, startPoint y: 194, endPoint x: 943, endPoint y: 133, distance: 328.7
click at [620, 194] on li "[PERSON_NAME]/0970963622/" at bounding box center [648, 198] width 181 height 25
type input "[PERSON_NAME]/0970963622/"
type input "[PERSON_NAME]"
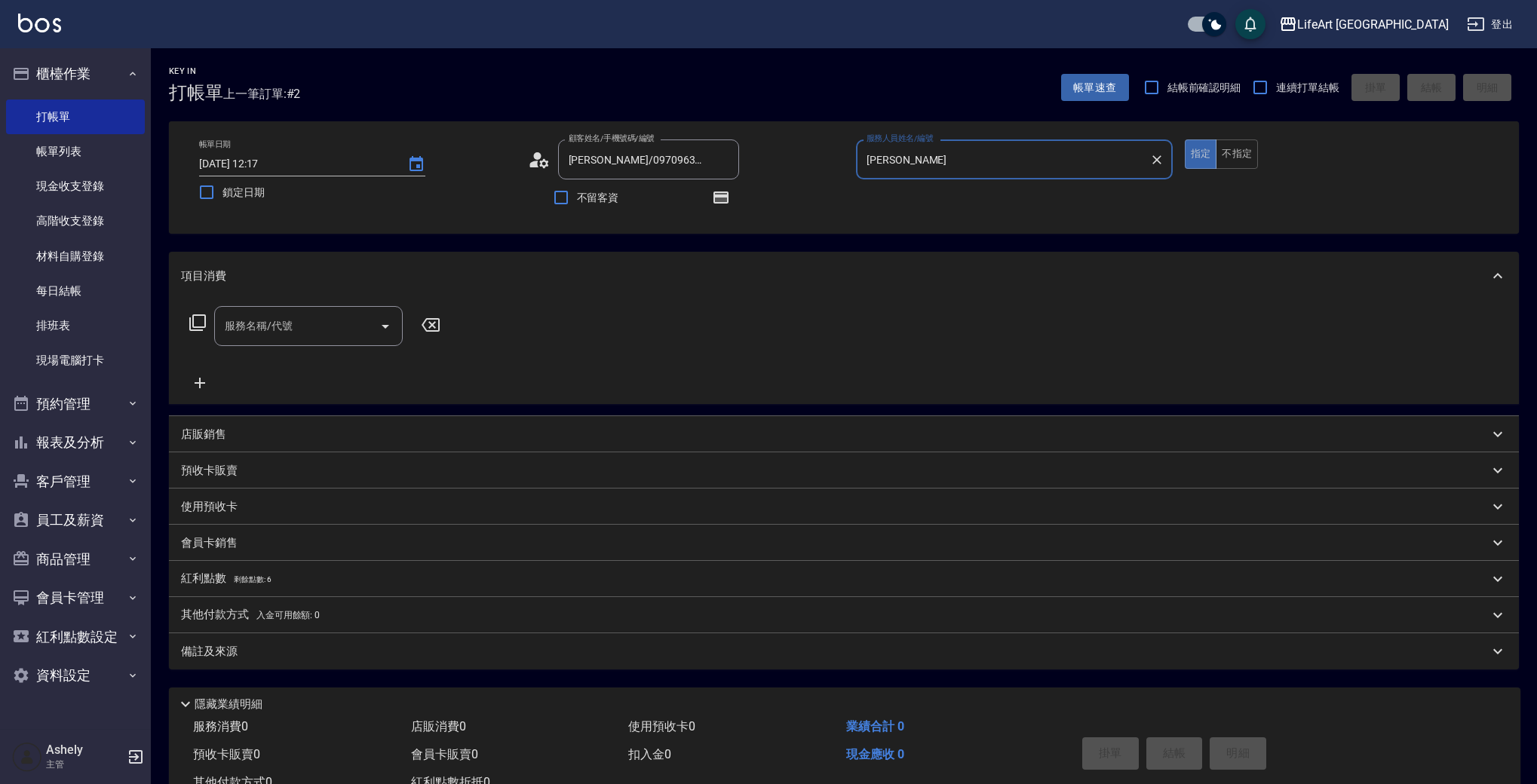
click at [279, 309] on div "服務名稱/代號" at bounding box center [308, 326] width 188 height 40
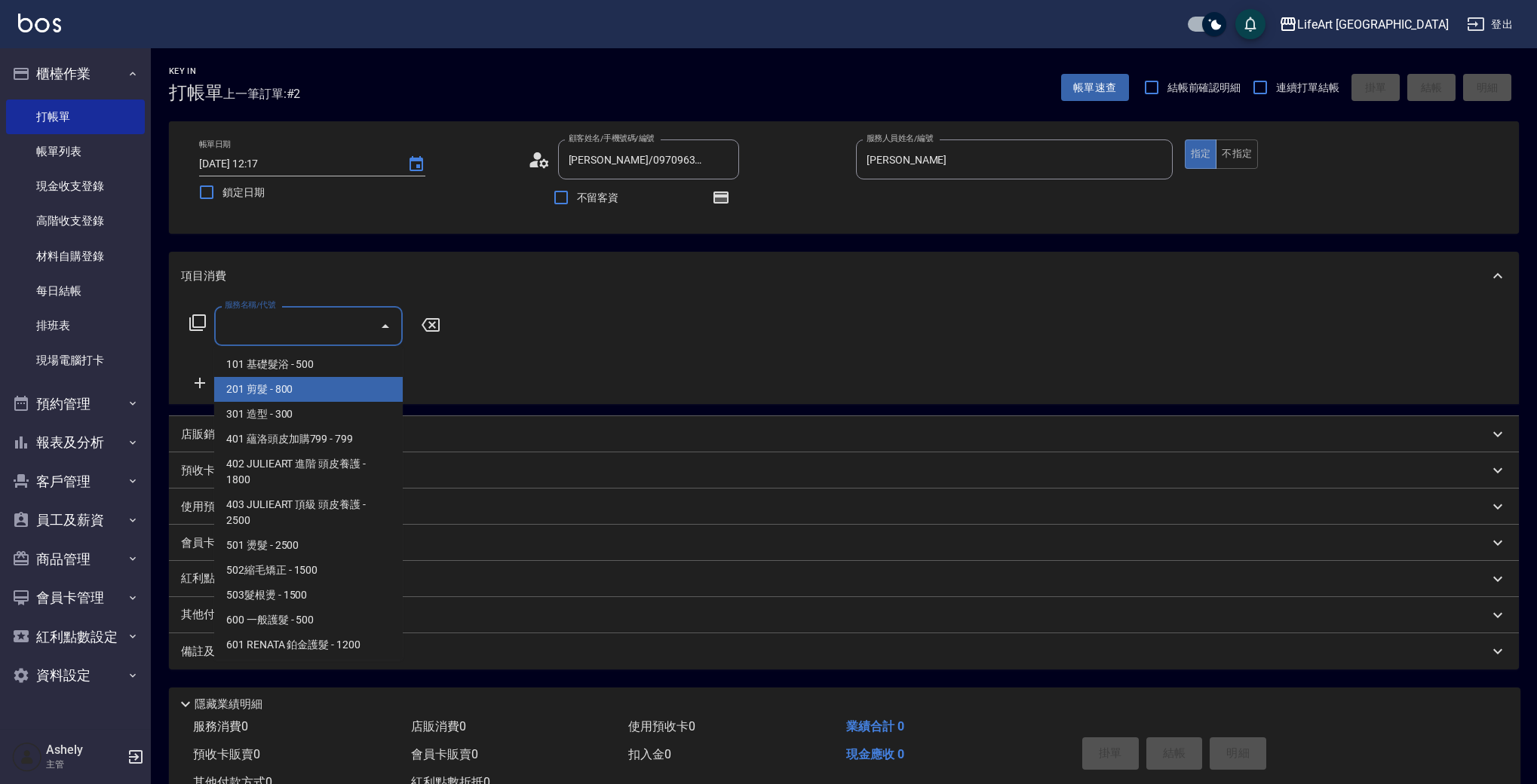
click at [278, 385] on span "201 剪髮 - 800" at bounding box center [308, 389] width 188 height 25
type input "201 剪髮(201)"
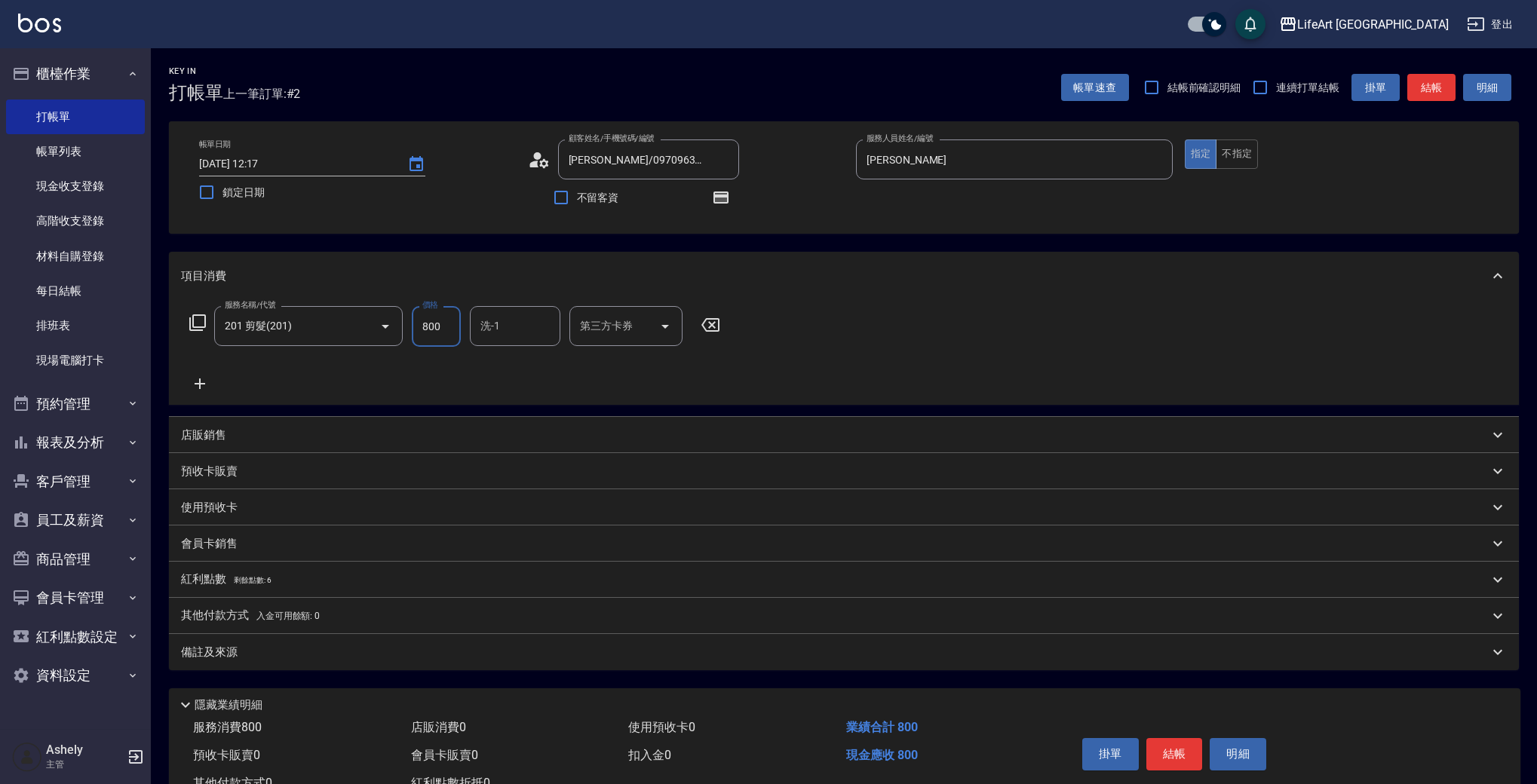
drag, startPoint x: 459, startPoint y: 322, endPoint x: 402, endPoint y: 322, distance: 57.0
click at [401, 323] on div "服務名稱/代號 201 剪髮(201) 服務名稱/代號 價格 800 價格 洗-1 洗-1 第三方卡券 第三方卡券" at bounding box center [454, 326] width 548 height 41
type input "100"
click at [342, 639] on div "備註及來源" at bounding box center [844, 652] width 1350 height 36
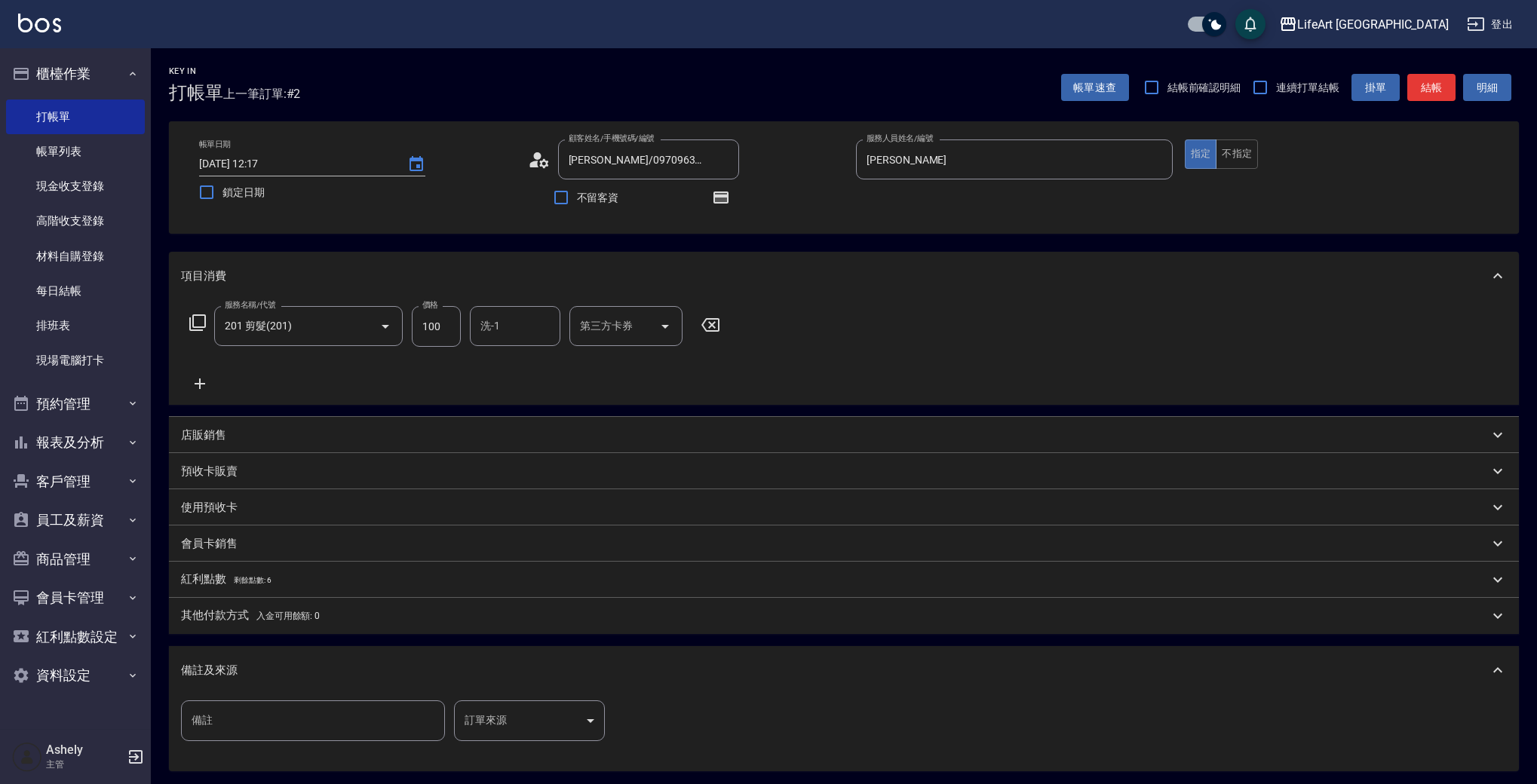
click at [517, 718] on body "LifeArt 蘆洲 登出 櫃檯作業 打帳單 帳單列表 現金收支登錄 高階收支登錄 材料自購登錄 每日結帳 排班表 現場電腦打卡 預約管理 預約管理 單日預約…" at bounding box center [768, 468] width 1537 height 935
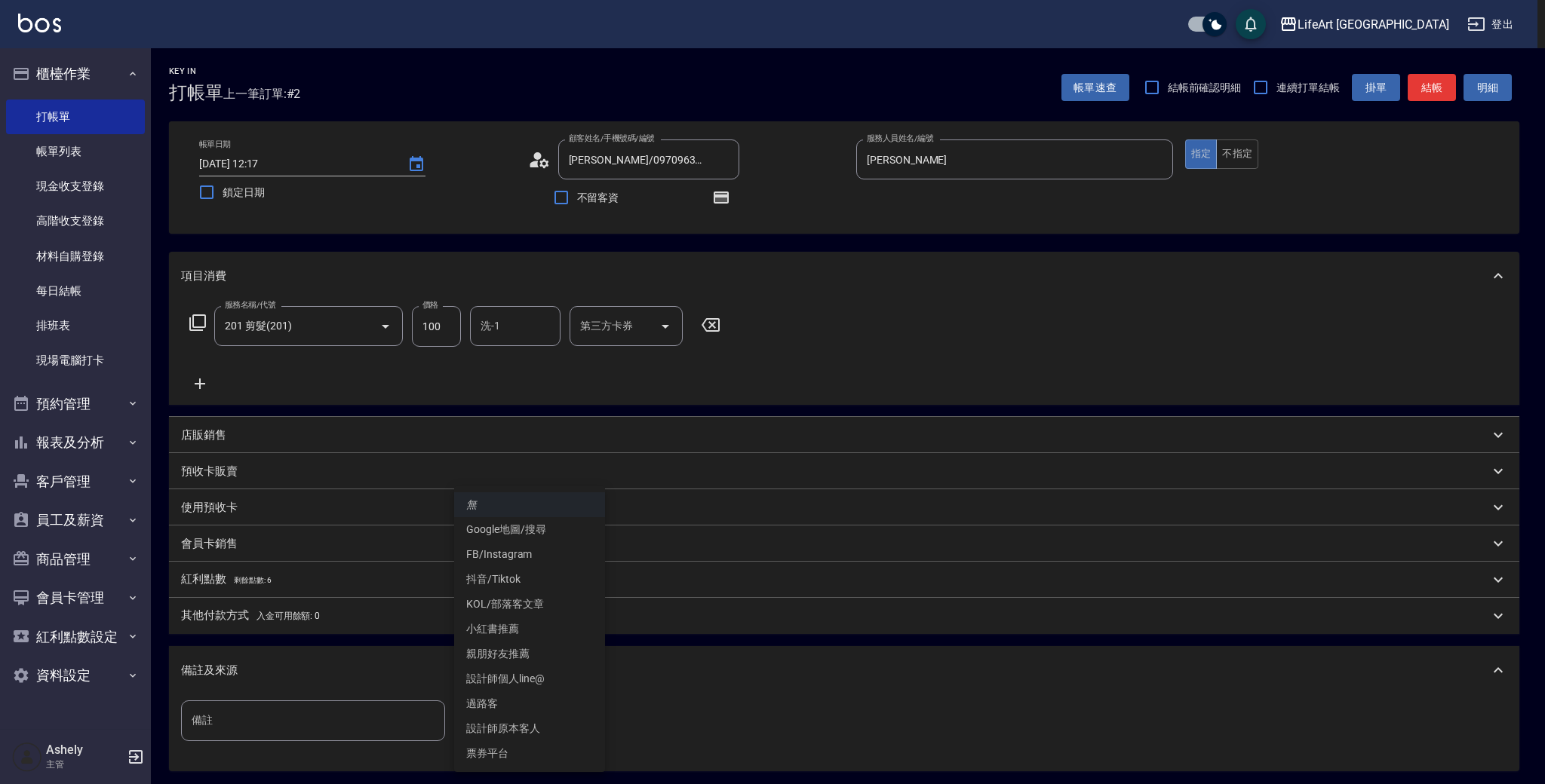
click at [520, 722] on li "設計師原本客人" at bounding box center [529, 729] width 150 height 25
type input "設計師原本客人"
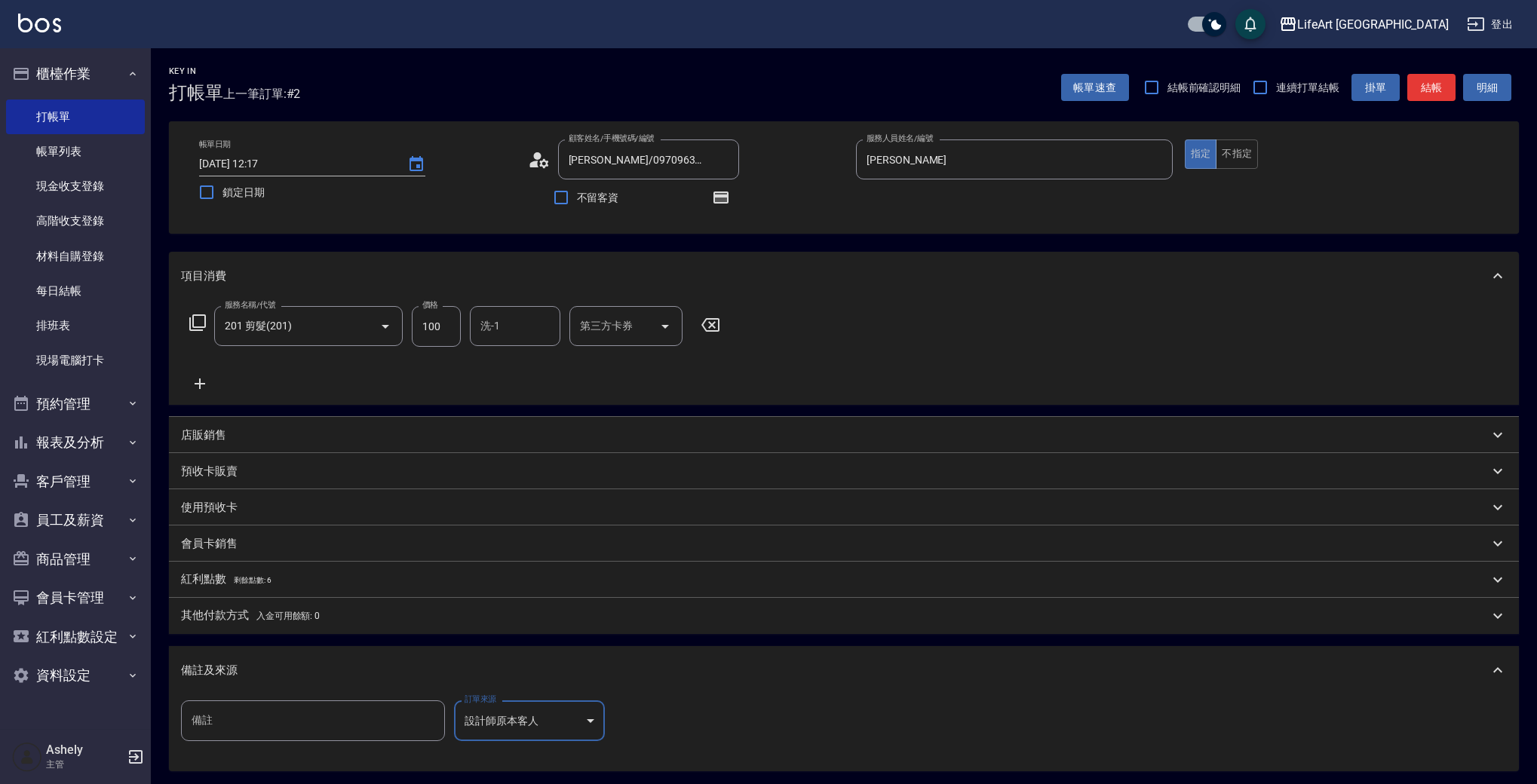
scroll to position [157, 0]
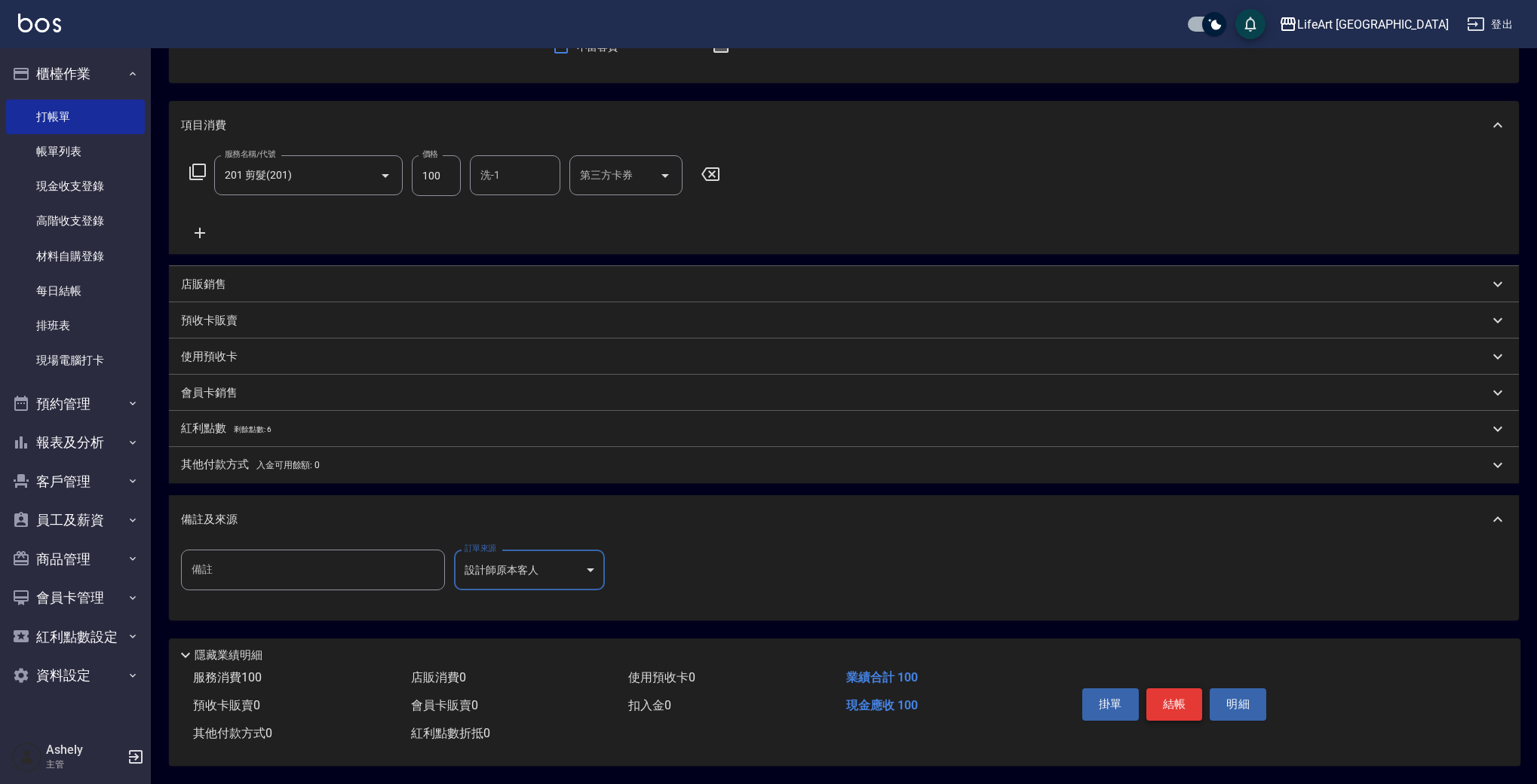
click at [1176, 706] on button "結帳" at bounding box center [1174, 704] width 57 height 32
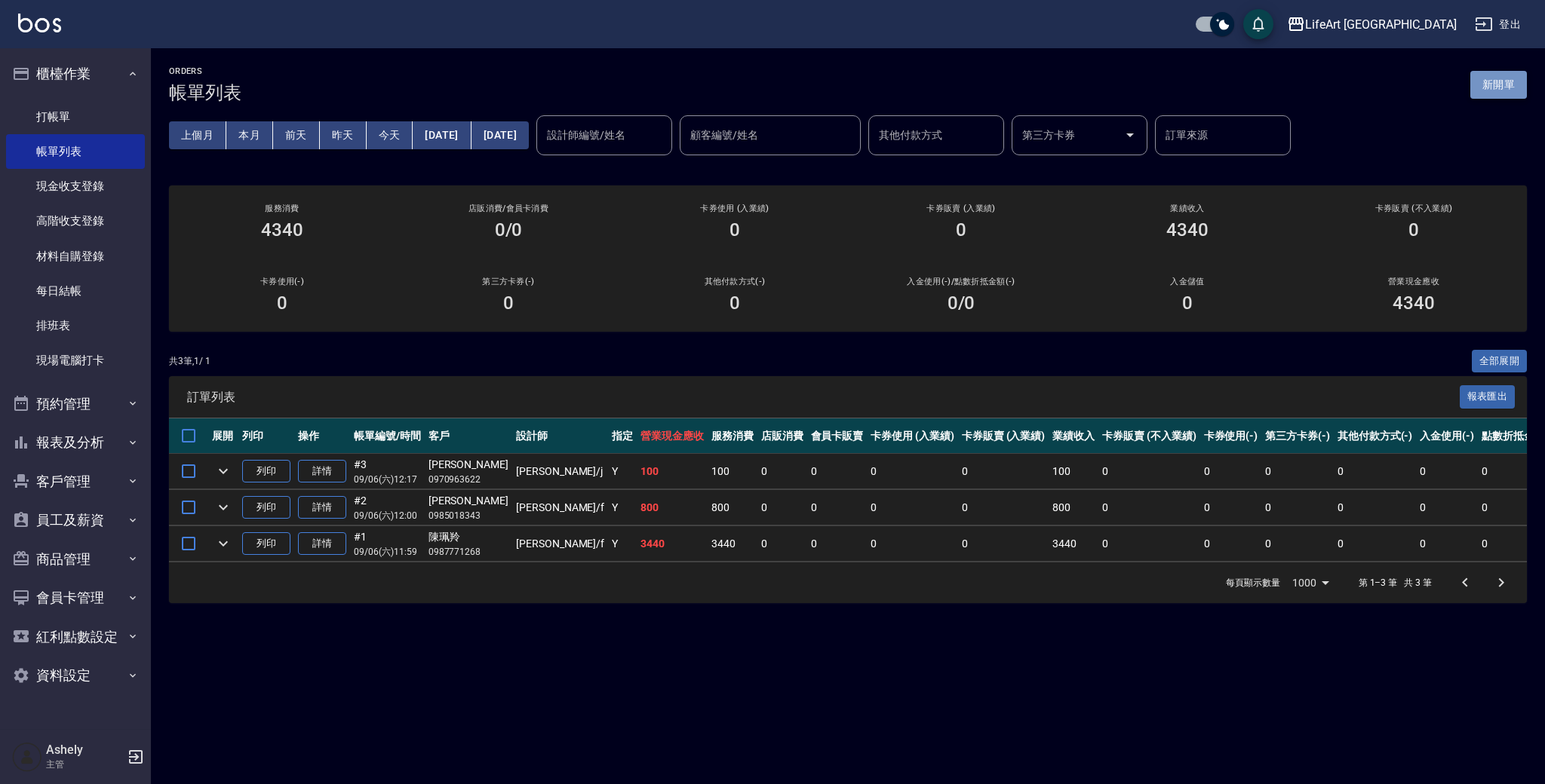
click at [1495, 75] on button "新開單" at bounding box center [1498, 85] width 57 height 28
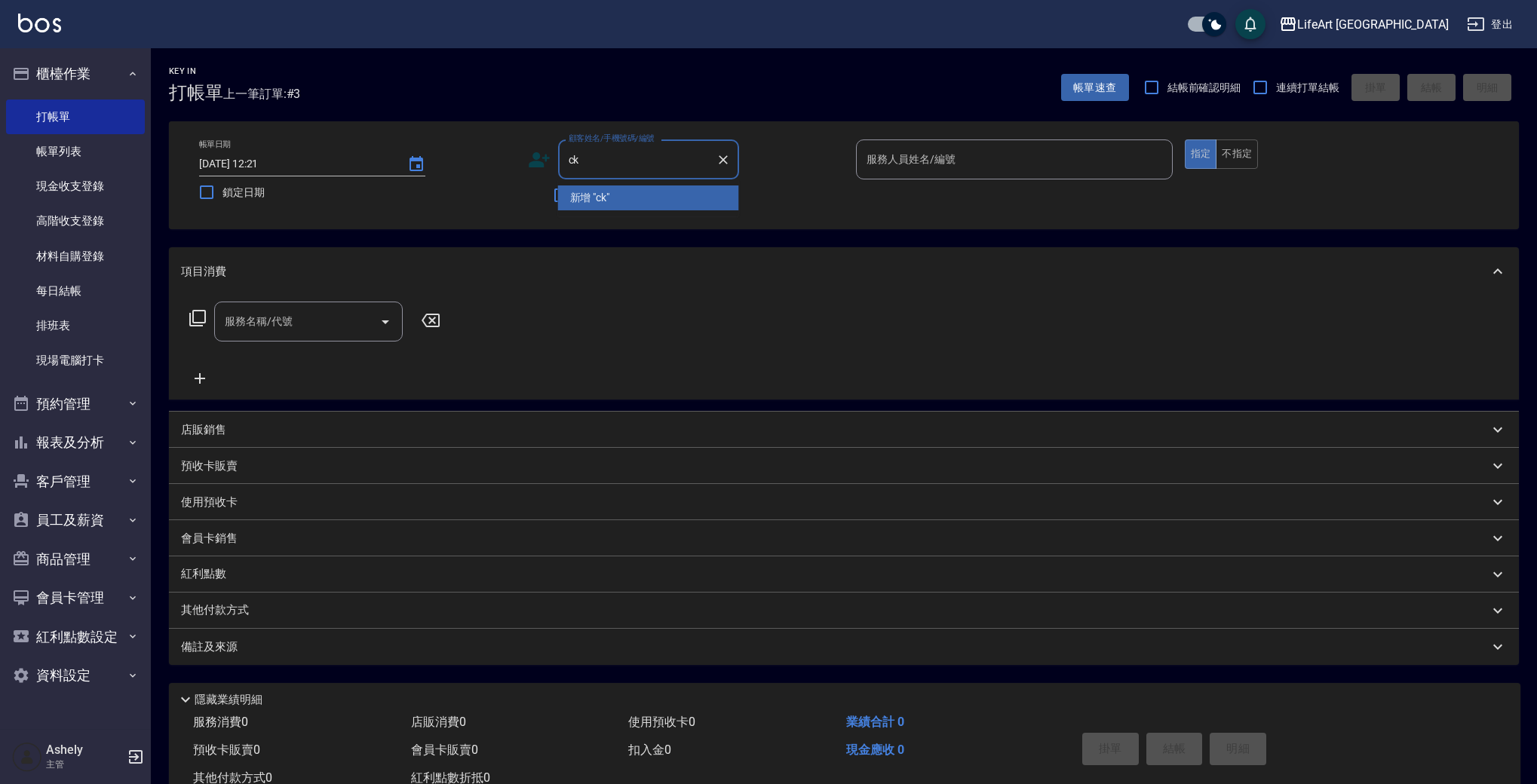
type input "c"
drag, startPoint x: 708, startPoint y: 192, endPoint x: 955, endPoint y: 169, distance: 248.1
click at [708, 192] on li "[PERSON_NAME]/0918494830/" at bounding box center [648, 198] width 181 height 25
type input "[PERSON_NAME]/0918494830/"
type input "[PERSON_NAME]"
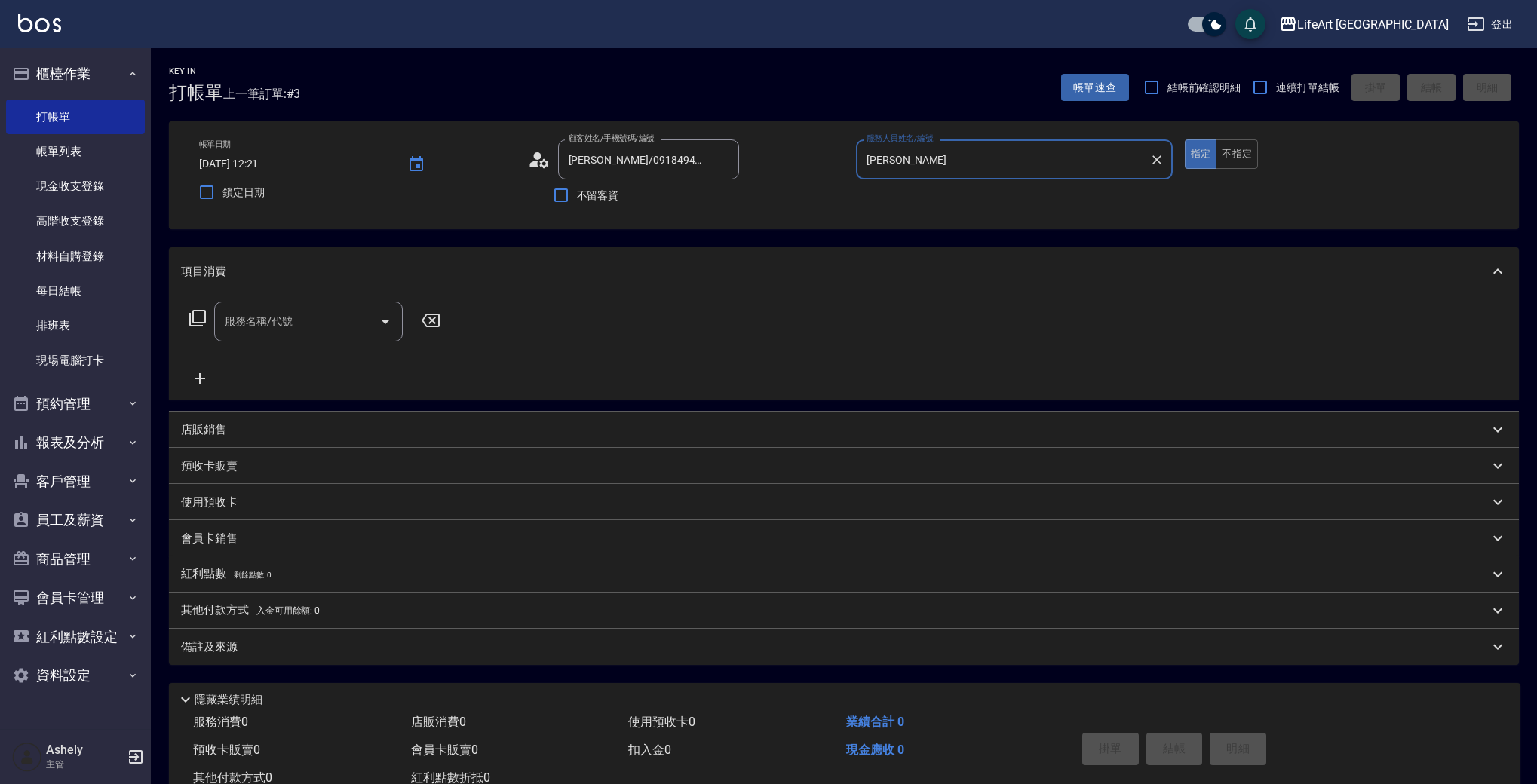
click at [340, 305] on div "服務名稱/代號" at bounding box center [308, 322] width 188 height 40
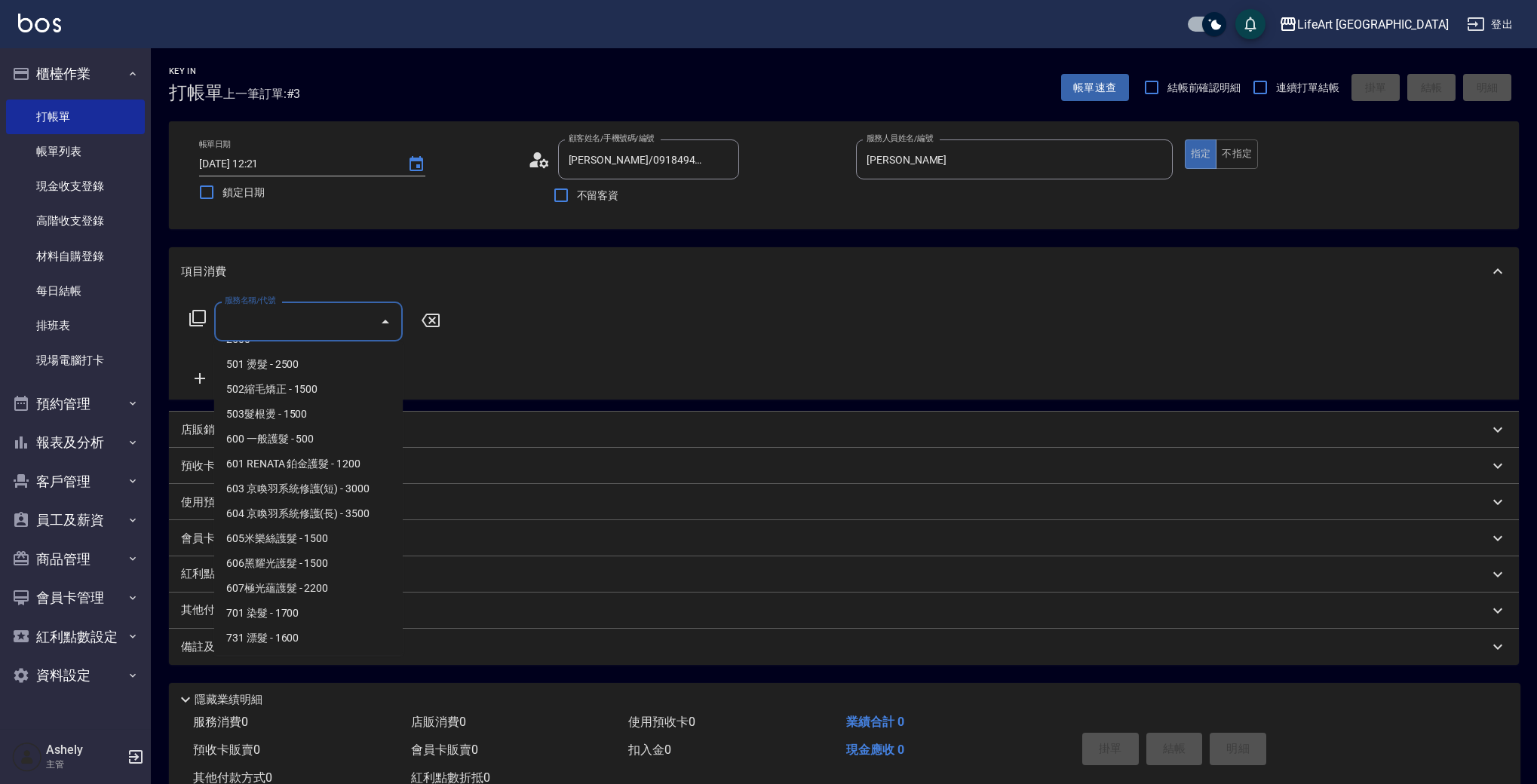
scroll to position [203, 0]
click at [326, 582] on span "701 染髮 - 1700" at bounding box center [308, 587] width 188 height 25
type input "701 染髮(701)"
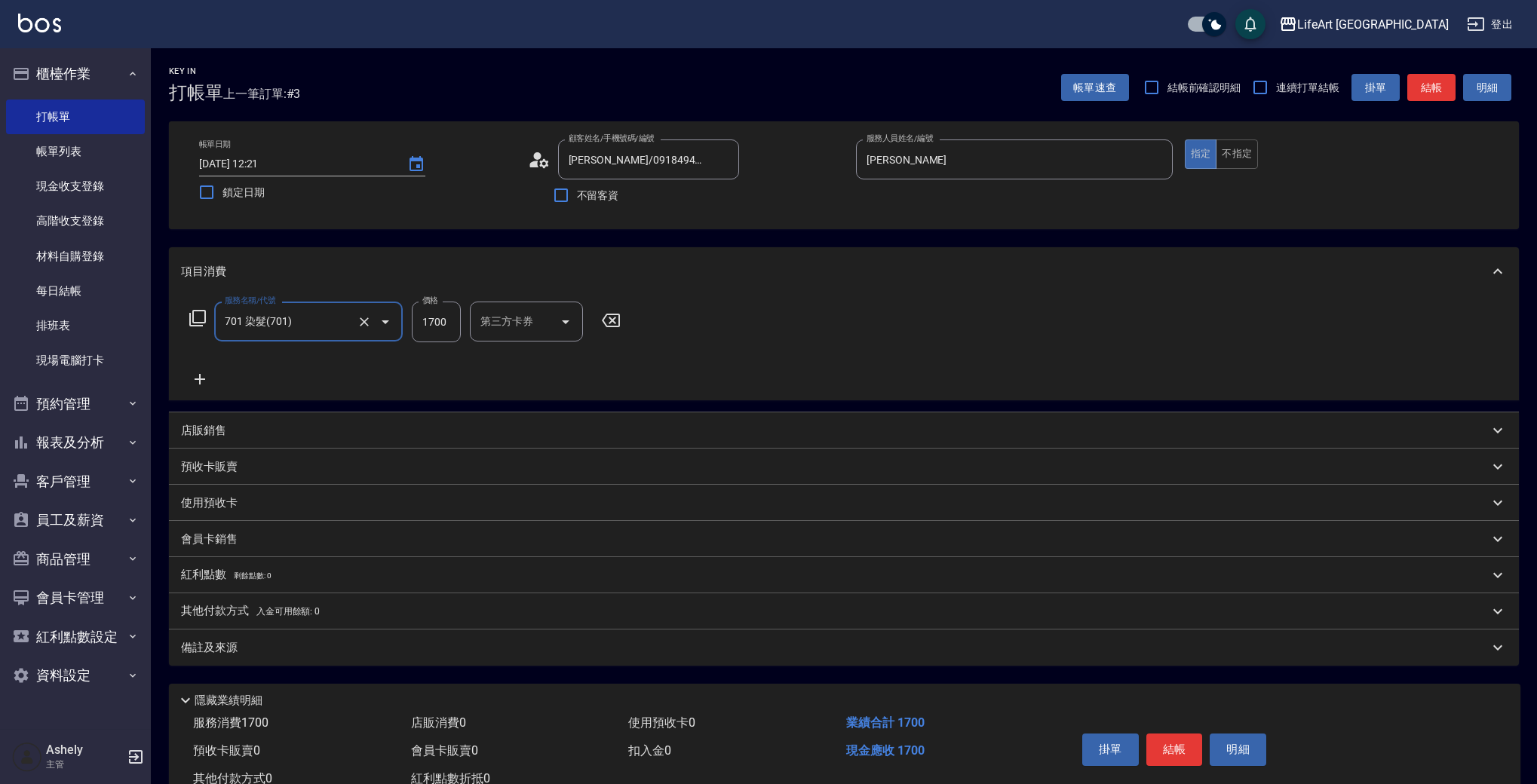
click at [199, 372] on icon at bounding box center [199, 378] width 38 height 18
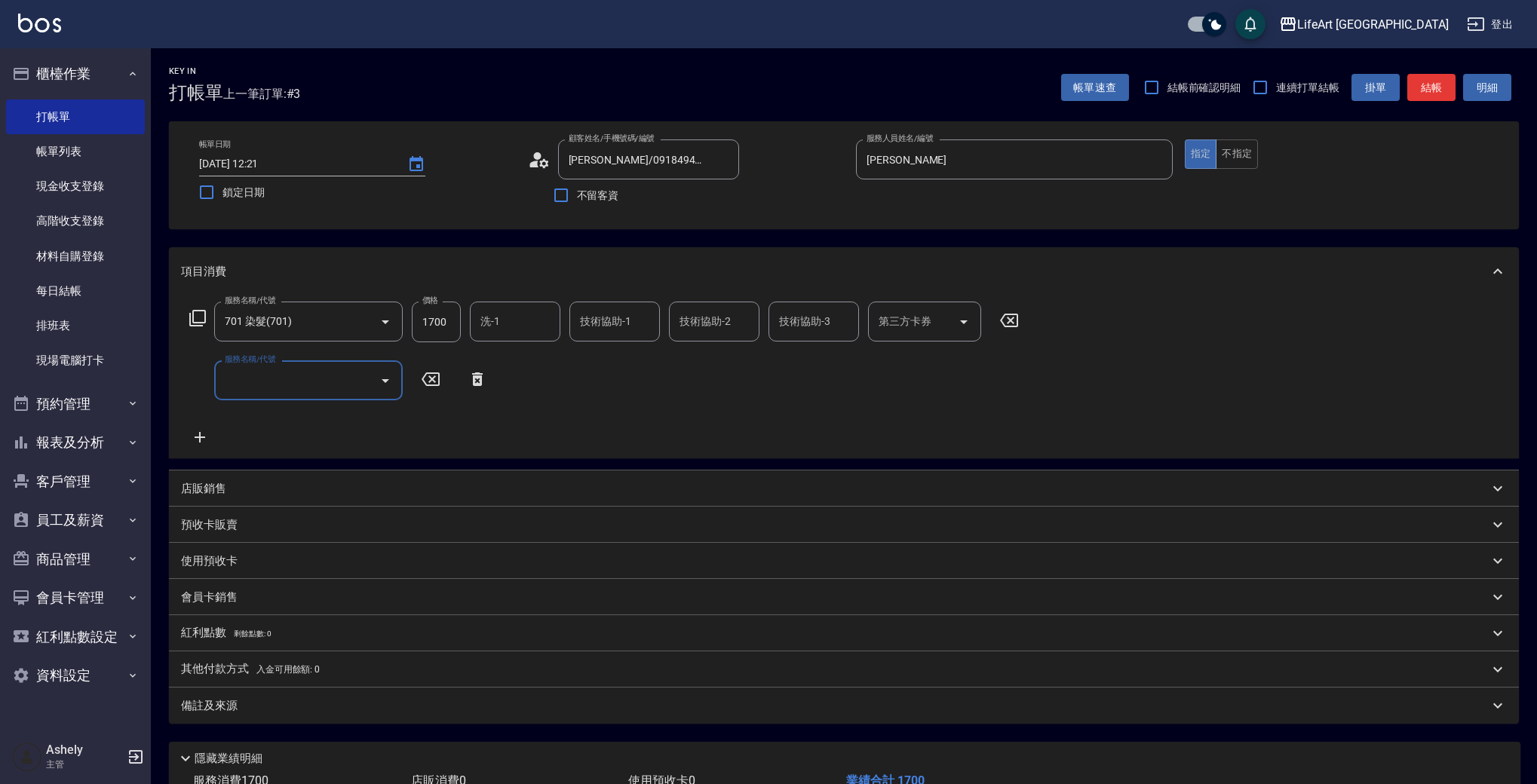
click at [289, 385] on input "服務名稱/代號" at bounding box center [297, 381] width 152 height 26
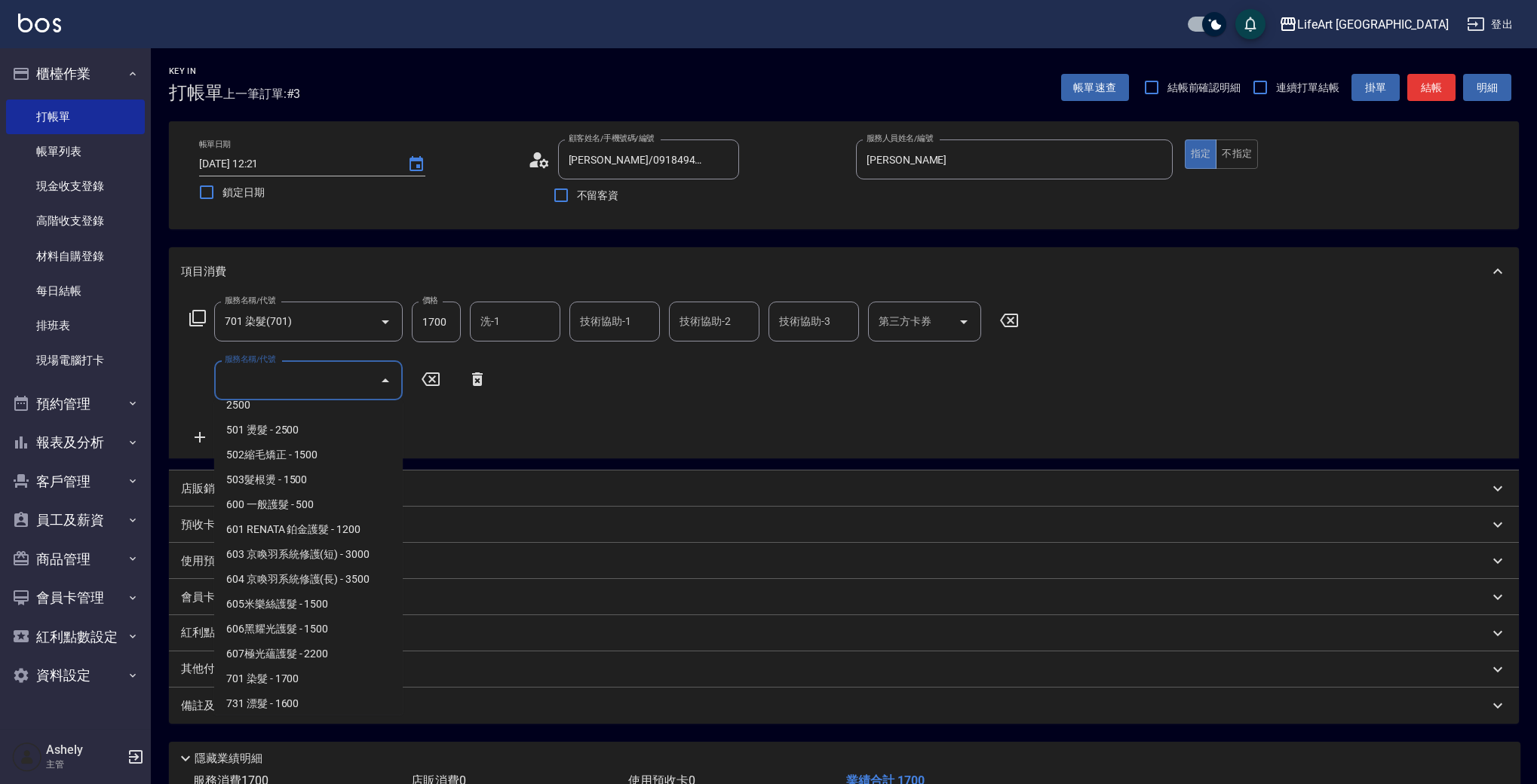
scroll to position [180, 0]
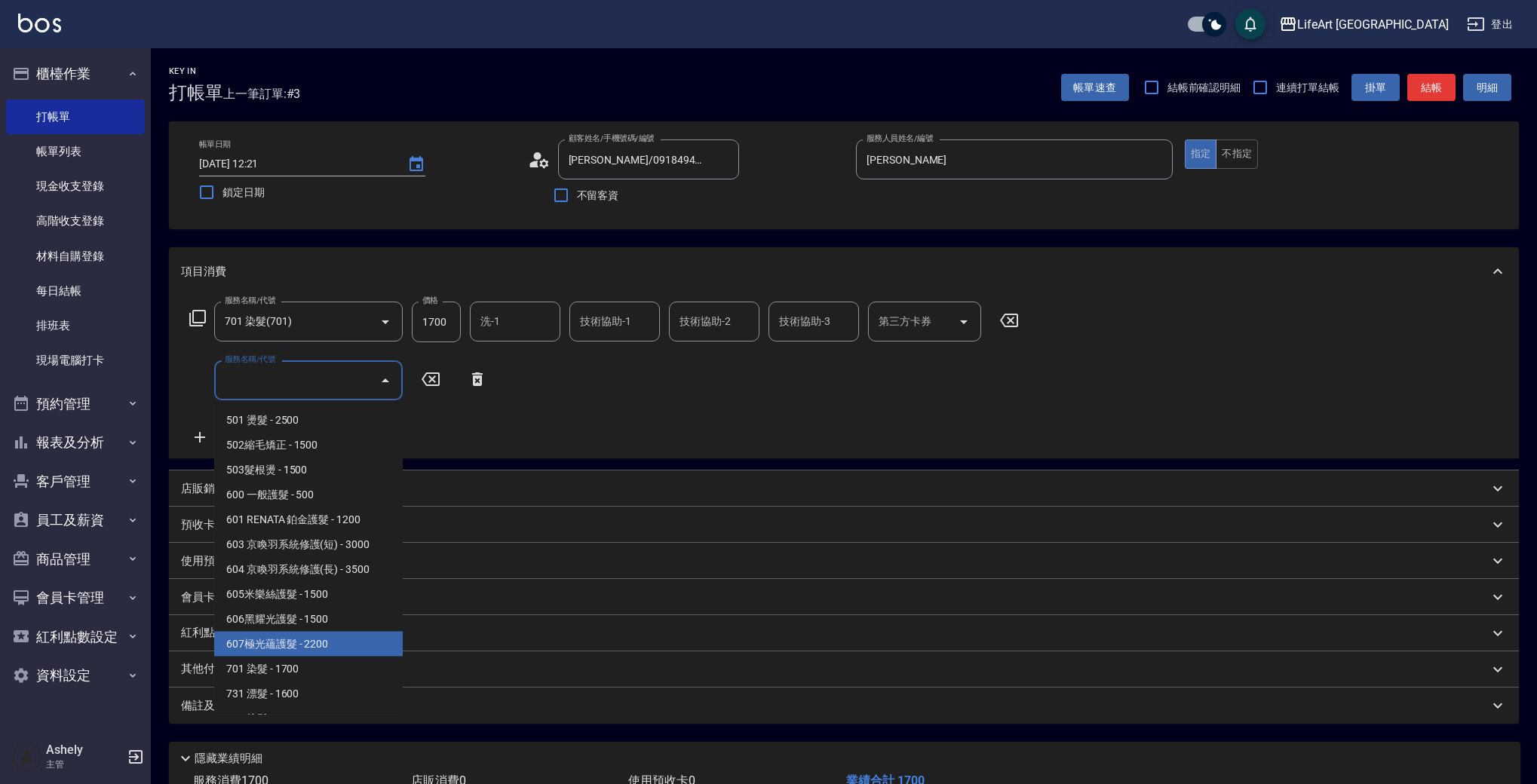
click at [320, 637] on span "607極光蘊護髮 - 2200" at bounding box center [308, 644] width 188 height 25
type input "607極光蘊護髮(607)"
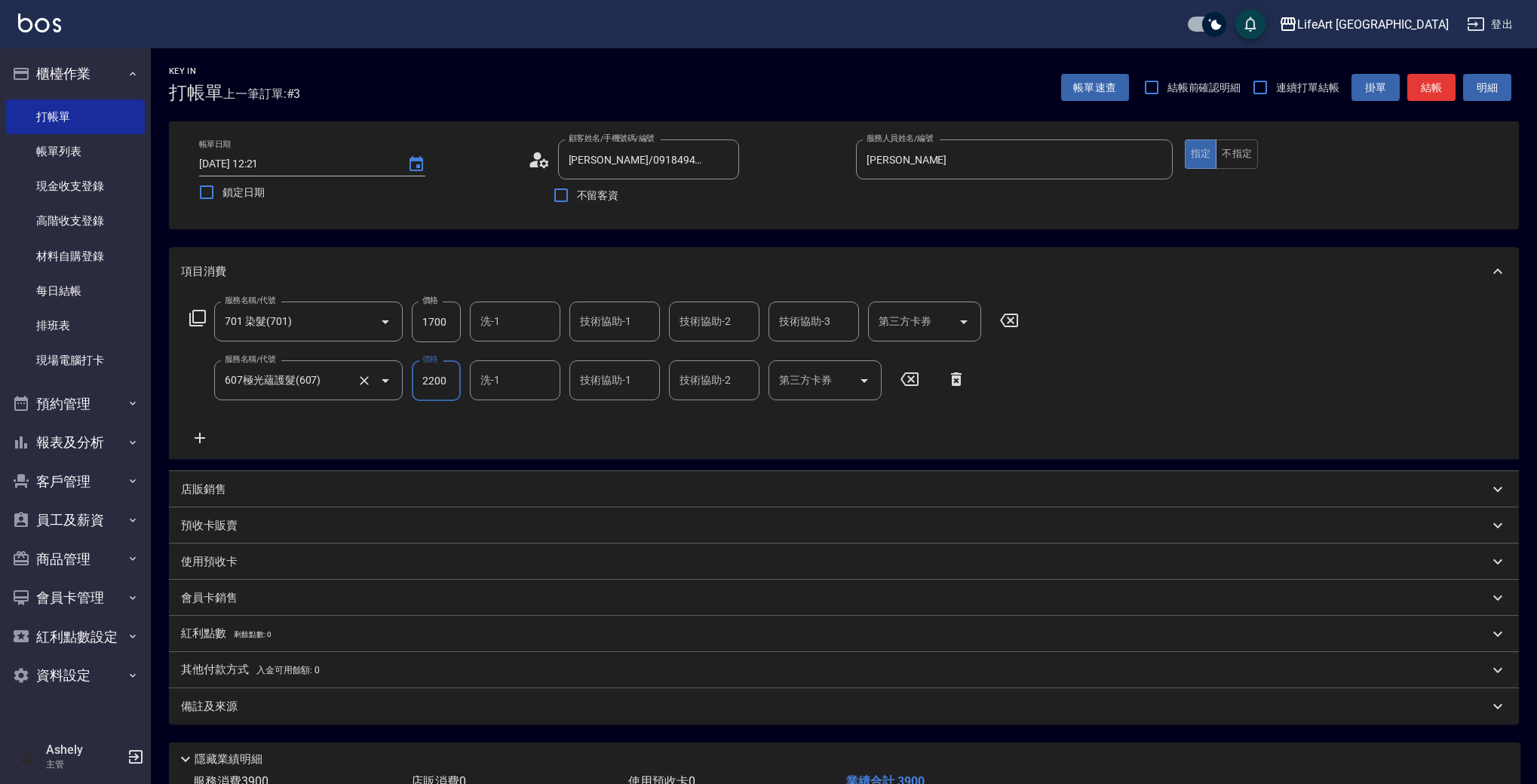
drag, startPoint x: 445, startPoint y: 380, endPoint x: 389, endPoint y: 381, distance: 56.0
click at [389, 381] on div "服務名稱/代號 607極光蘊護髮(607) 服務名稱/代號 價格 2200 價格 洗-1 洗-1 技術協助-1 技術協助-1 技術協助-2 技術協助-2 第三…" at bounding box center [578, 381] width 794 height 41
type input "2500"
drag, startPoint x: 447, startPoint y: 319, endPoint x: 409, endPoint y: 316, distance: 38.1
click at [409, 317] on div "服務名稱/代號 701 染髮(701) 服務名稱/代號 價格 1700 價格 洗-1 洗-1 技術協助-1 技術協助-1 技術協助-2 技術協助-2 技術協助…" at bounding box center [604, 322] width 847 height 41
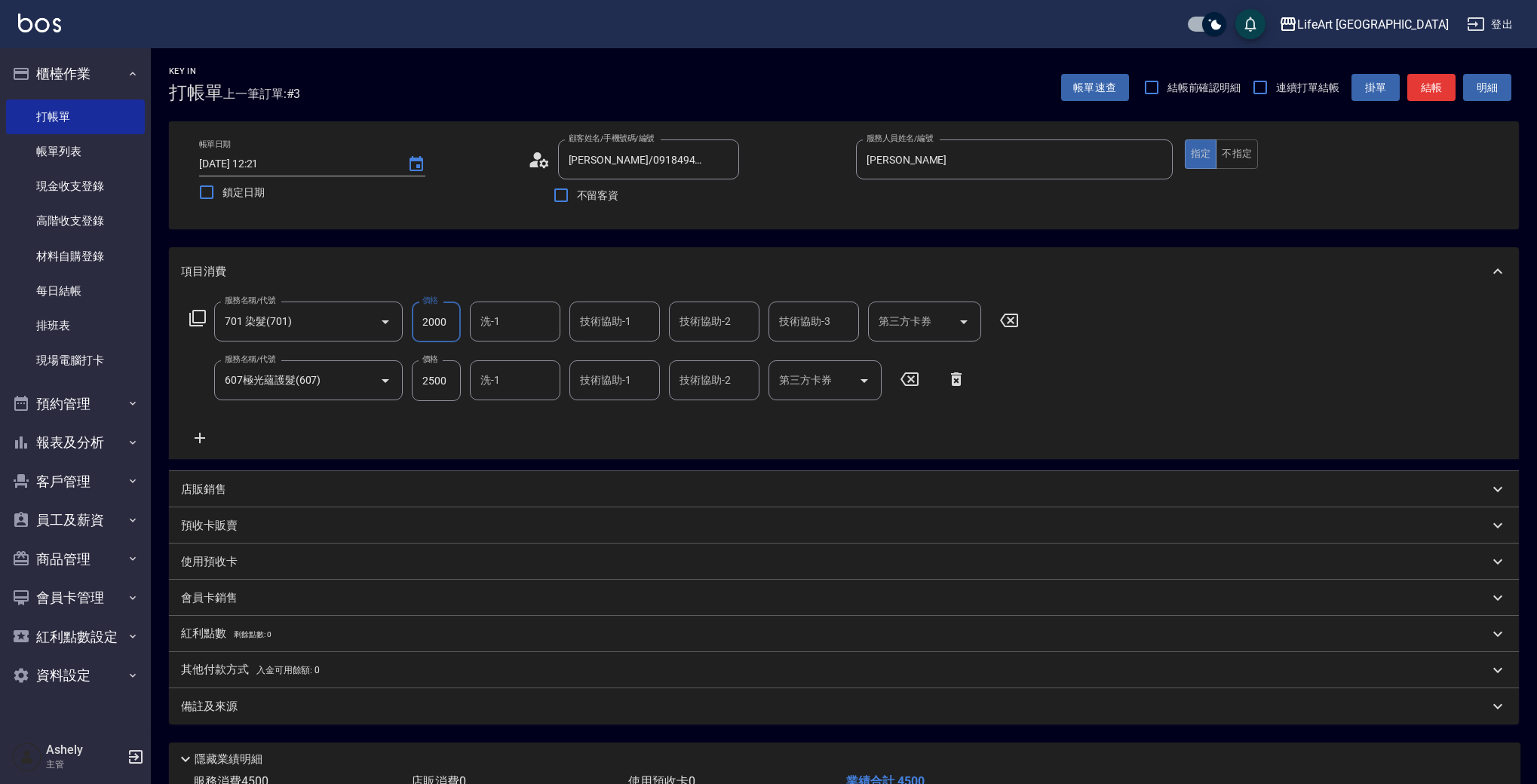
scroll to position [111, 0]
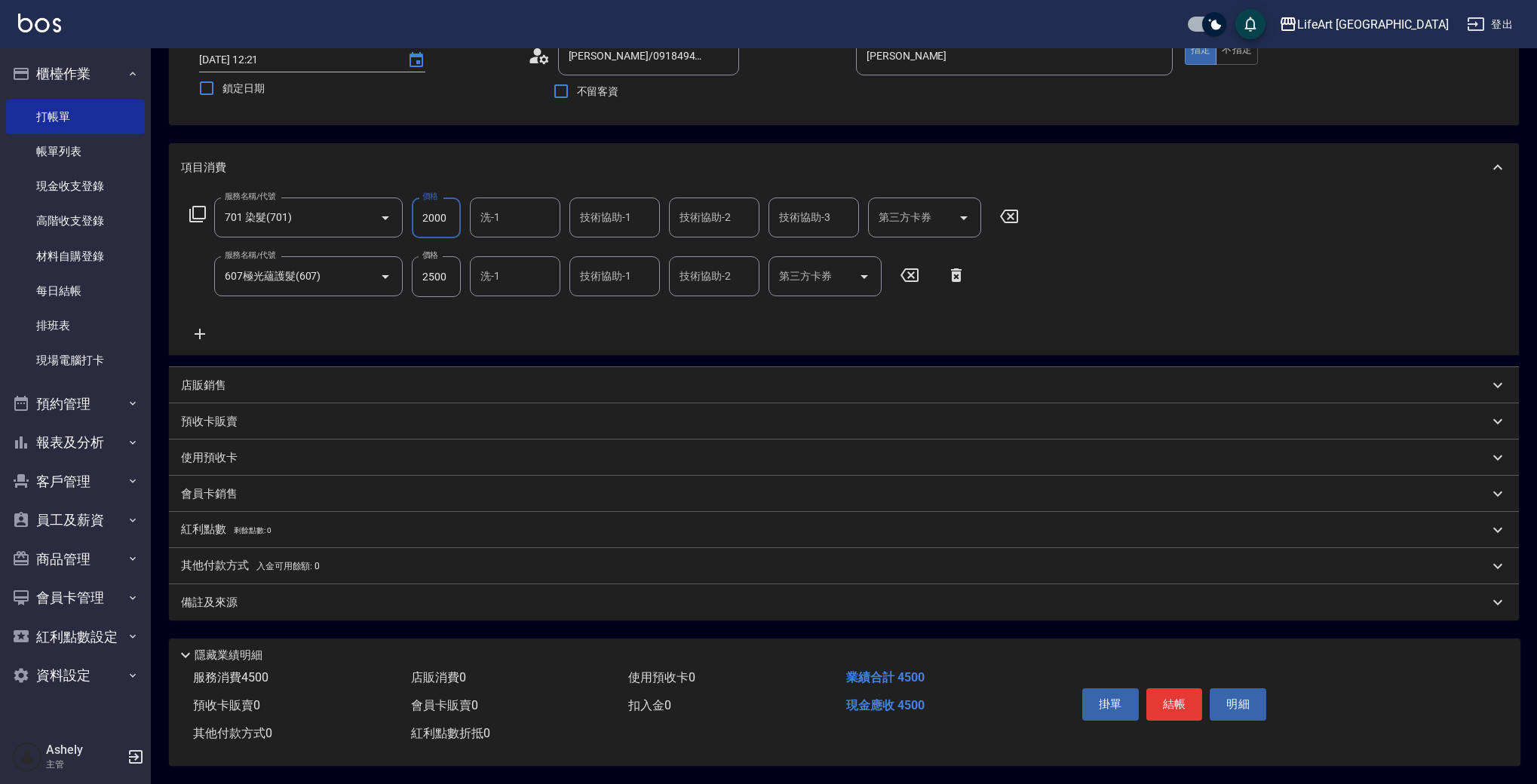
type input "2000"
click at [367, 568] on div "其他付款方式 入金可用餘額: 0" at bounding box center [844, 566] width 1350 height 36
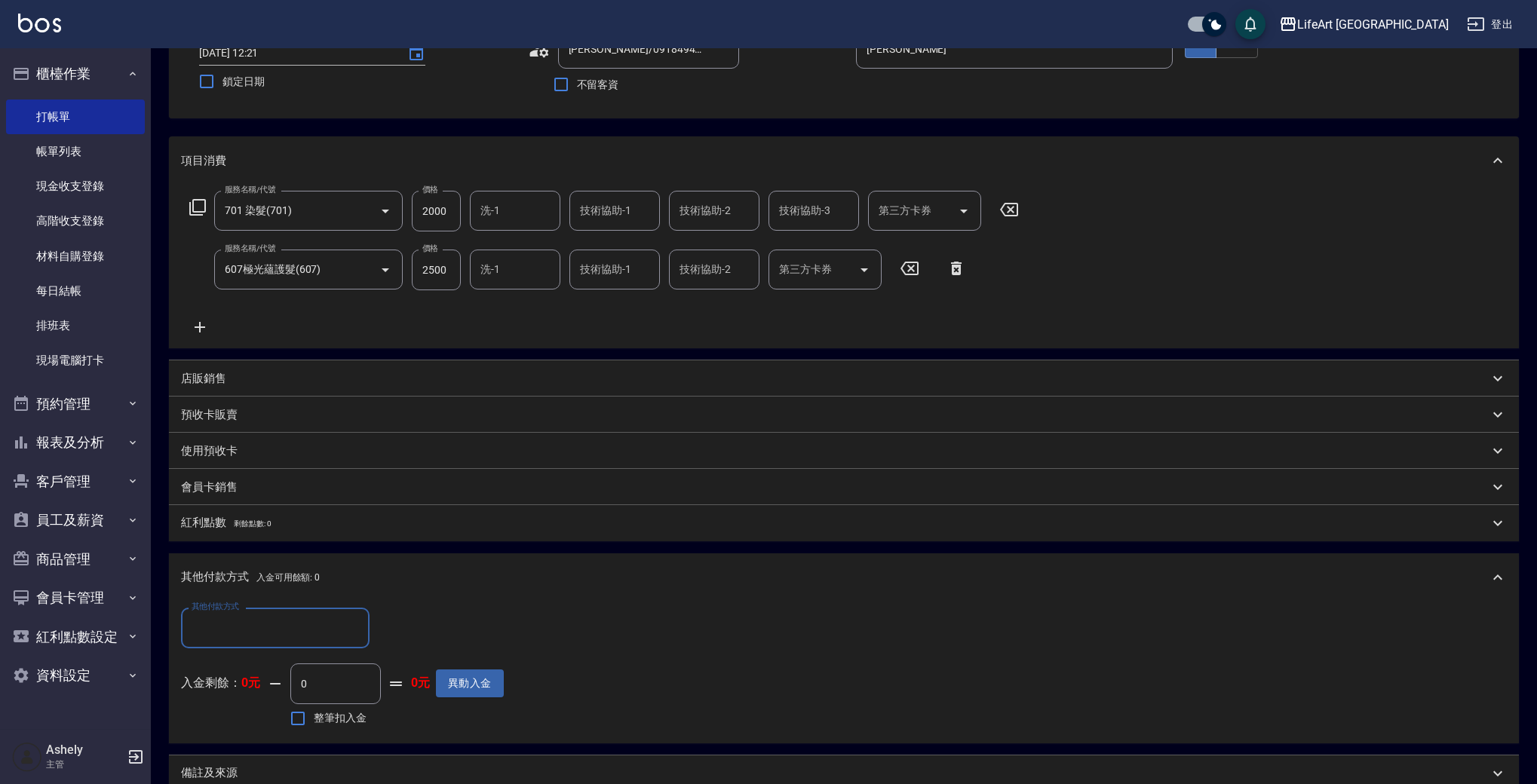
scroll to position [288, 0]
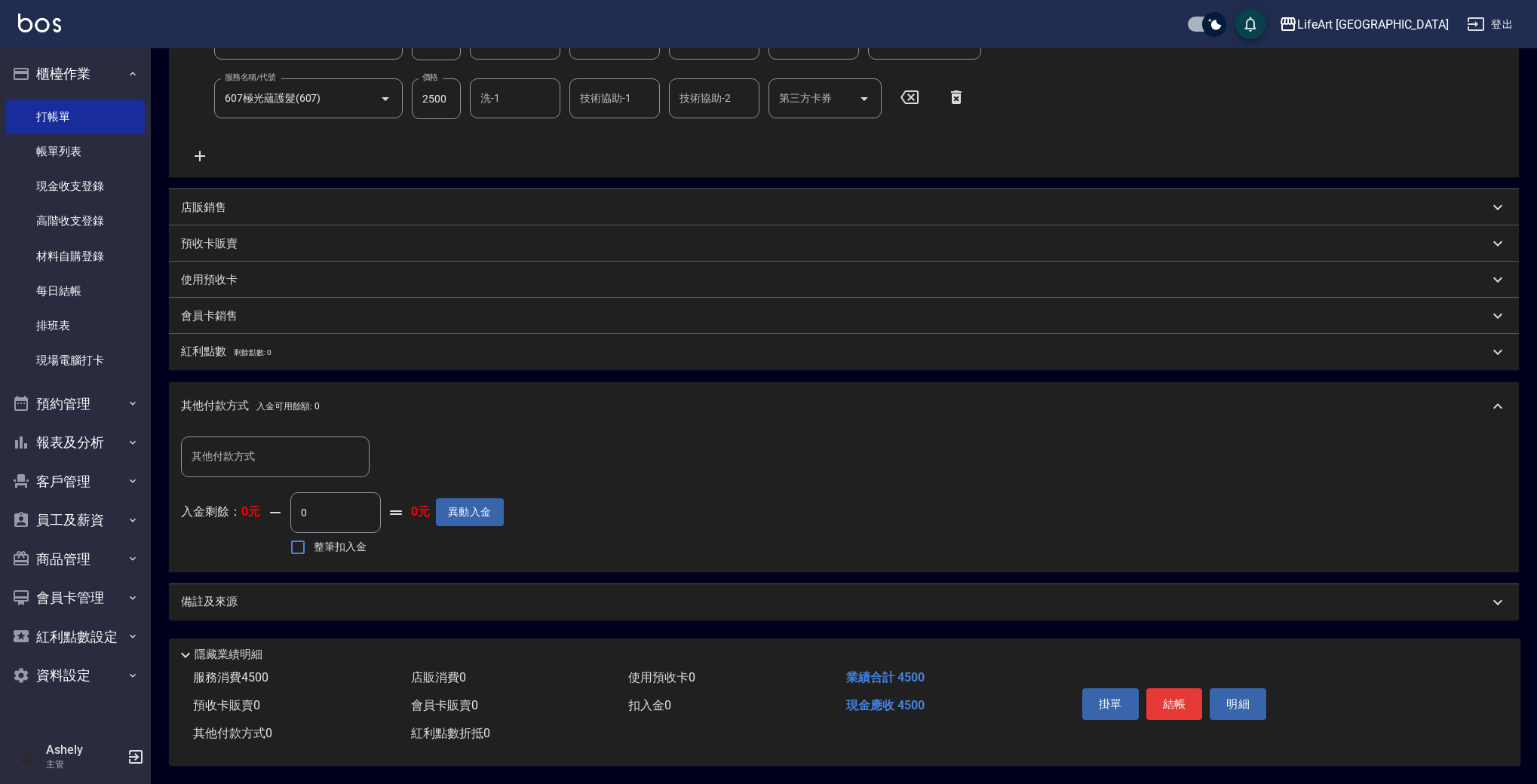
click at [452, 599] on div "備註及來源" at bounding box center [834, 602] width 1307 height 16
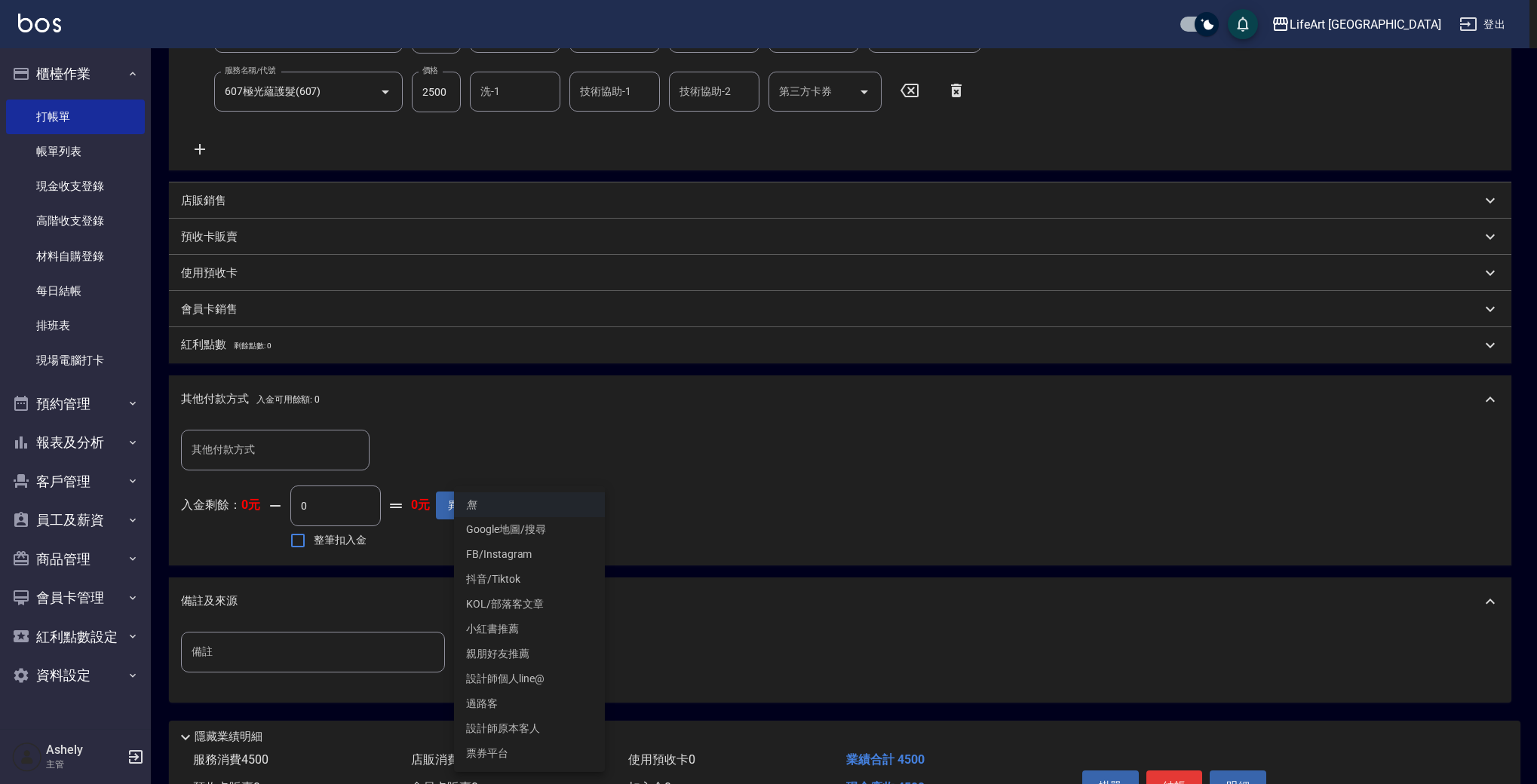
drag, startPoint x: 513, startPoint y: 648, endPoint x: 550, endPoint y: 674, distance: 45.2
click at [513, 648] on body "LifeArt 蘆洲 登出 櫃檯作業 打帳單 帳單列表 現金收支登錄 高階收支登錄 材料自購登錄 每日結帳 排班表 現場電腦打卡 預約管理 預約管理 單日預約…" at bounding box center [768, 289] width 1537 height 1155
click at [554, 721] on li "設計師原本客人" at bounding box center [529, 729] width 150 height 25
type input "設計師原本客人"
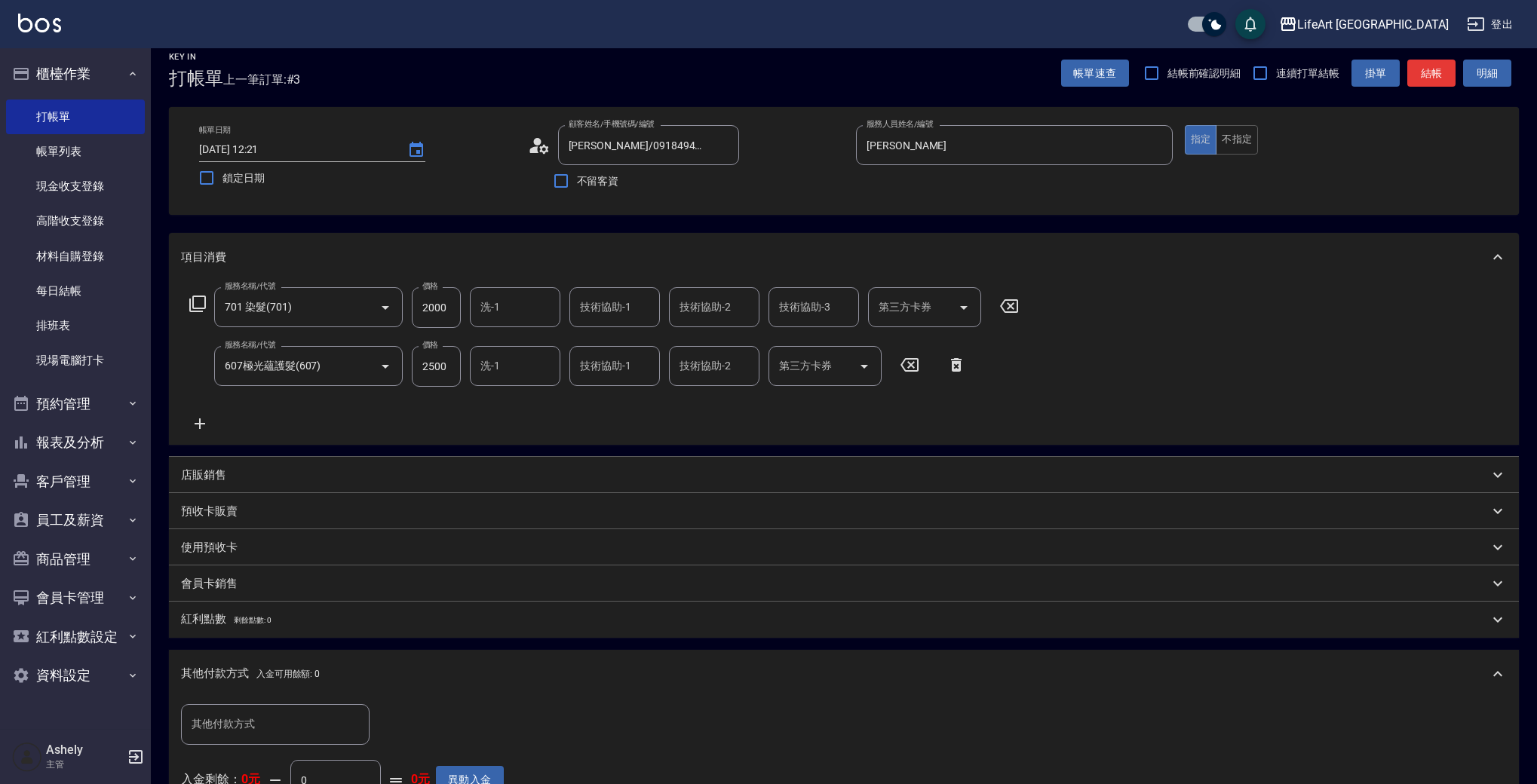
scroll to position [0, 0]
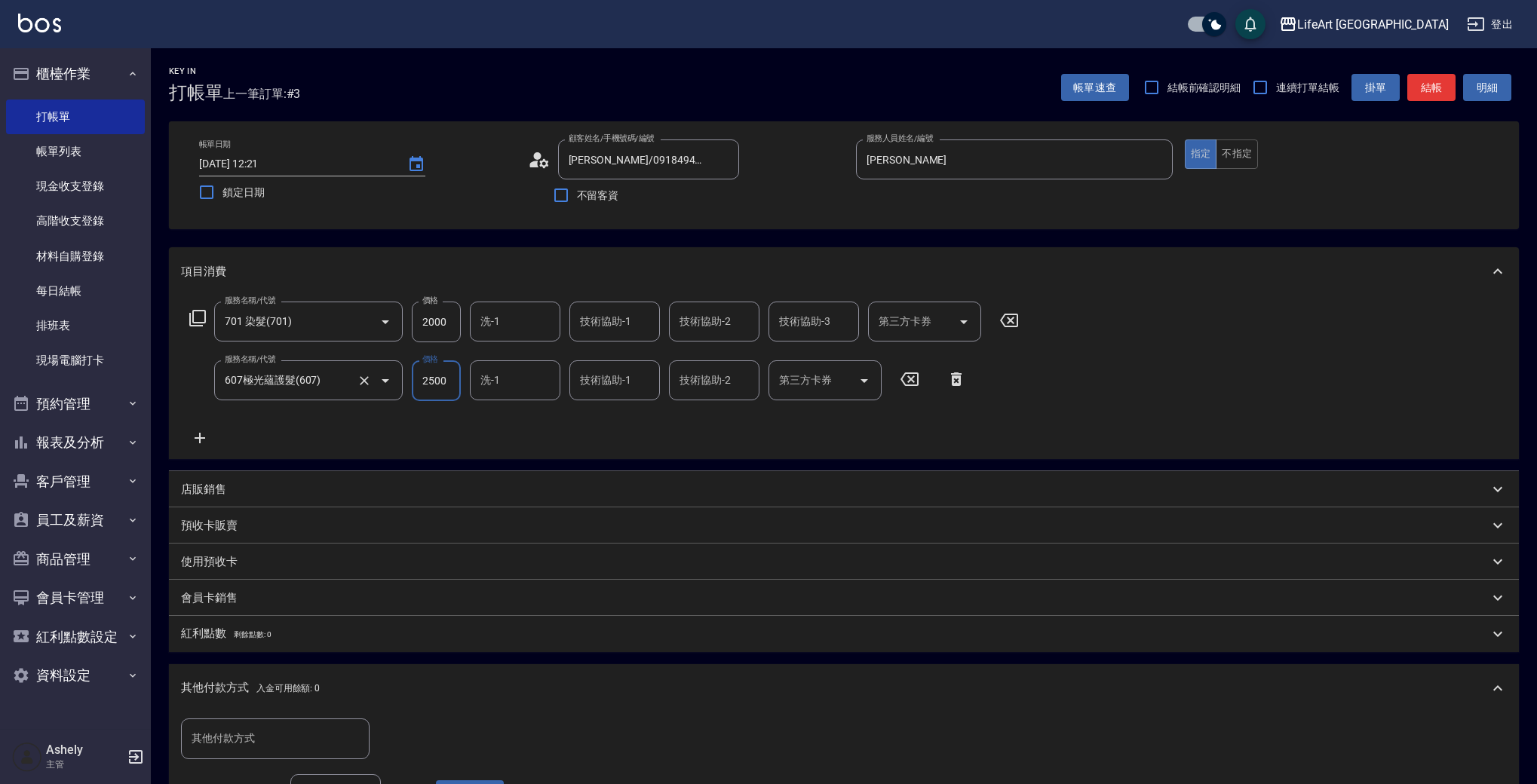
drag, startPoint x: 452, startPoint y: 377, endPoint x: 389, endPoint y: 374, distance: 63.1
click at [389, 374] on div "服務名稱/代號 607極光蘊護髮(607) 服務名稱/代號 價格 2500 價格 洗-1 洗-1 技術協助-1 技術協助-1 技術協助-2 技術協助-2 第三…" at bounding box center [578, 381] width 794 height 41
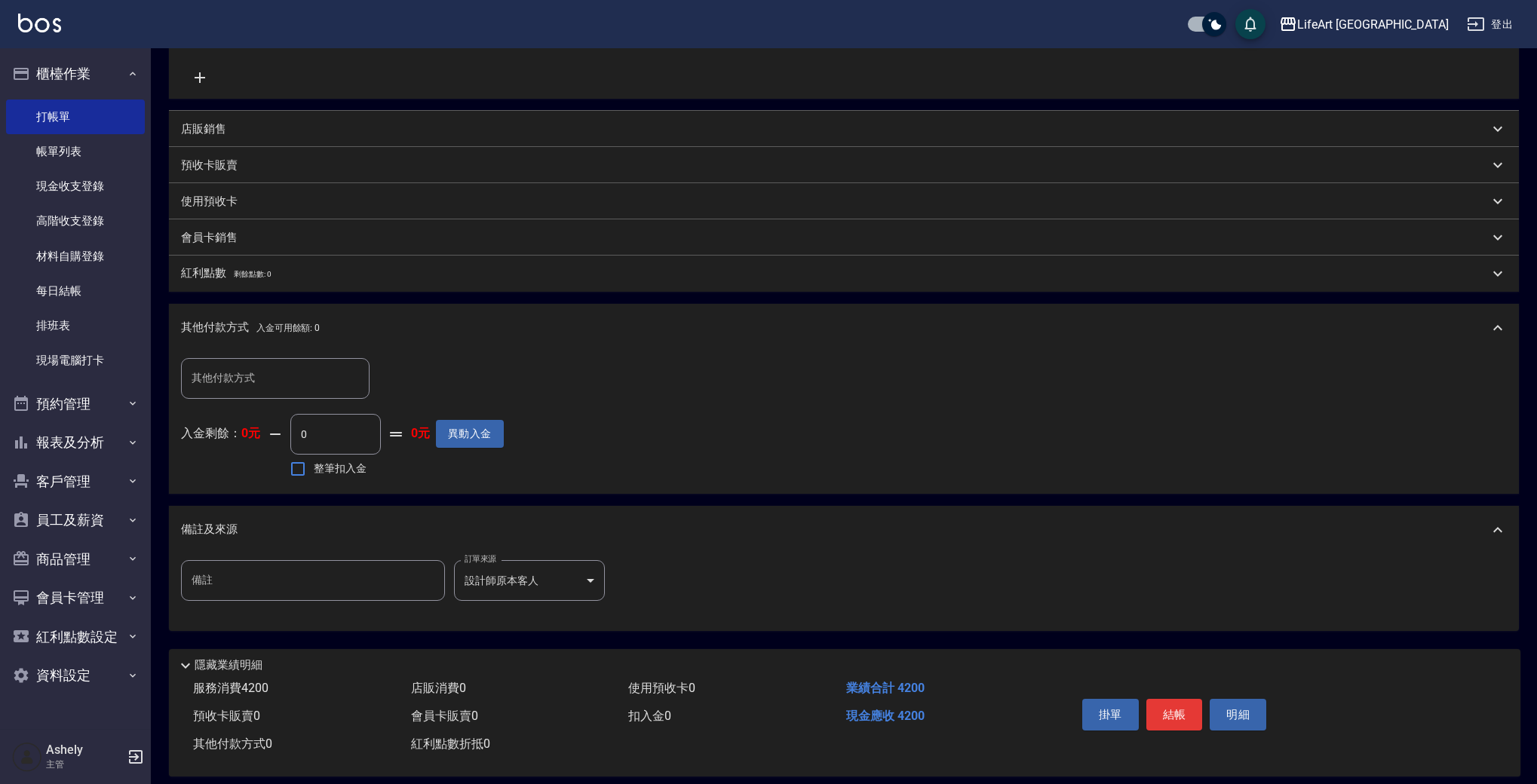
scroll to position [368, 0]
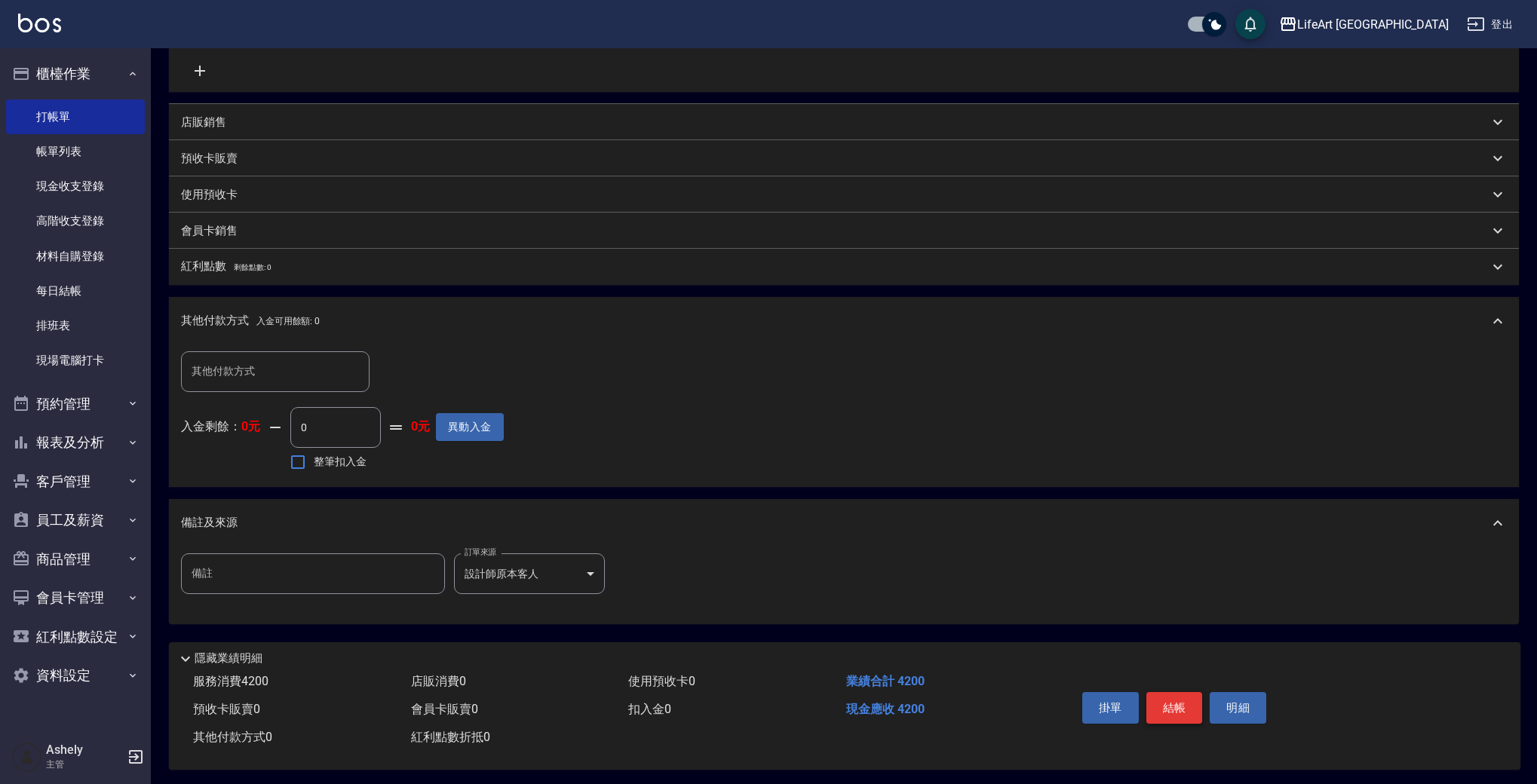
type input "2200"
click at [1158, 724] on button "結帳" at bounding box center [1174, 708] width 57 height 32
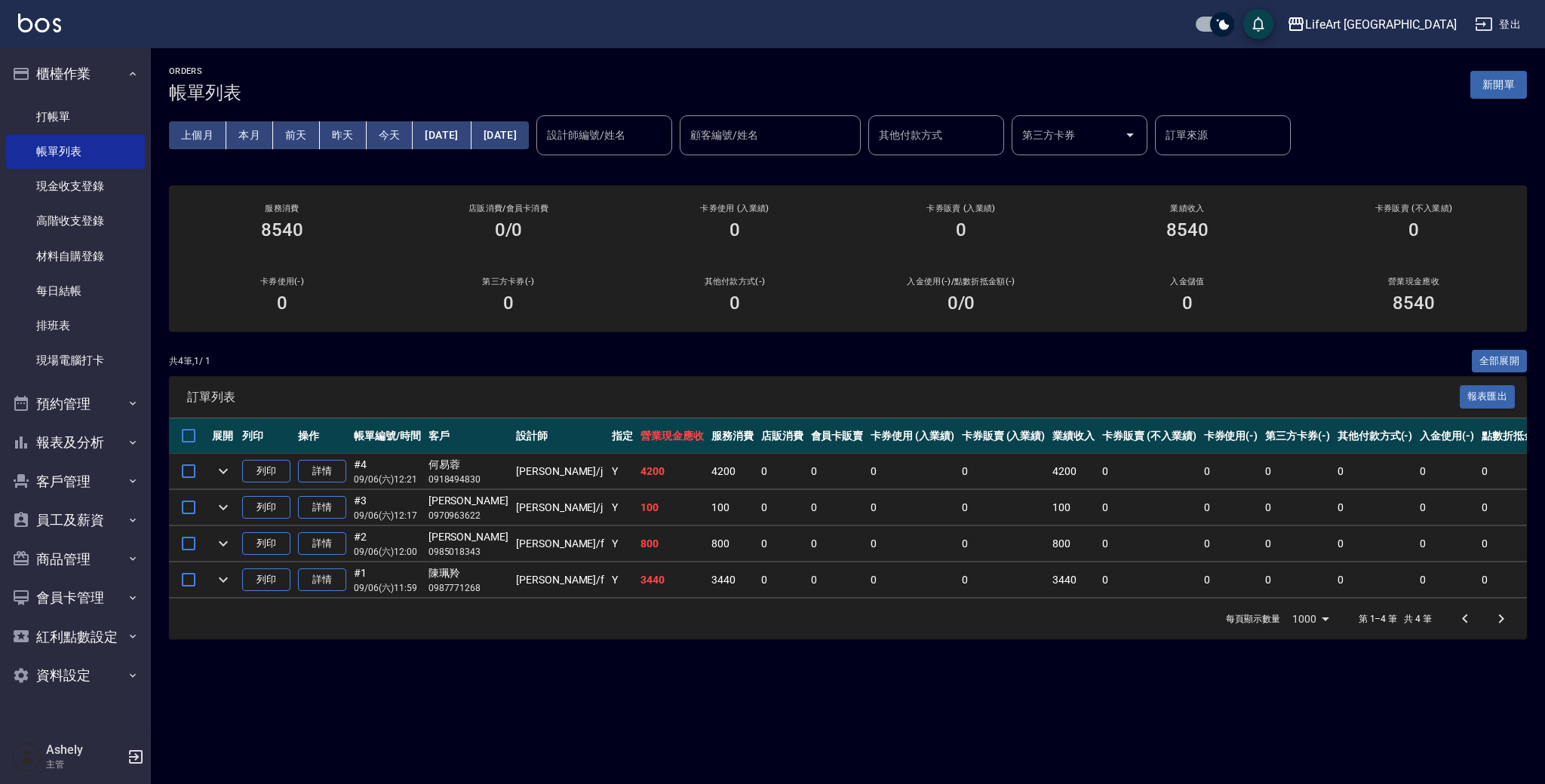
click at [734, 390] on span "訂單列表" at bounding box center [823, 397] width 1273 height 15
click at [73, 108] on link "打帳單" at bounding box center [75, 116] width 139 height 35
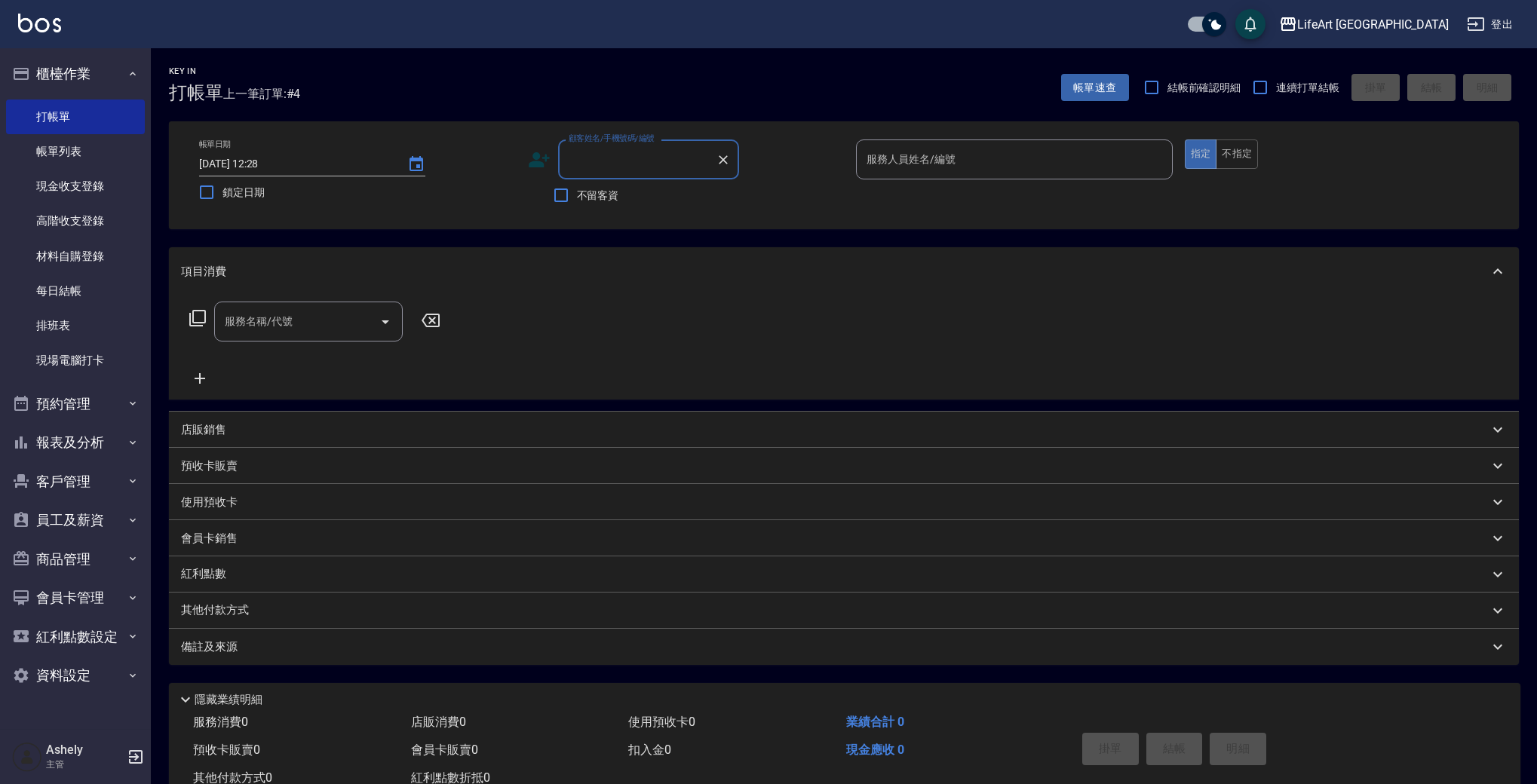
click at [592, 168] on input "顧客姓名/手機號碼/編號" at bounding box center [637, 160] width 145 height 26
drag, startPoint x: 633, startPoint y: 193, endPoint x: 654, endPoint y: 189, distance: 21.4
click at [633, 193] on li "[PERSON_NAME]/0933243149/null" at bounding box center [648, 198] width 181 height 25
type input "[PERSON_NAME]/0933243149/null"
type input "Weiwei-w"
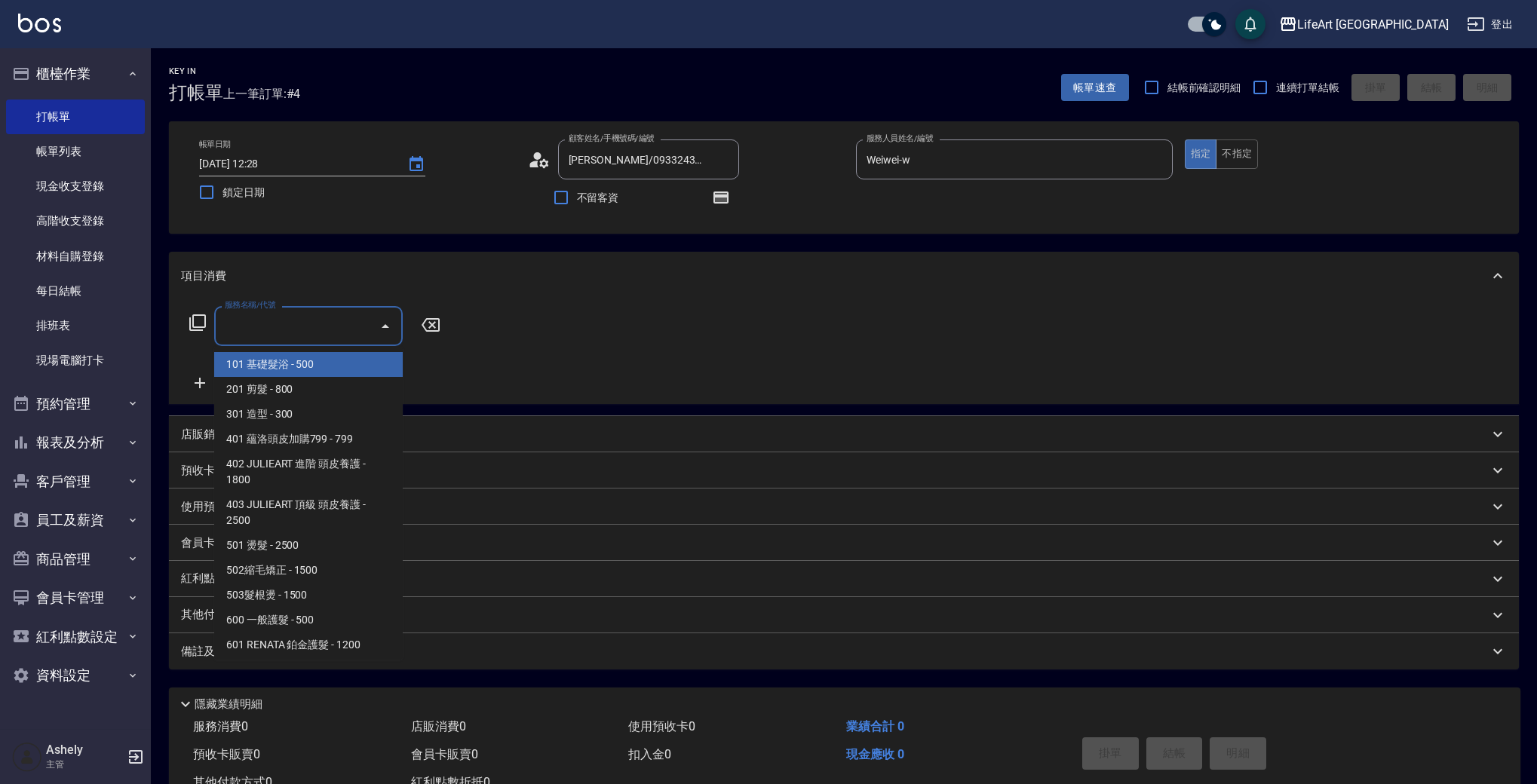
click at [255, 327] on input "服務名稱/代號" at bounding box center [297, 326] width 152 height 26
click at [272, 397] on span "201 剪髮 - 800" at bounding box center [308, 389] width 188 height 25
type input "201 剪髮(201)"
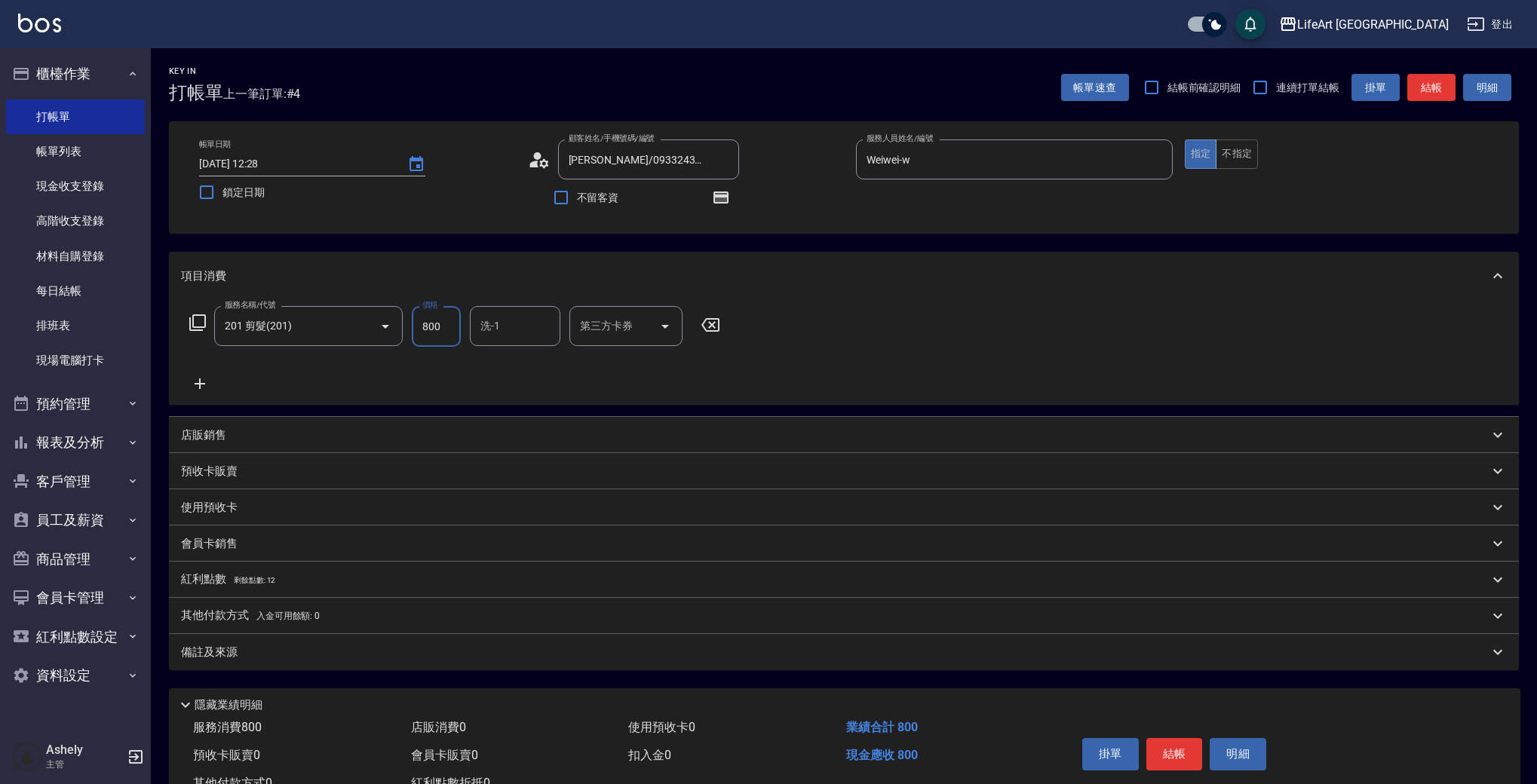
drag, startPoint x: 451, startPoint y: 325, endPoint x: 406, endPoint y: 323, distance: 45.0
click at [407, 322] on div "服務名稱/代號 201 剪髮(201) 服務名稱/代號 價格 800 價格 洗-1 洗-1 第三方卡券 第三方卡券" at bounding box center [454, 326] width 548 height 41
type input "900"
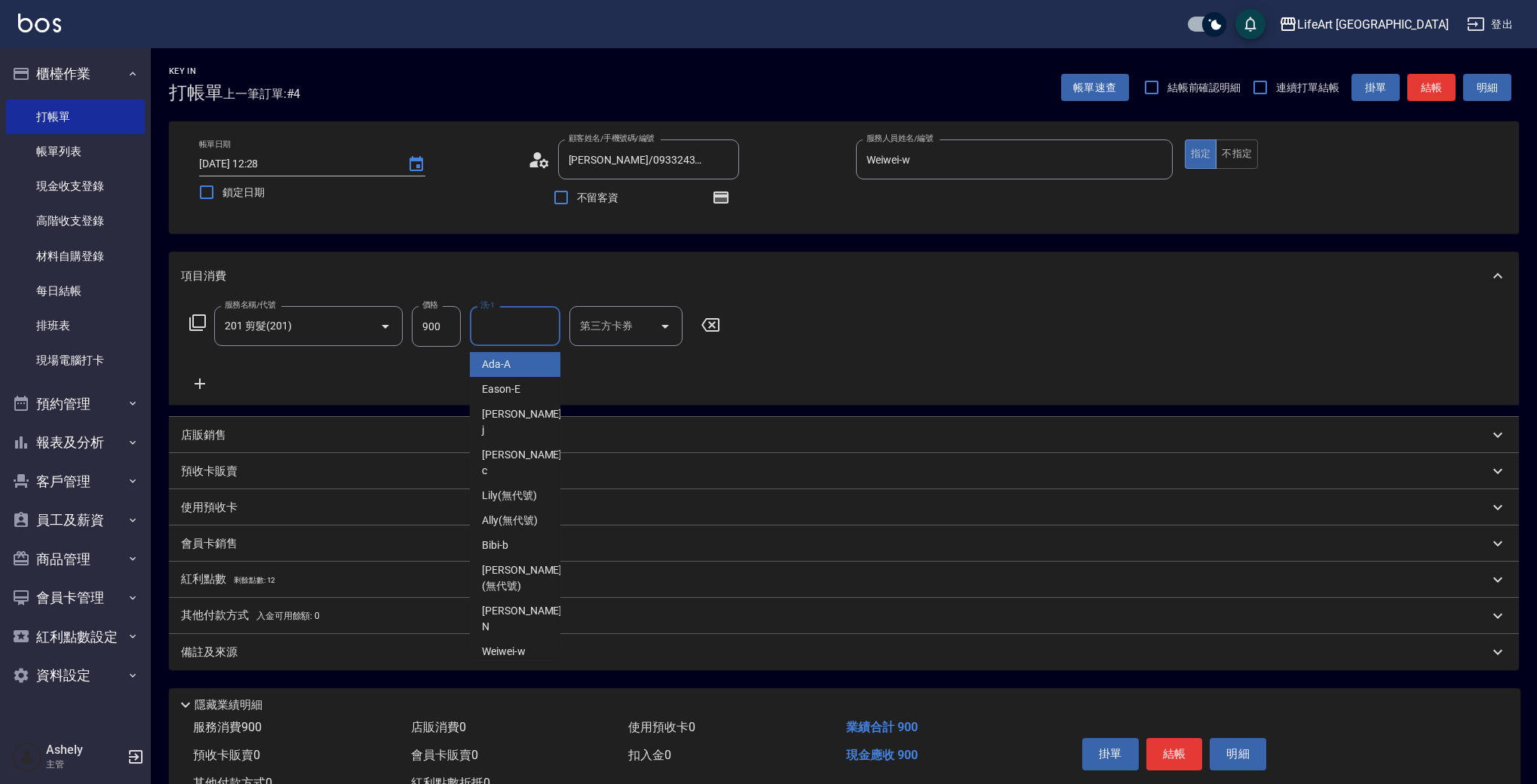
click at [519, 319] on input "洗-1" at bounding box center [515, 326] width 77 height 26
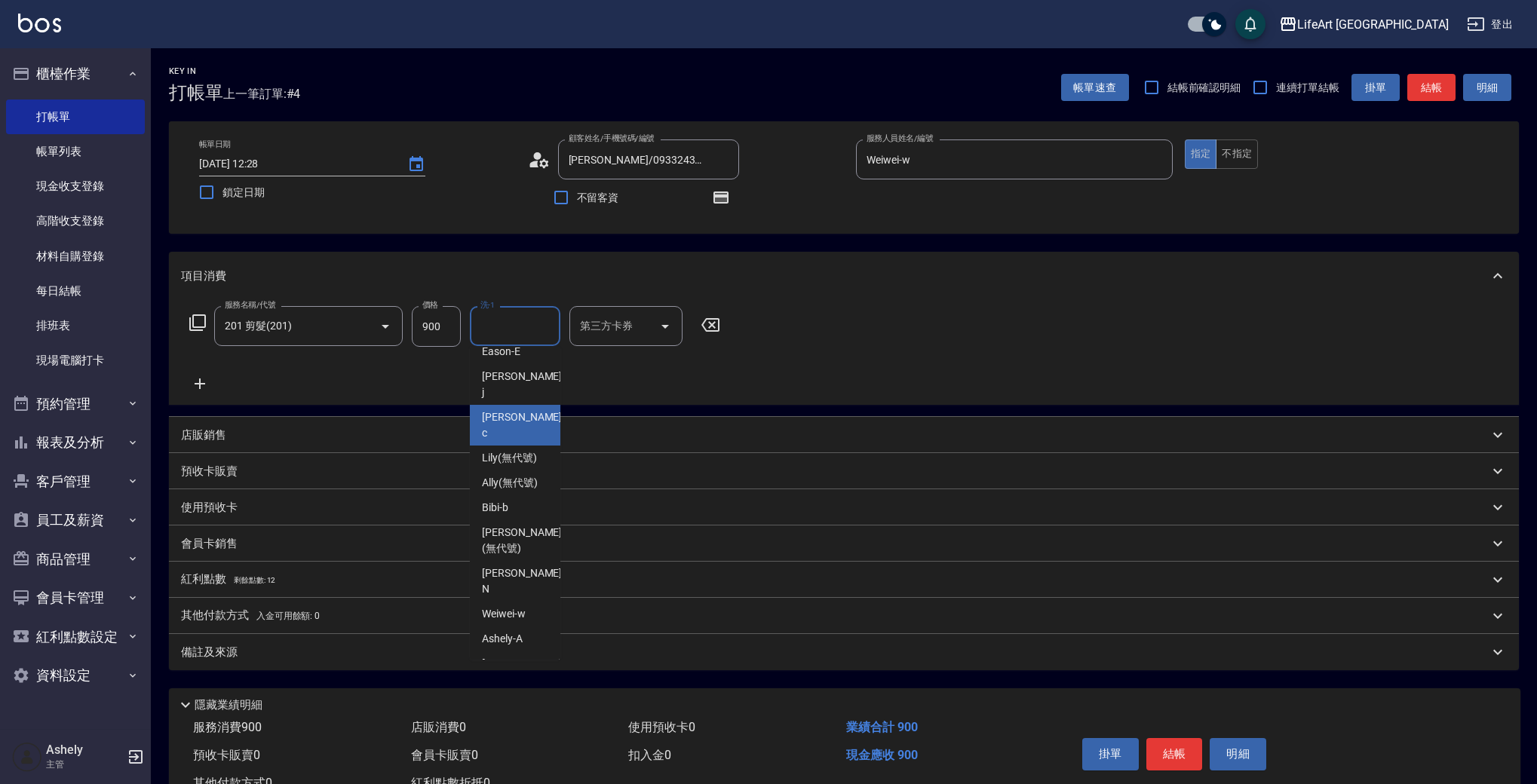
click at [527, 405] on div "Casey -c" at bounding box center [515, 425] width 91 height 41
type input "Casey-c"
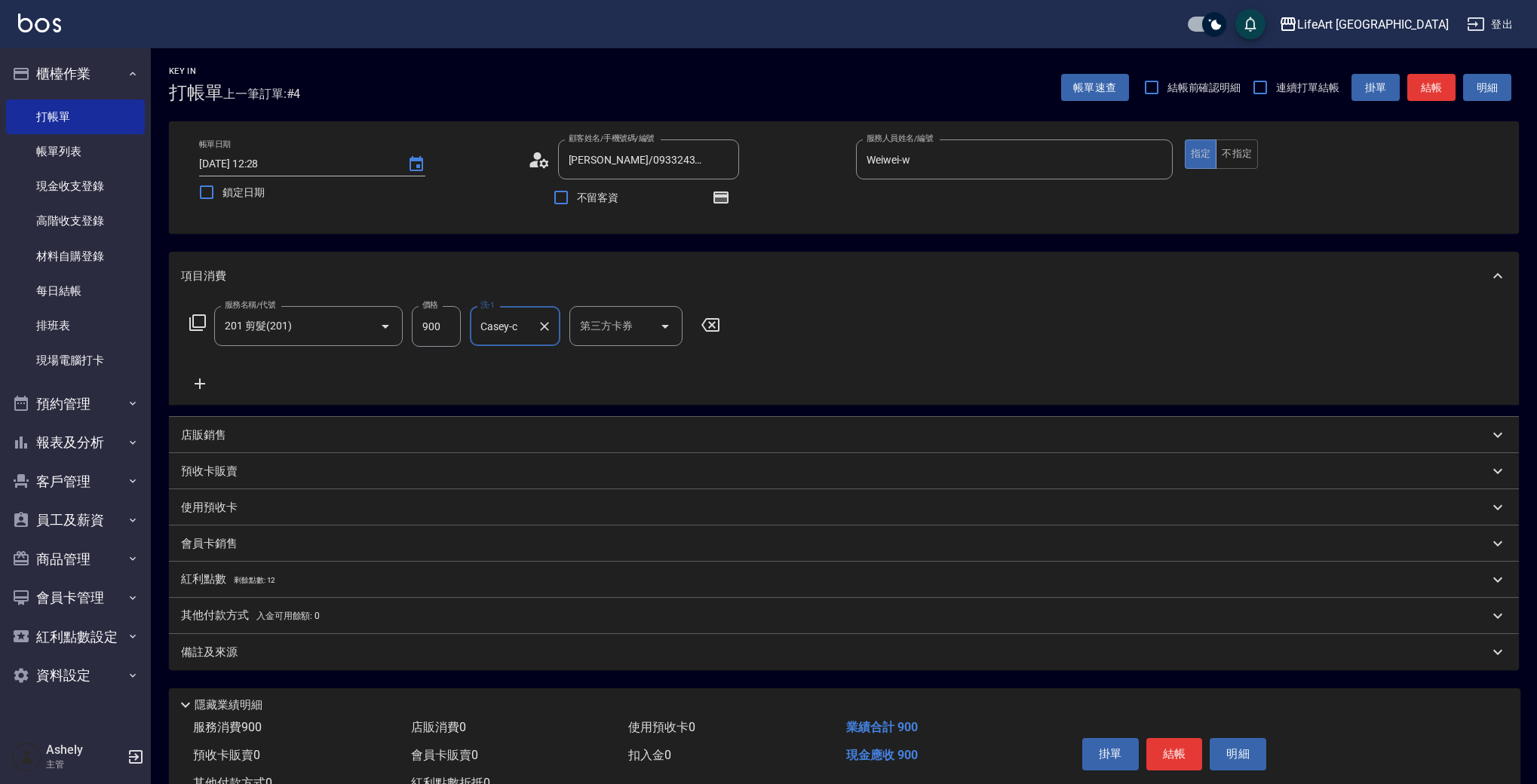
click at [292, 648] on div "備註及來源" at bounding box center [834, 652] width 1307 height 16
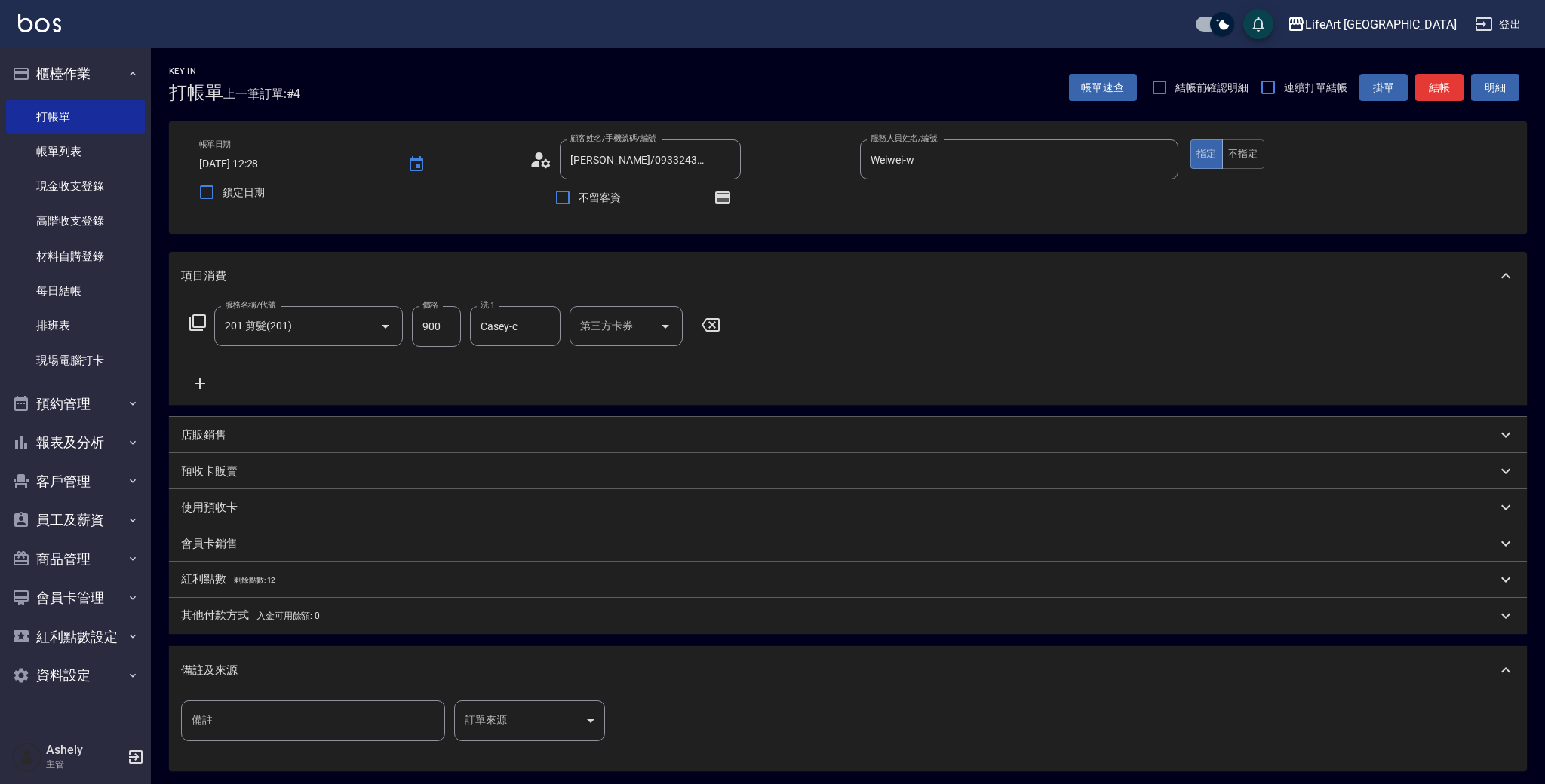
click at [498, 716] on body "LifeArt 蘆洲 登出 櫃檯作業 打帳單 帳單列表 現金收支登錄 高階收支登錄 材料自購登錄 每日結帳 排班表 現場電腦打卡 預約管理 預約管理 單日預約…" at bounding box center [772, 468] width 1545 height 935
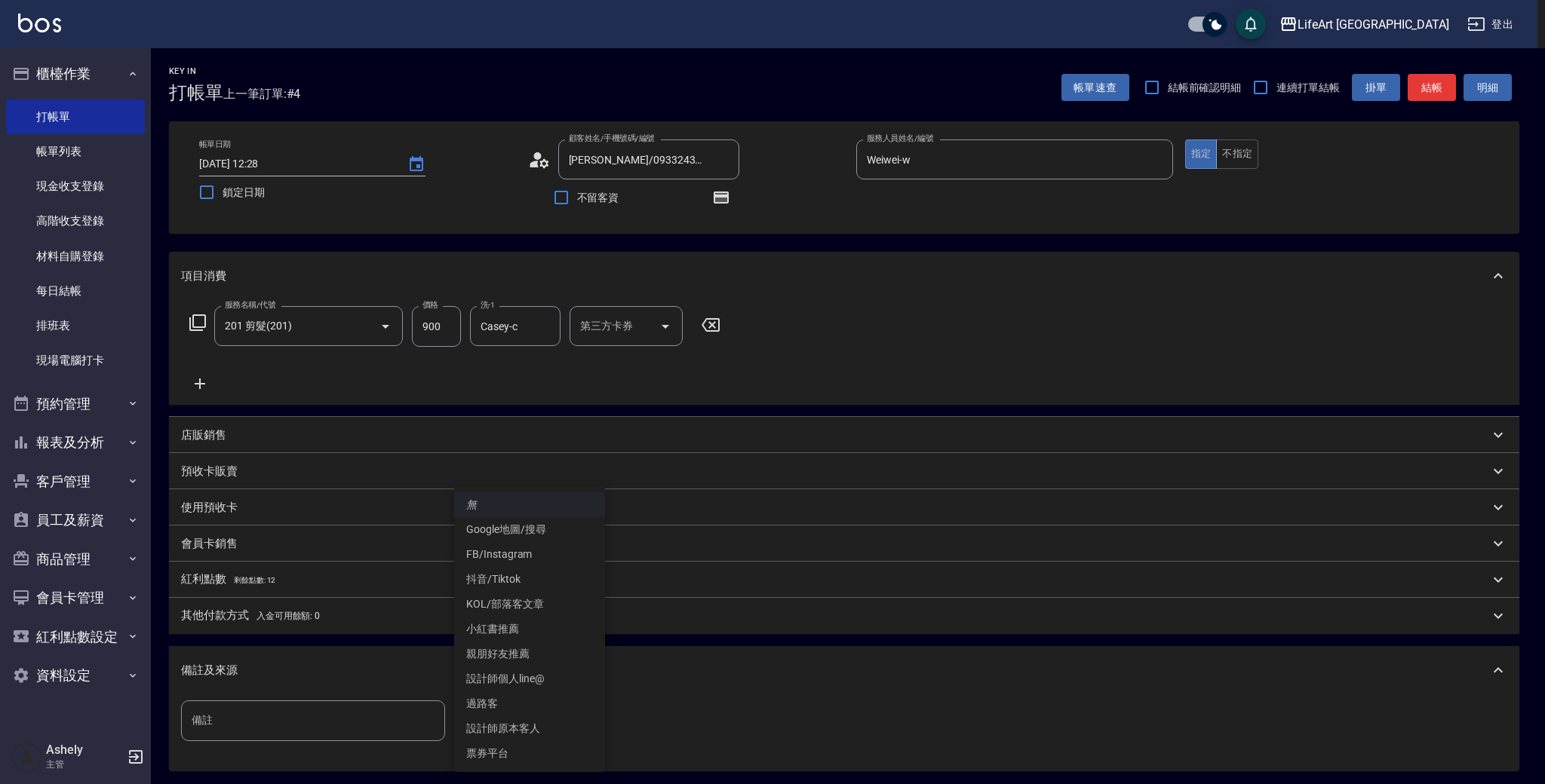
click at [535, 729] on li "設計師原本客人" at bounding box center [529, 729] width 150 height 25
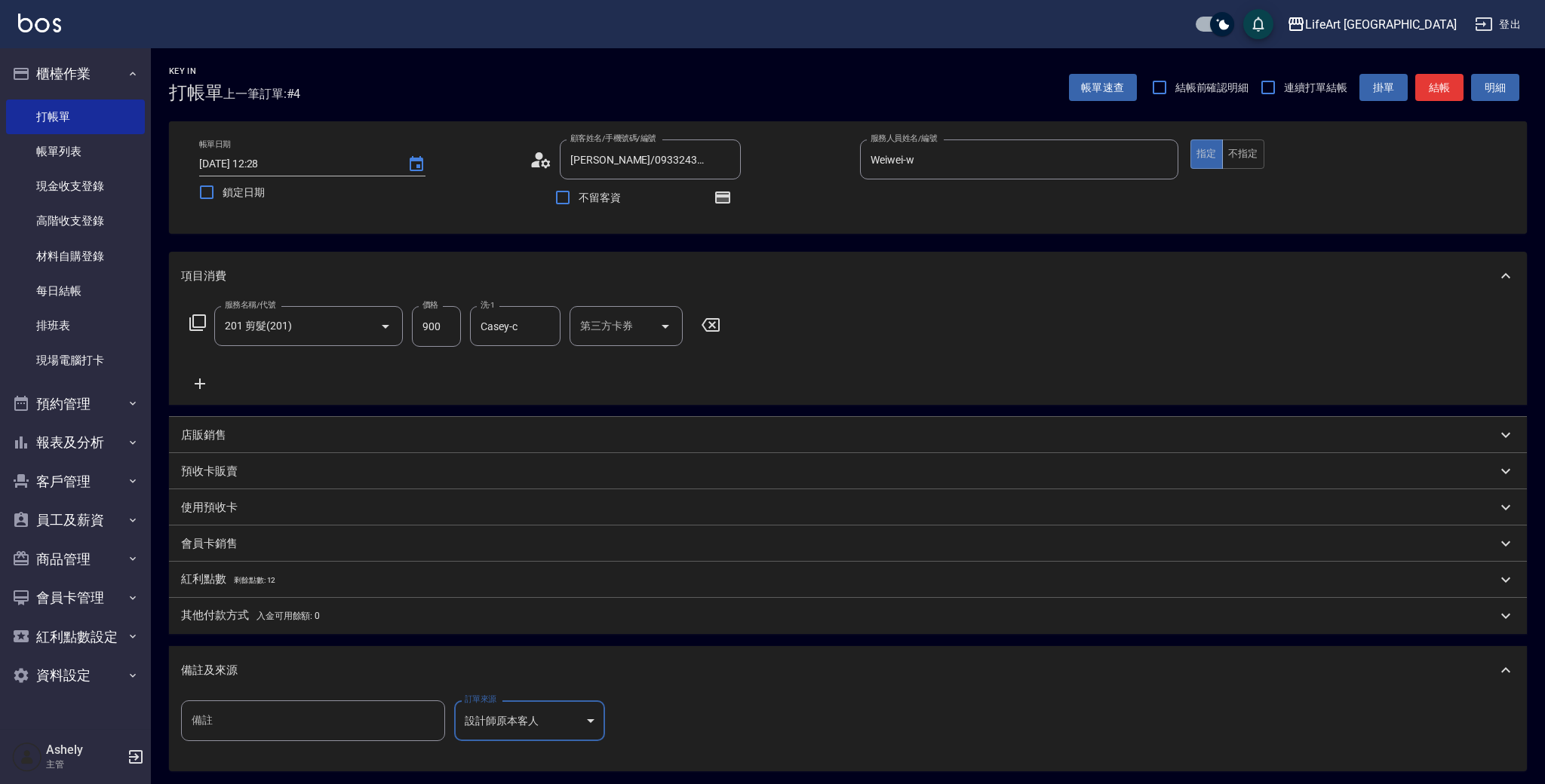
type input "設計師原本客人"
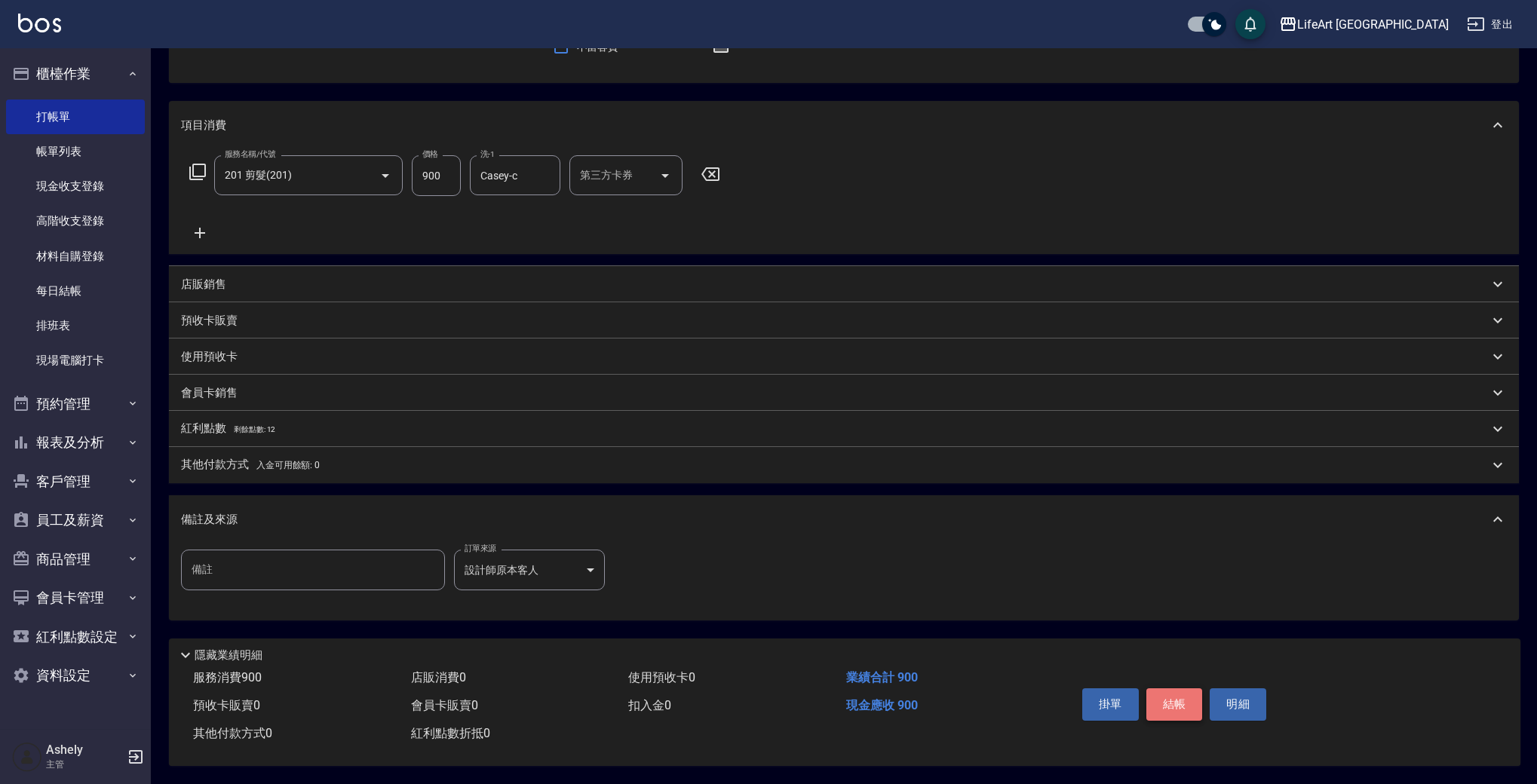
click at [1176, 698] on button "結帳" at bounding box center [1174, 704] width 57 height 32
